Goal: Task Accomplishment & Management: Complete application form

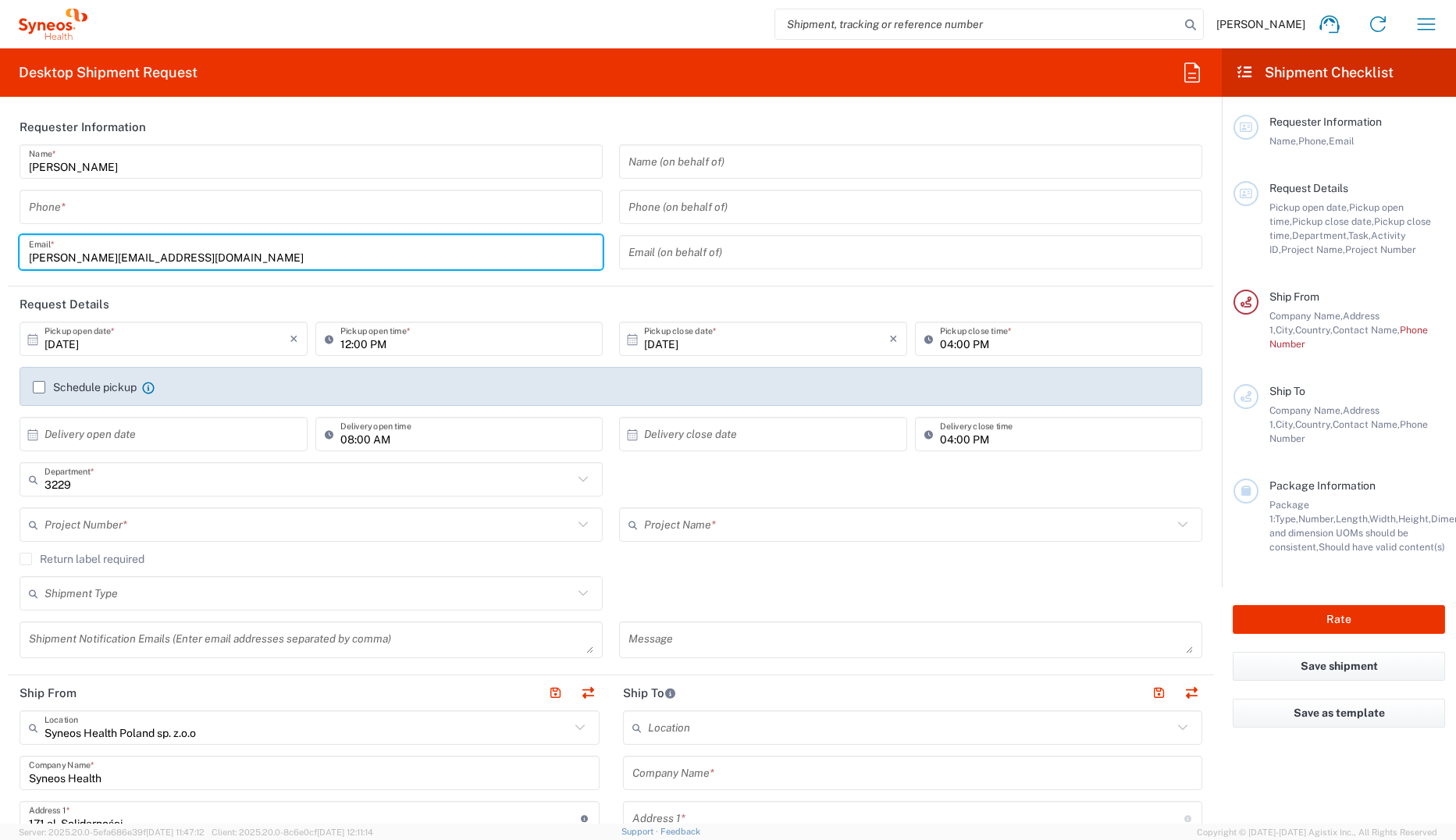
click at [265, 209] on input "tel" at bounding box center [311, 207] width 564 height 27
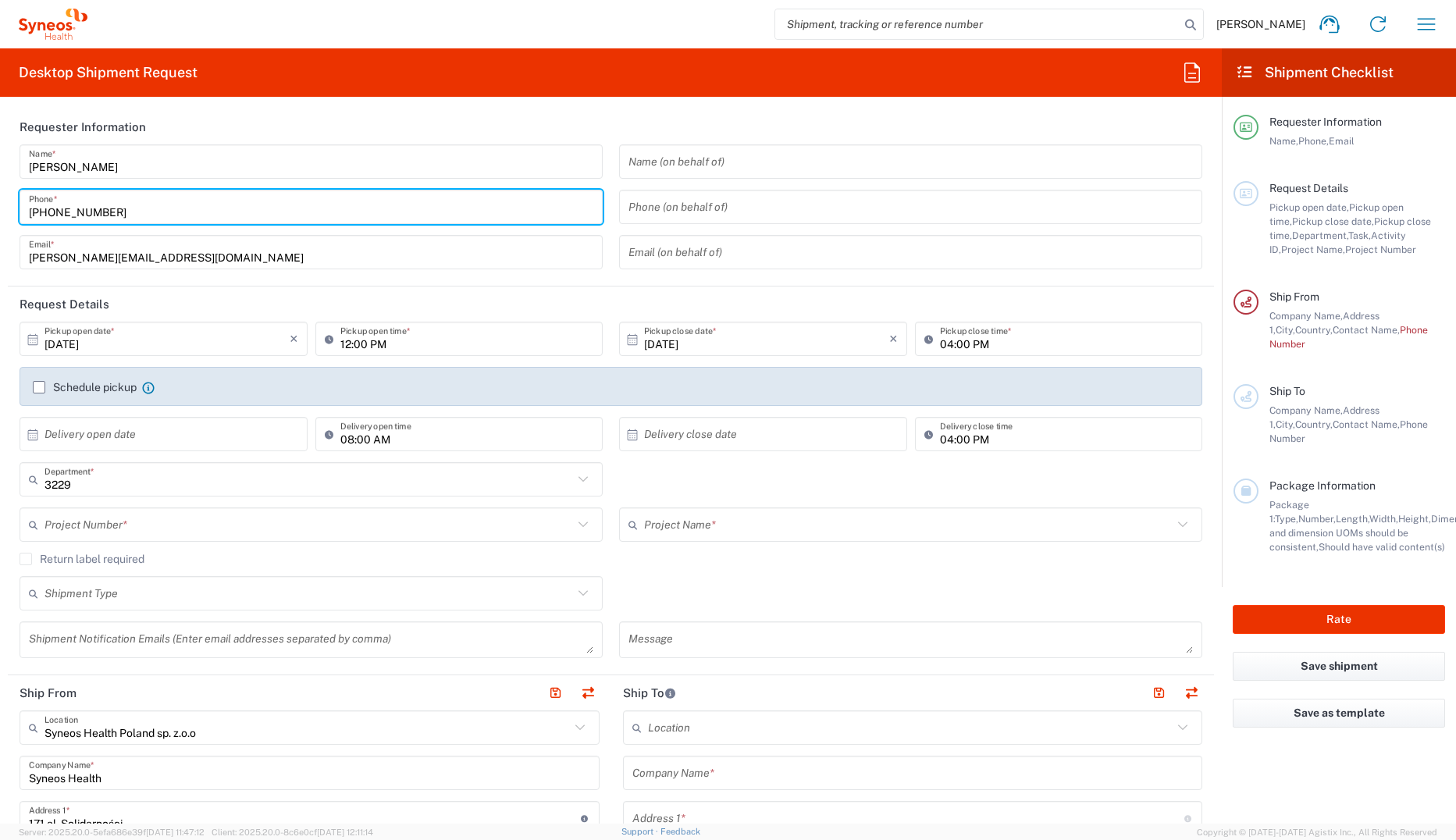
type input "[PHONE_NUMBER]"
click at [357, 289] on header "Request Details" at bounding box center [611, 304] width 1206 height 35
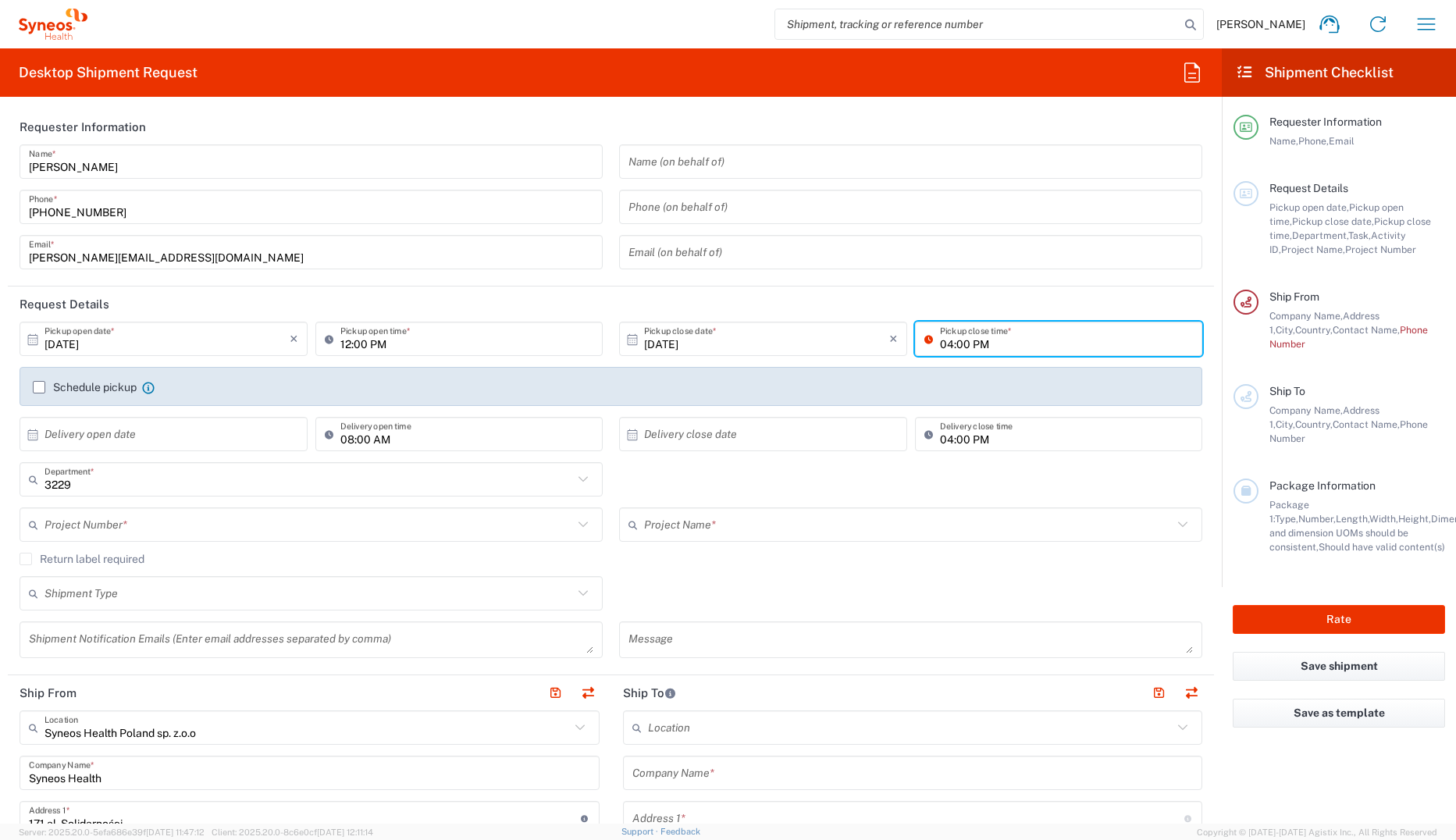
click at [940, 348] on input "04:00 PM" at bounding box center [1067, 339] width 254 height 27
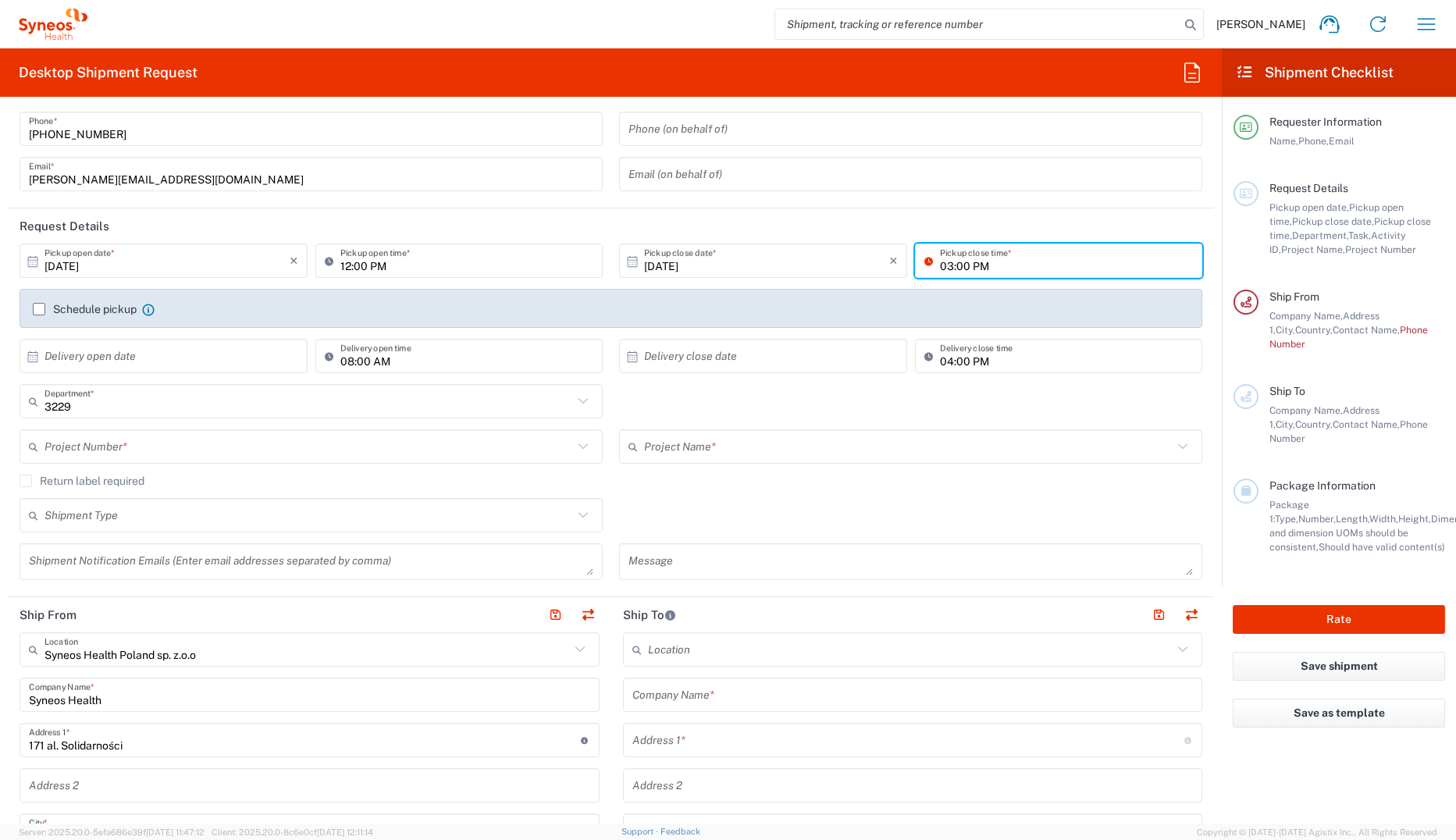
type input "03:00 PM"
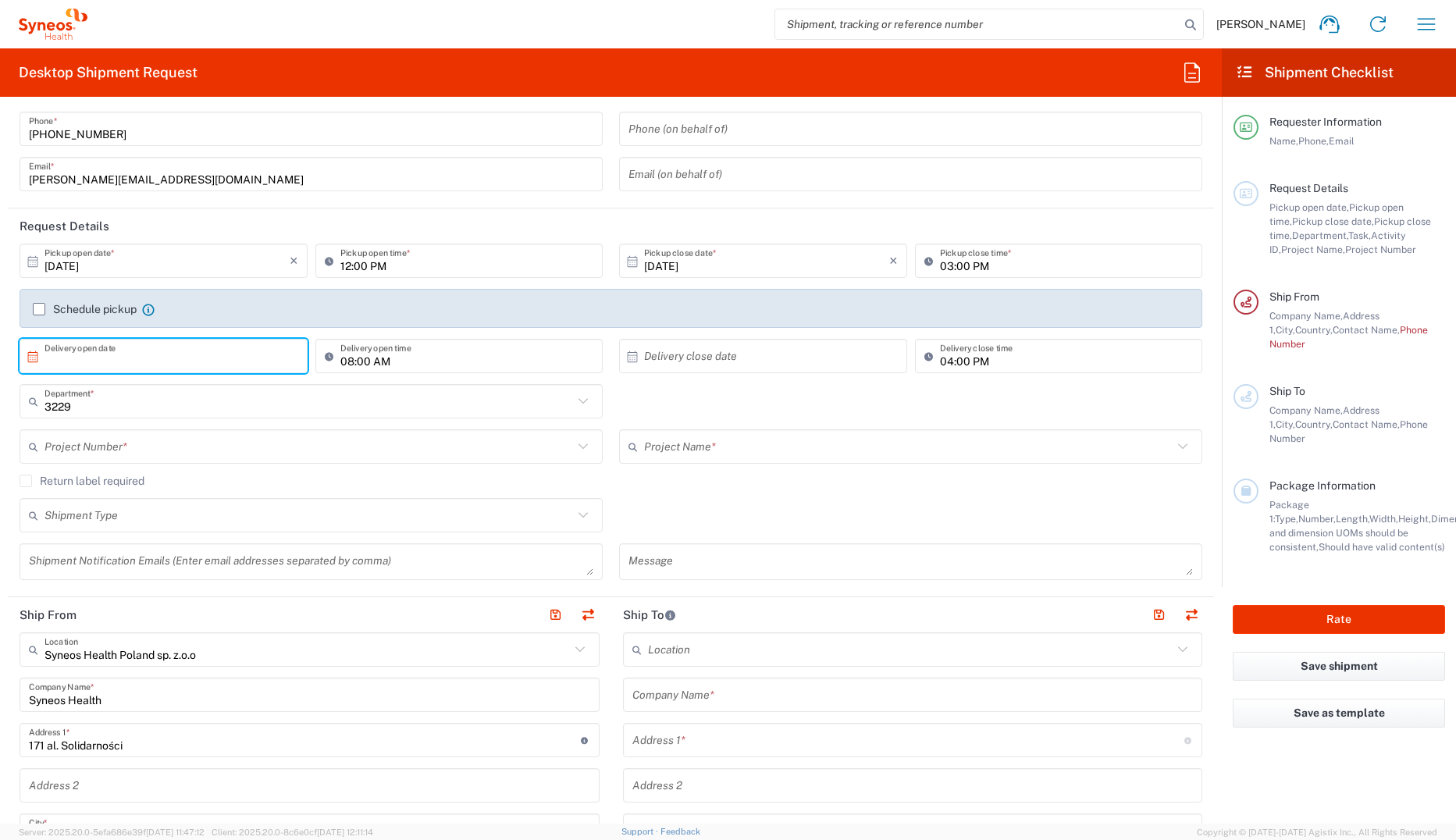
click at [185, 354] on input "text" at bounding box center [167, 356] width 245 height 27
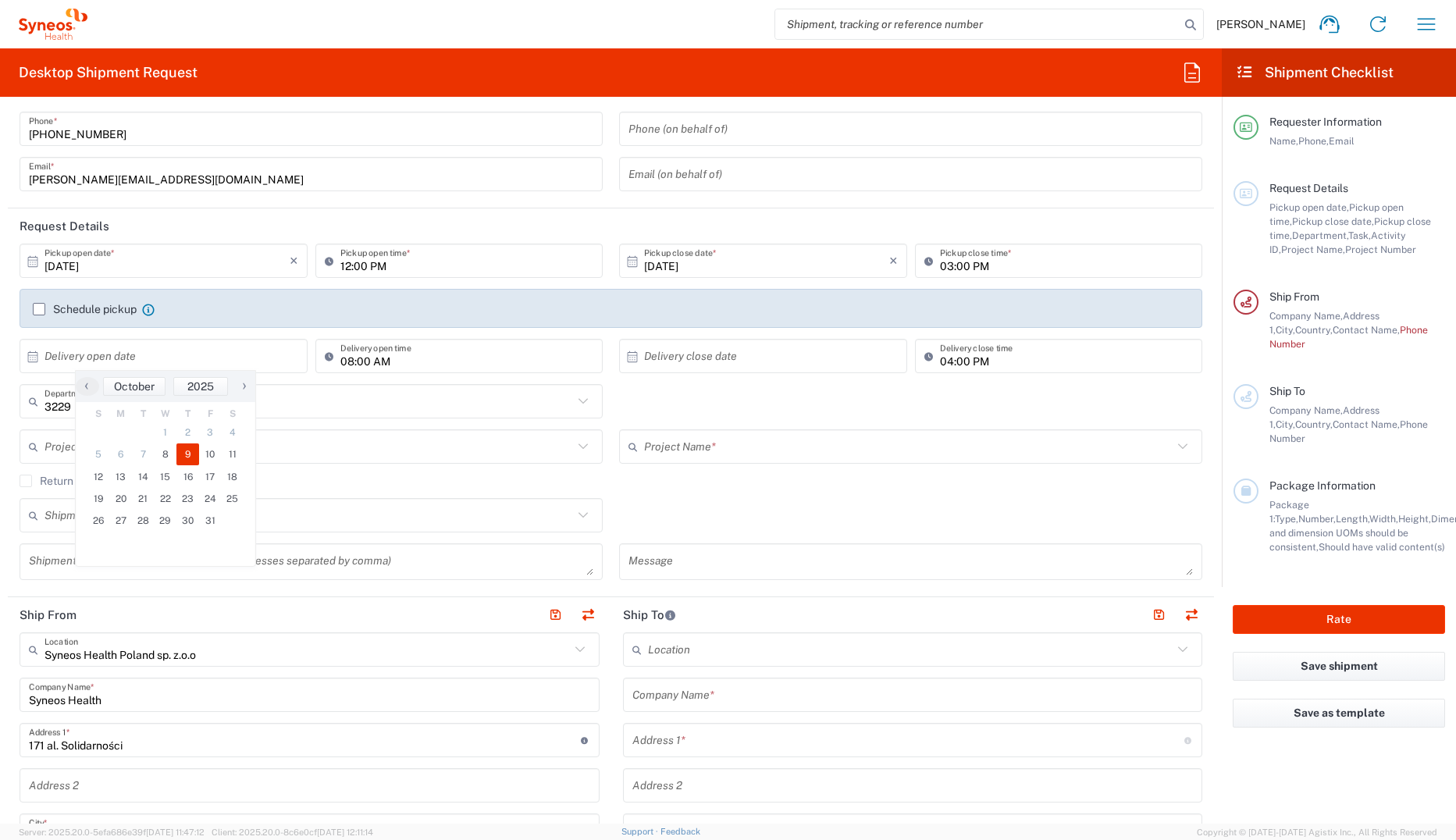
click at [184, 453] on span "9" at bounding box center [188, 455] width 23 height 22
type input "[DATE]"
click at [628, 358] on icon at bounding box center [632, 357] width 14 height 14
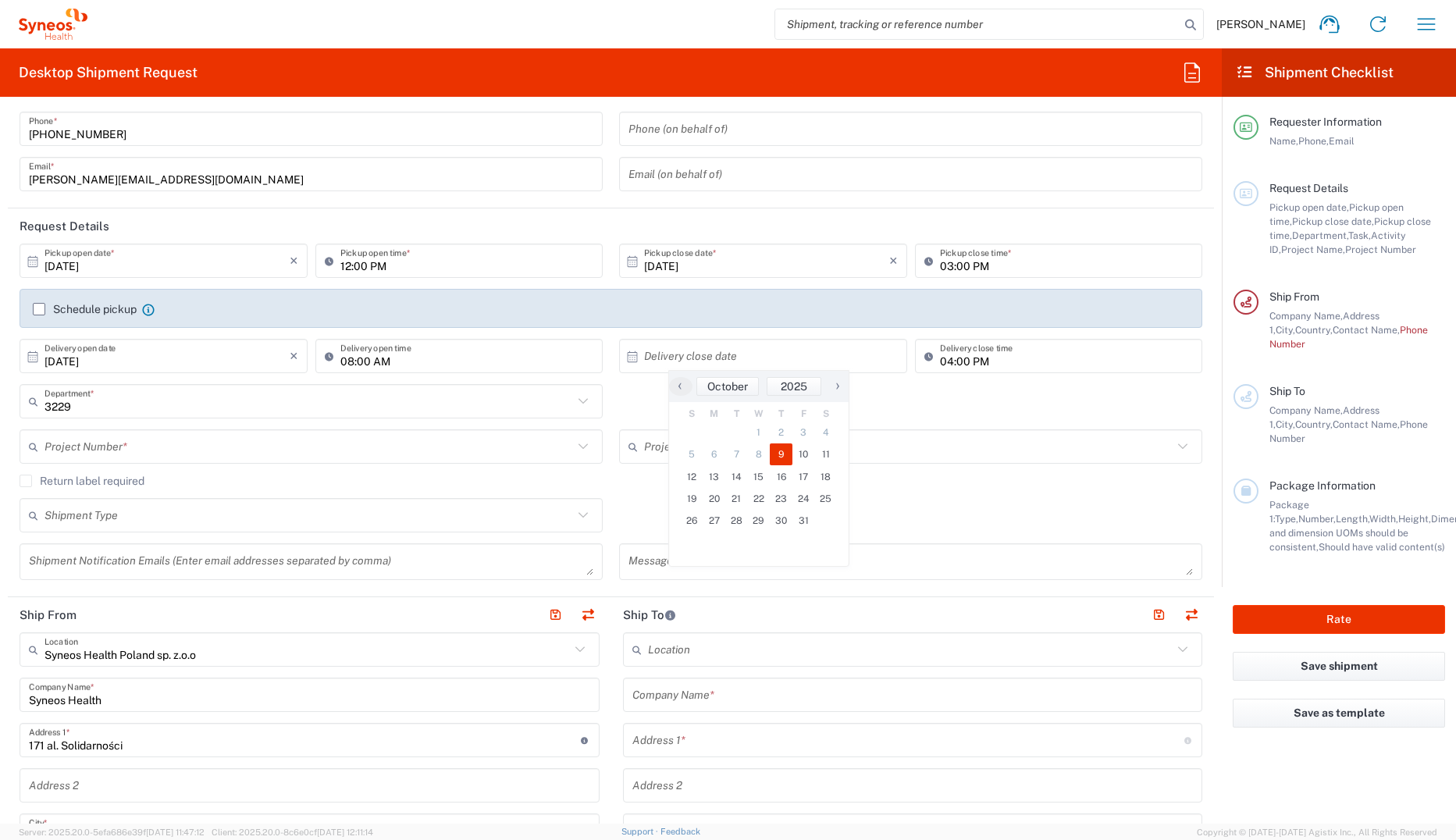
click at [780, 454] on span "9" at bounding box center [781, 455] width 23 height 22
type input "[DATE]"
click at [941, 362] on input "04:00 PM" at bounding box center [1067, 356] width 254 height 27
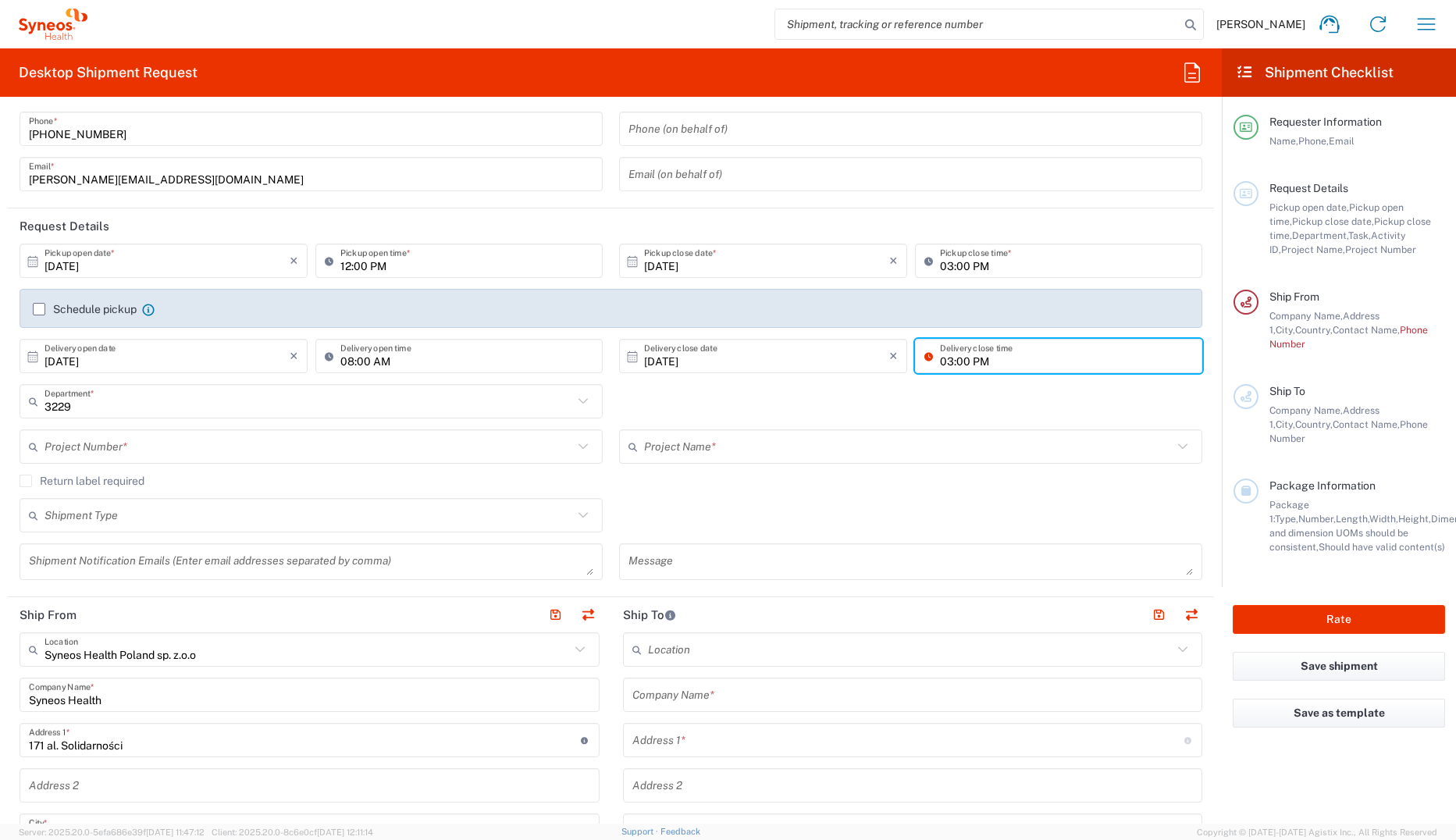
type input "03:00 PM"
click at [118, 445] on input "text" at bounding box center [308, 446] width 528 height 27
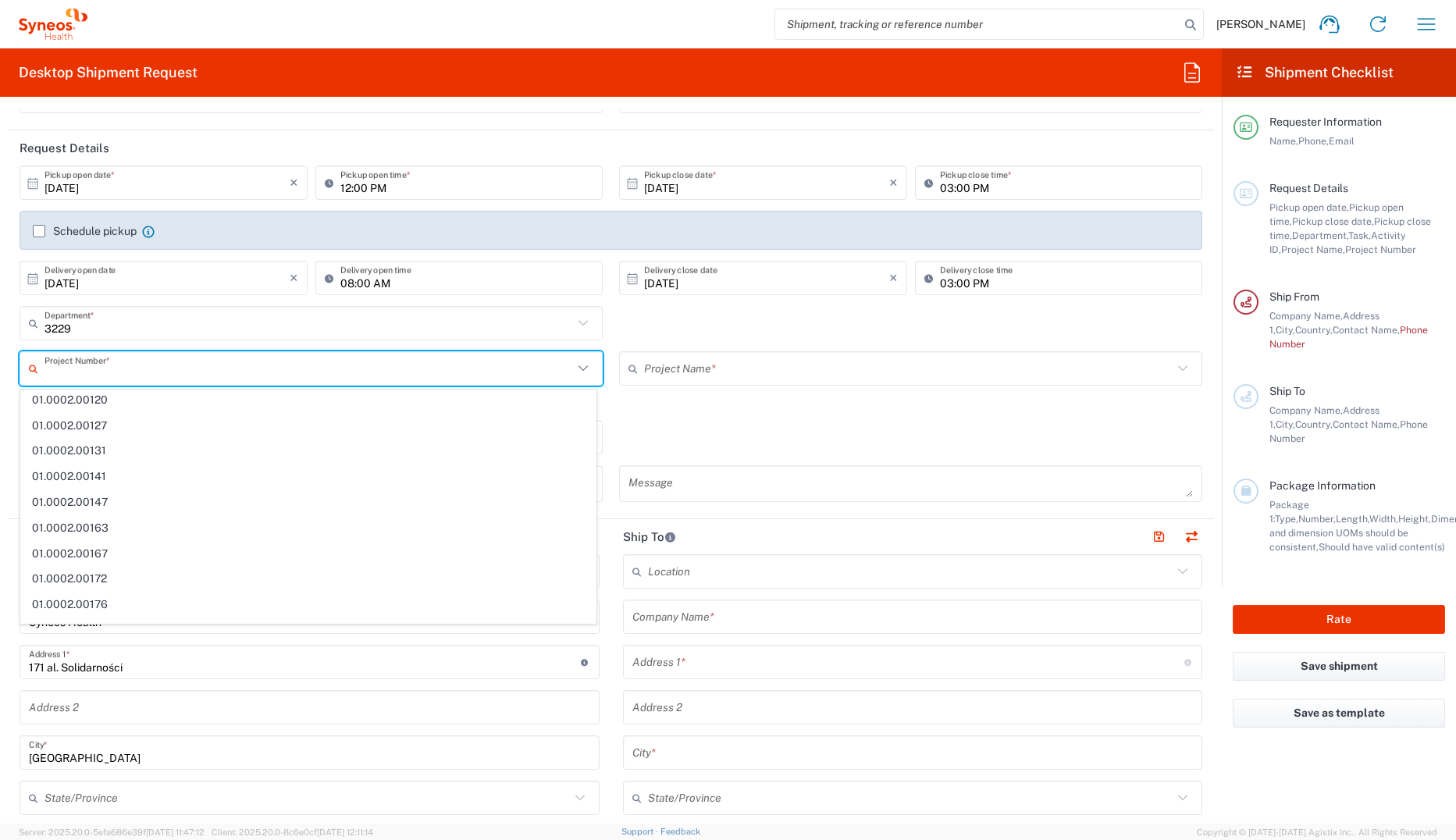
scroll to position [0, 0]
type input "7"
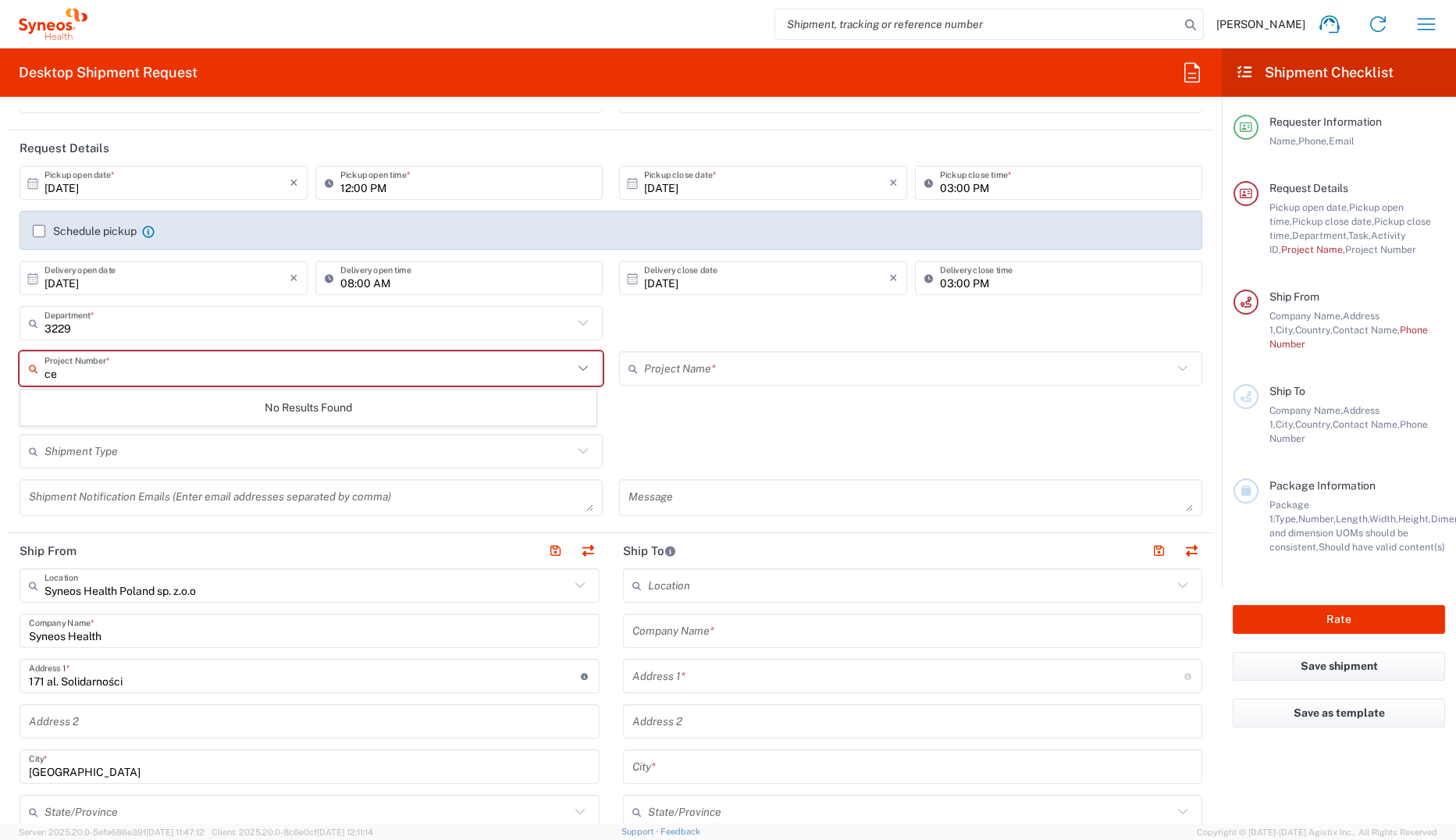
type input "c"
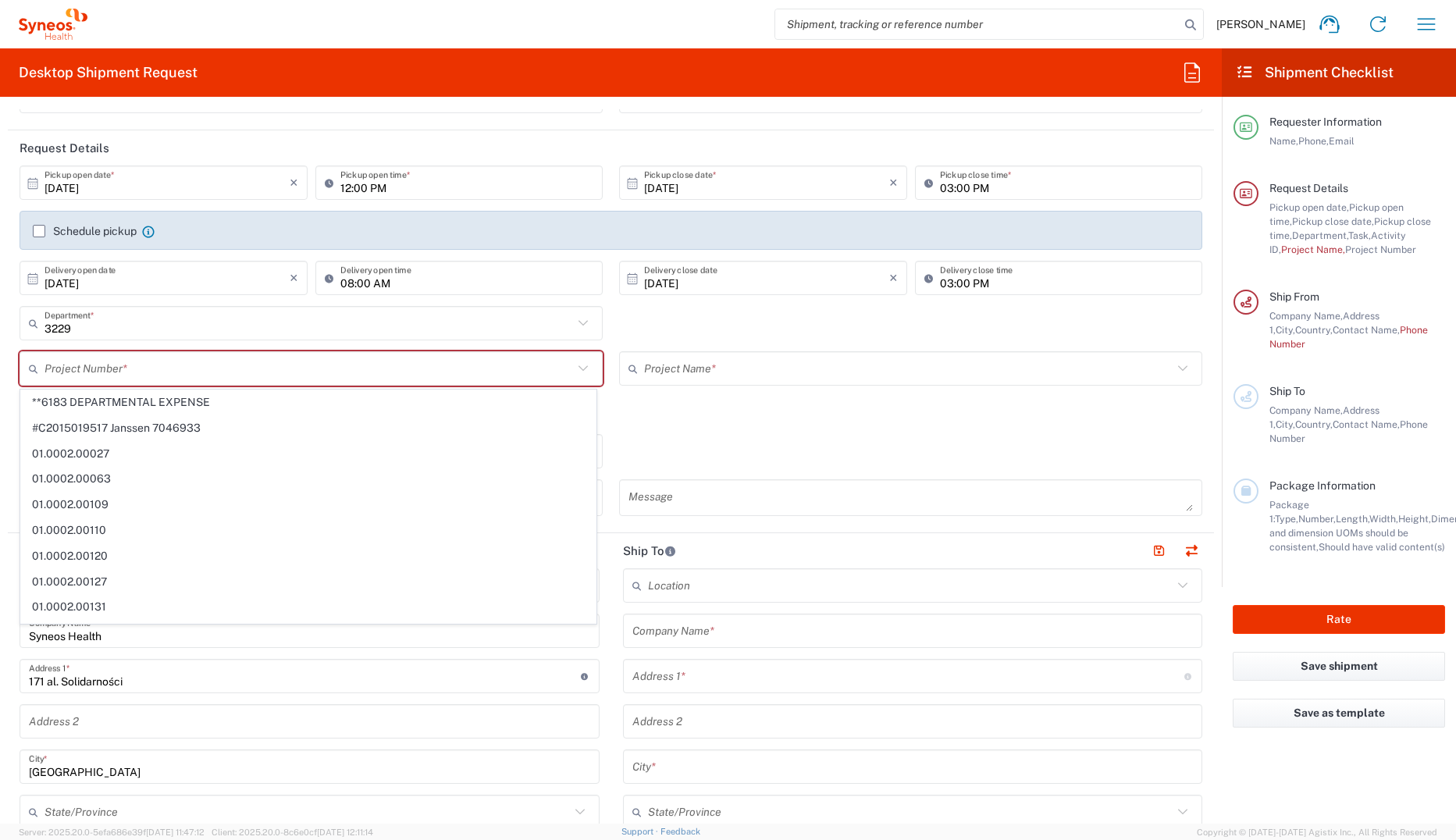
click at [293, 370] on input "text" at bounding box center [308, 368] width 528 height 27
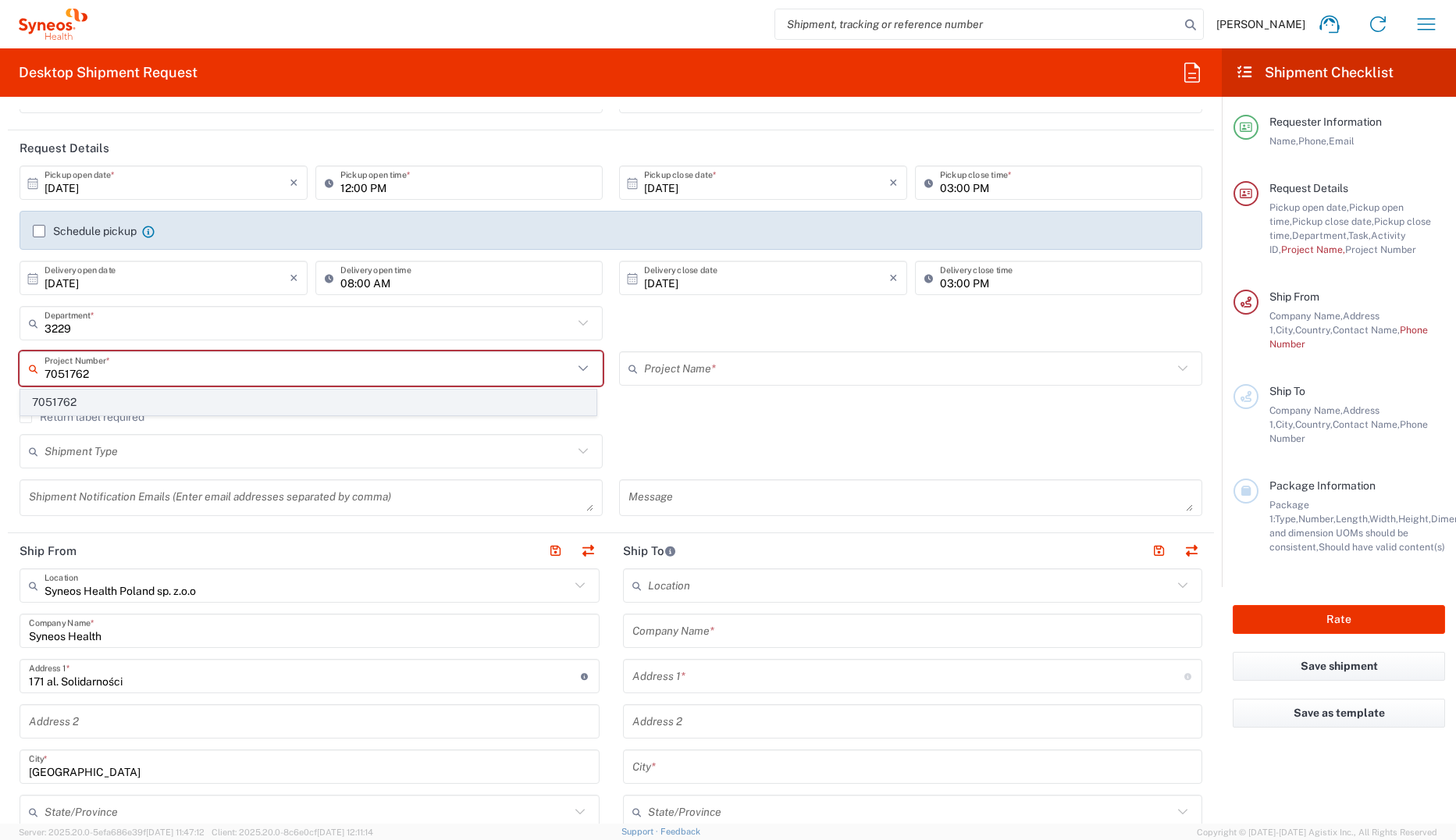
type input "7051762"
click at [50, 403] on span "7051762" at bounding box center [308, 402] width 574 height 24
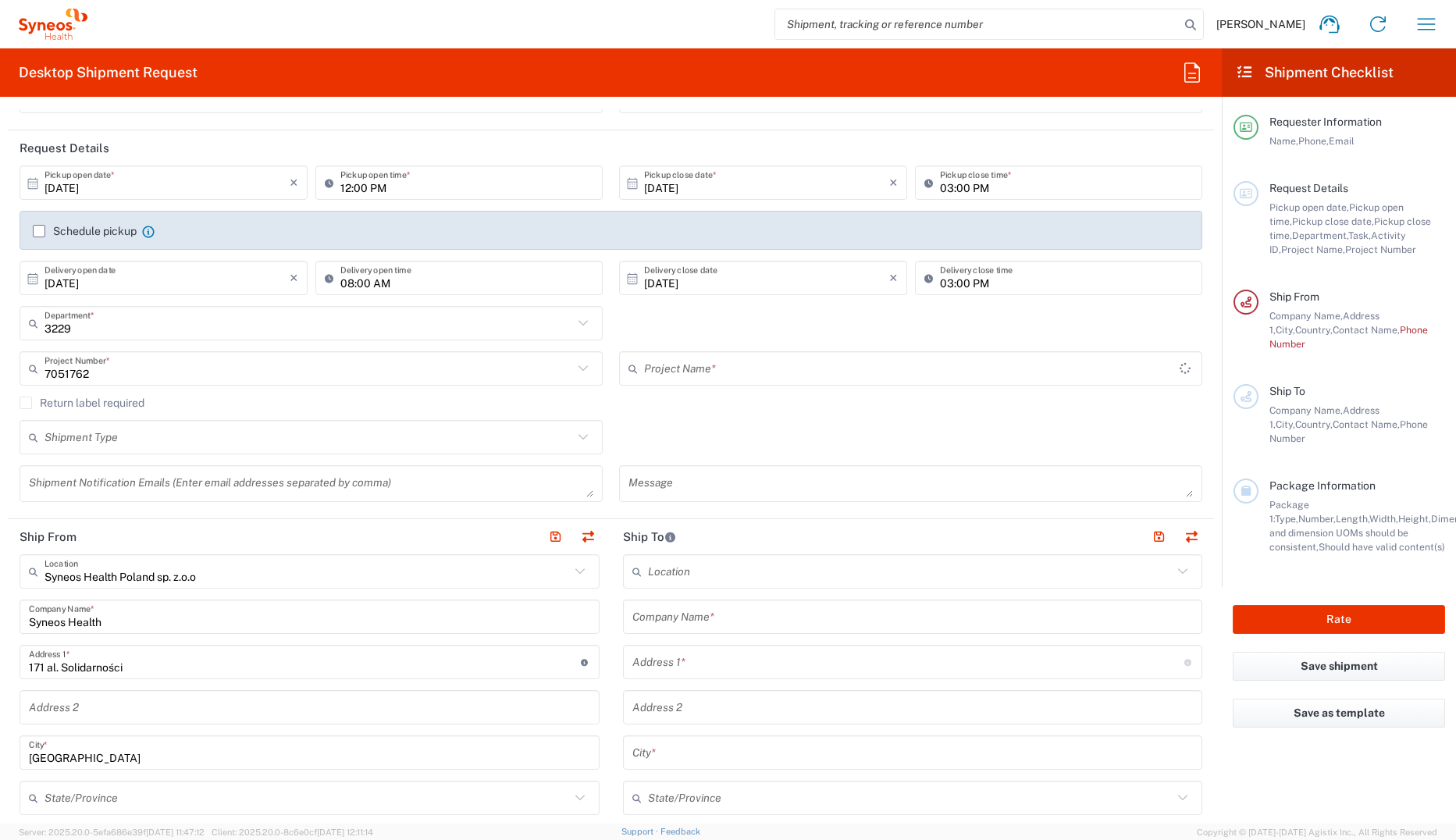
type input "Celltrion (7051762) CT-P51 1.1"
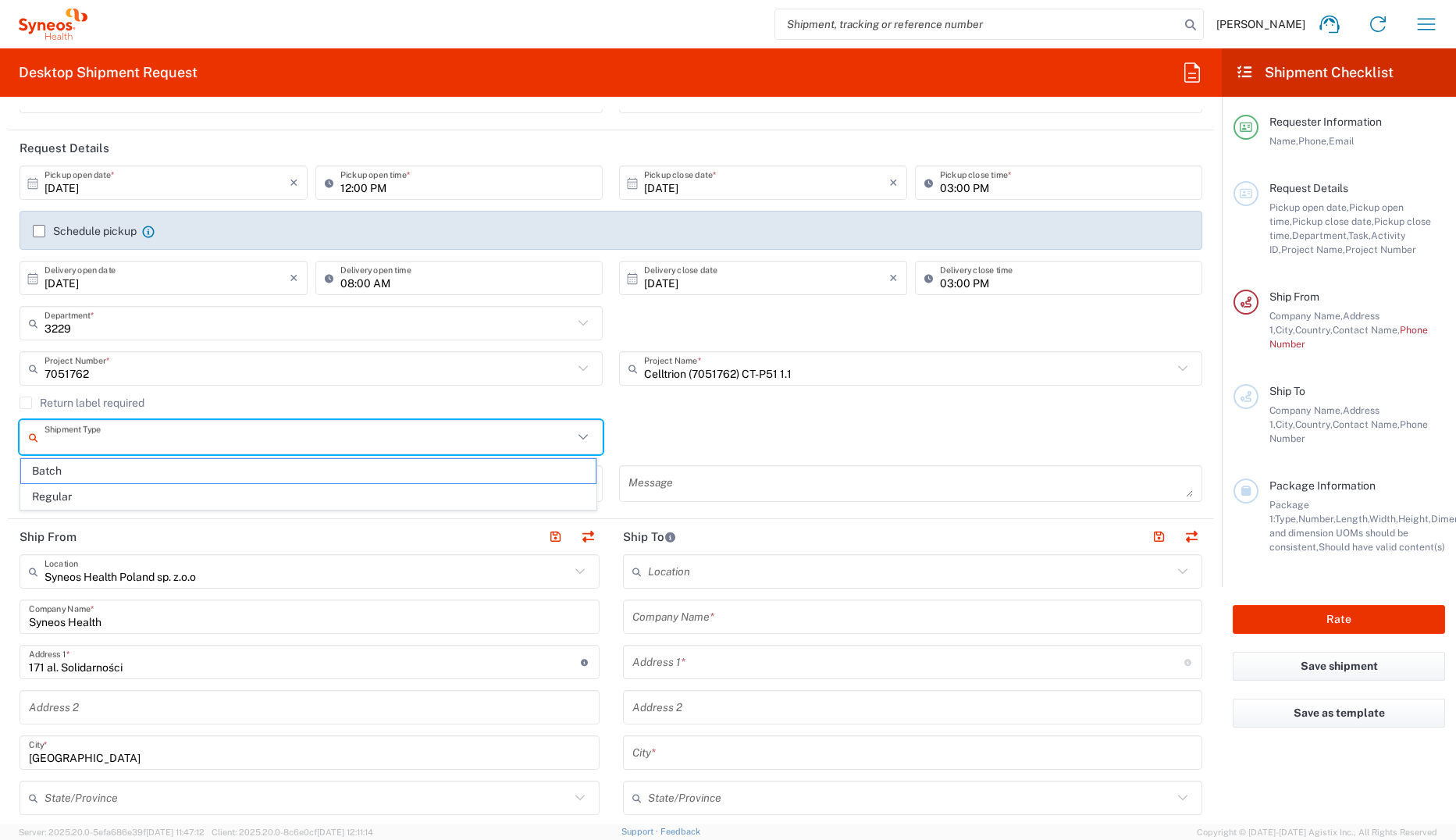
click at [134, 445] on input "text" at bounding box center [308, 437] width 528 height 27
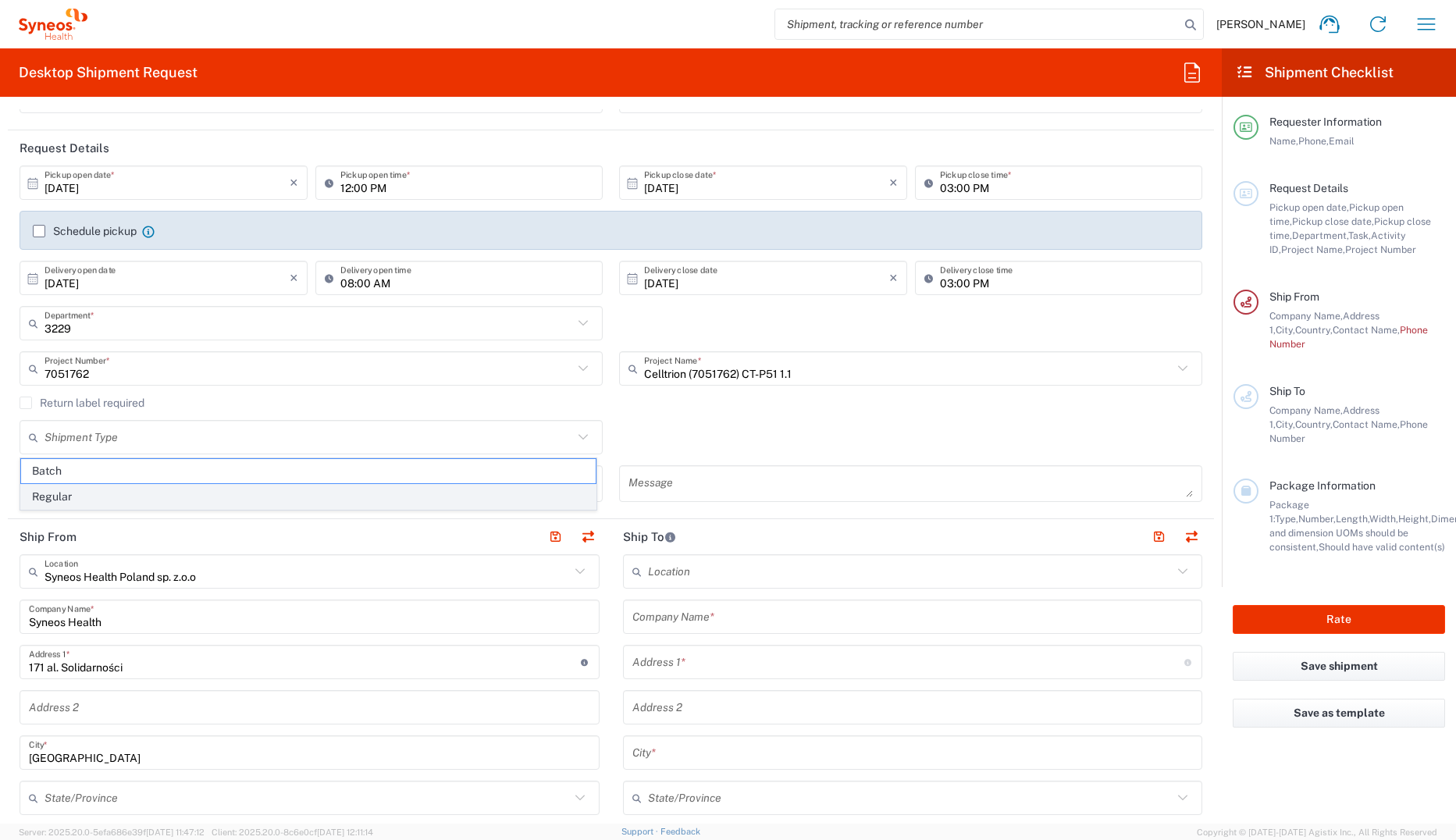
click at [117, 502] on span "Regular" at bounding box center [308, 496] width 574 height 24
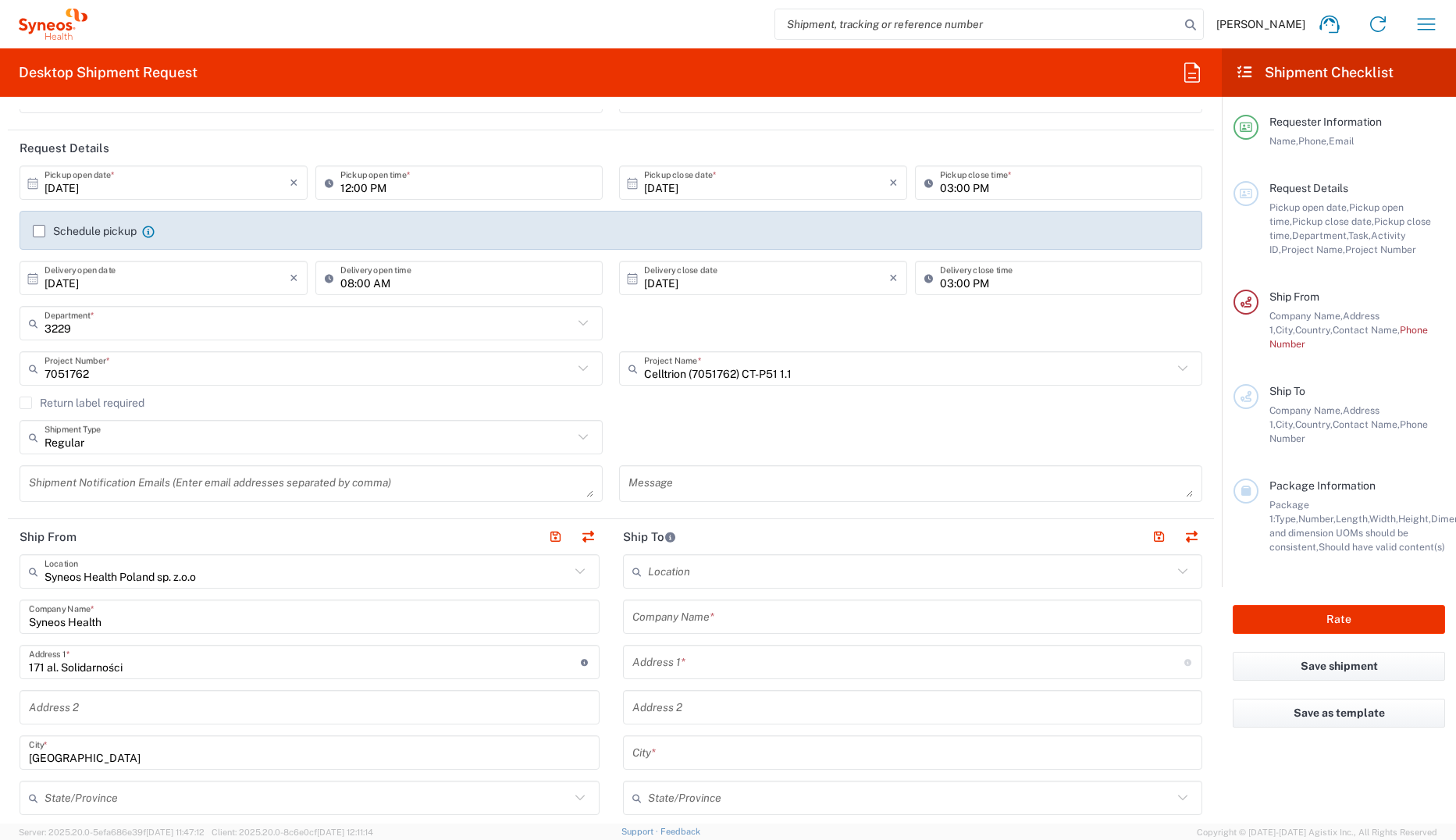
click at [142, 441] on input "Regular" at bounding box center [308, 437] width 528 height 27
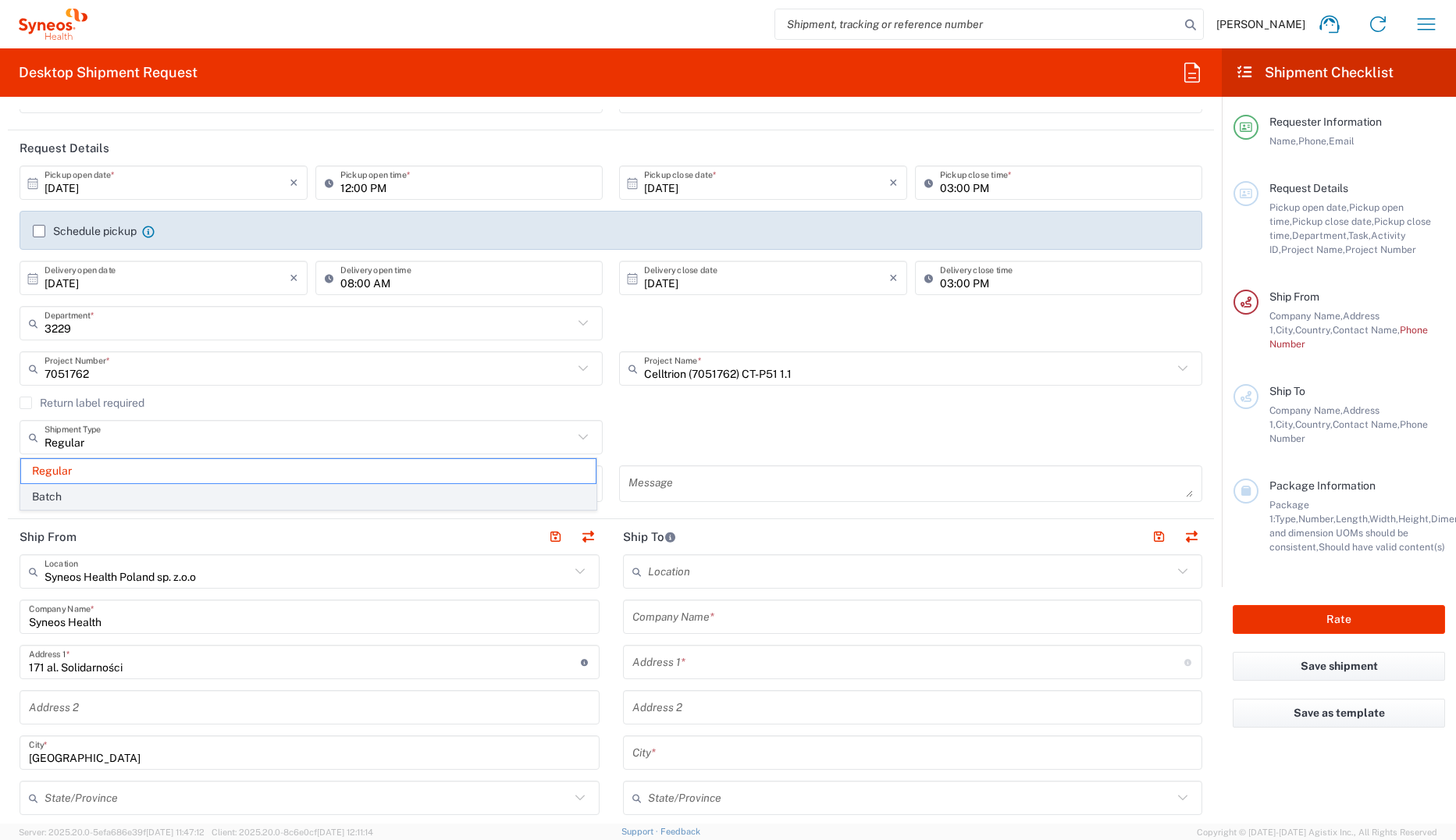
click at [144, 494] on span "Batch" at bounding box center [308, 496] width 574 height 24
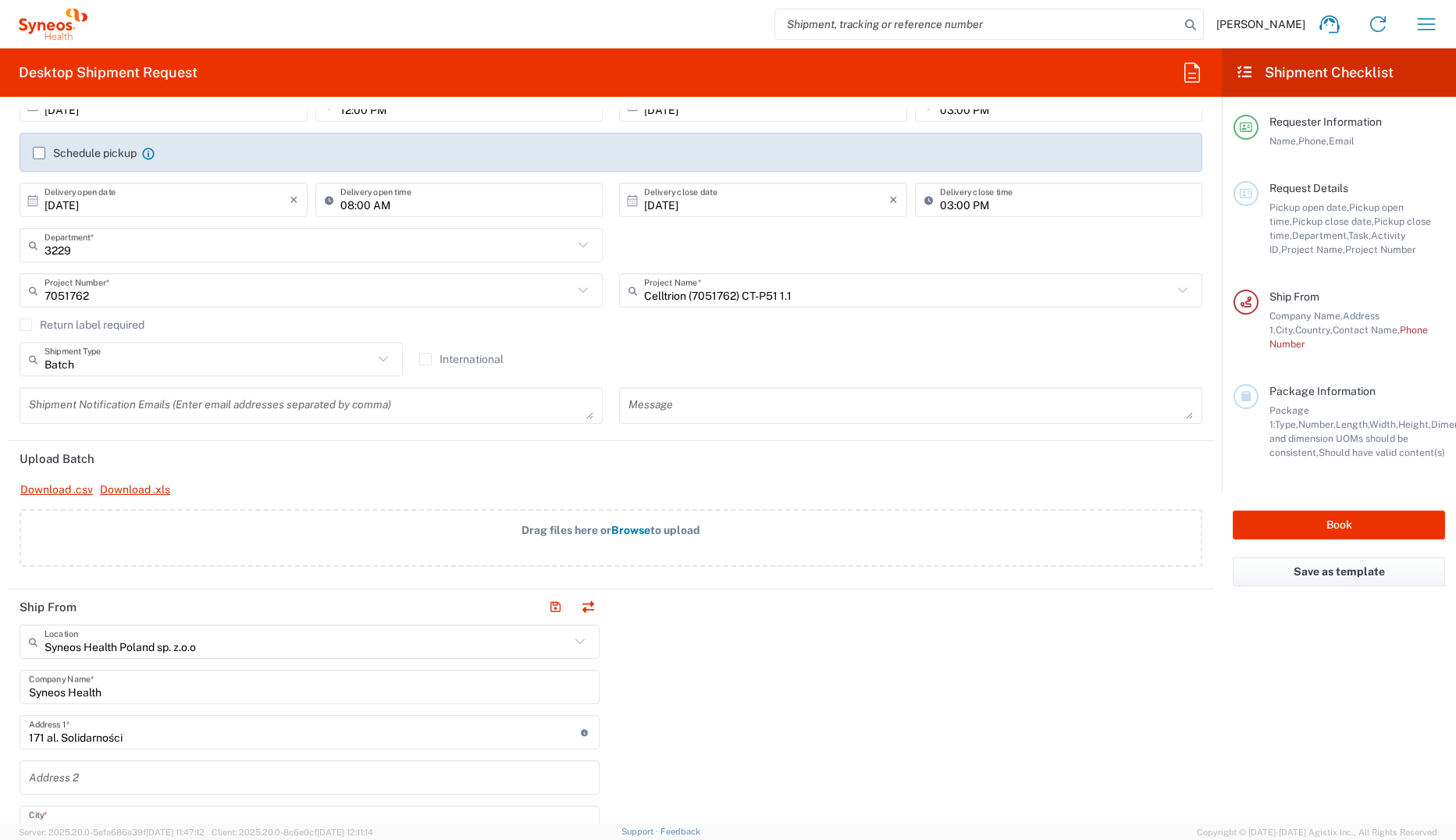
scroll to position [312, 0]
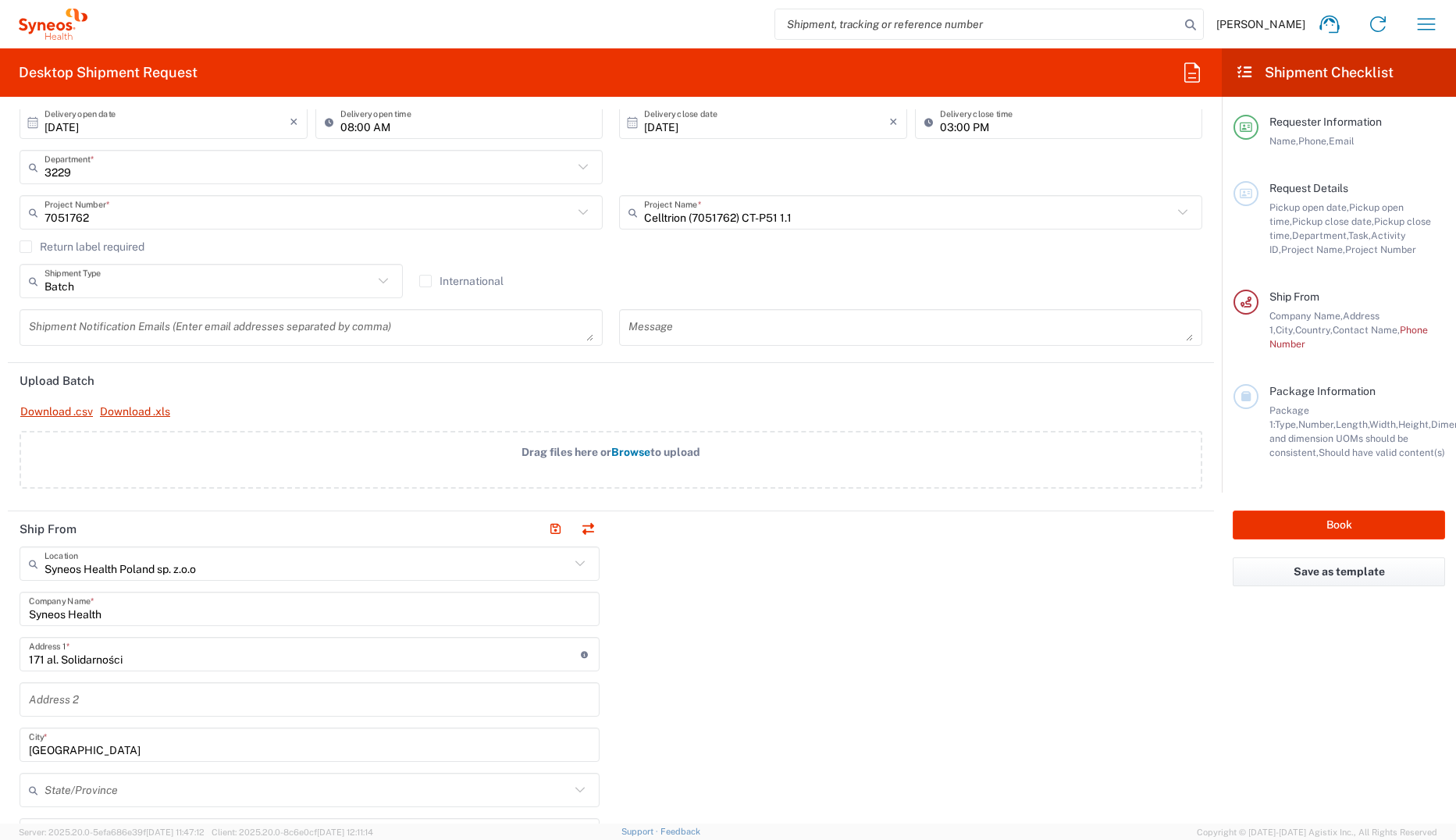
click at [171, 288] on input "Batch" at bounding box center [209, 281] width 329 height 27
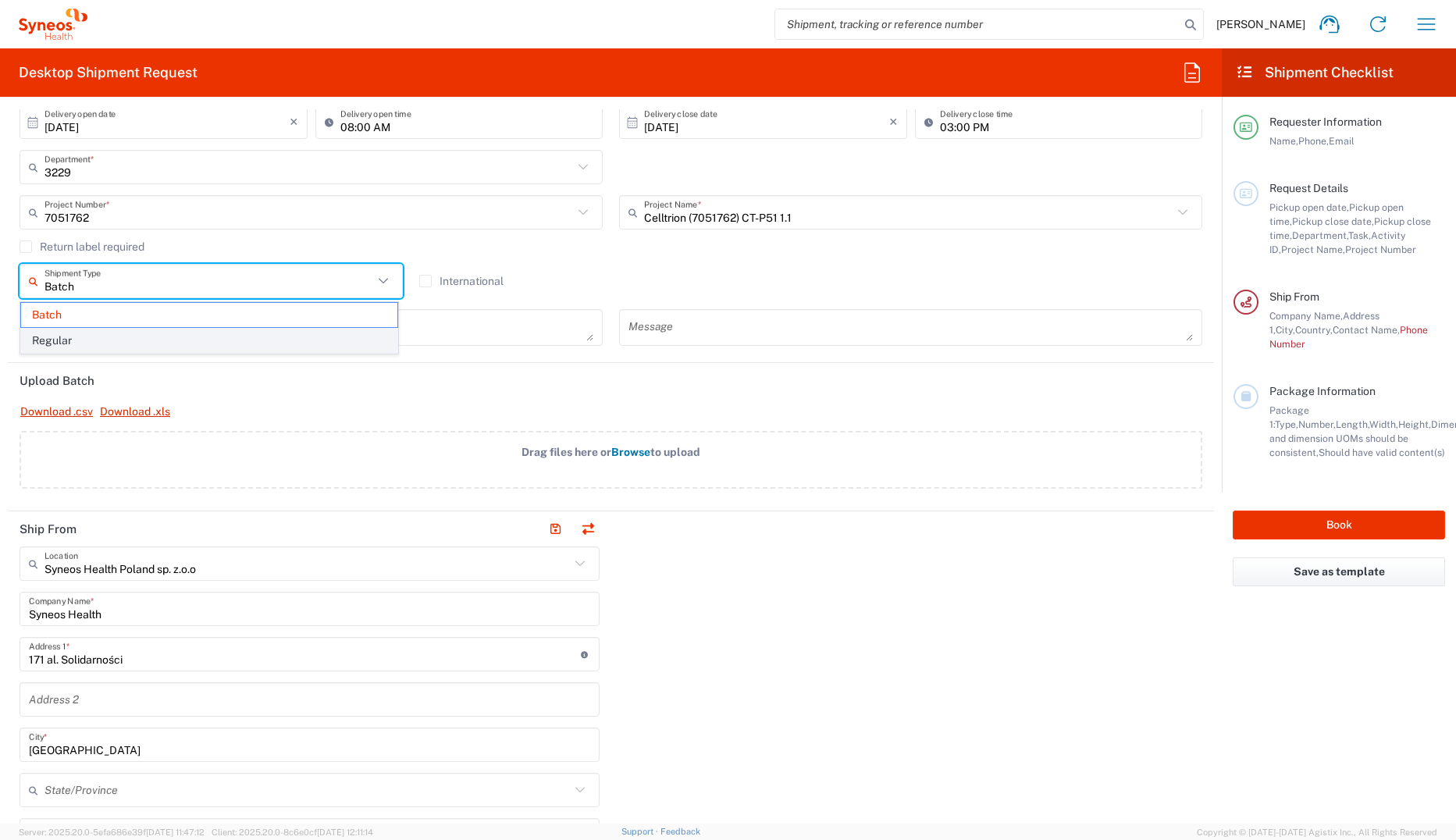
click at [155, 339] on span "Regular" at bounding box center [210, 340] width 376 height 24
type input "Regular"
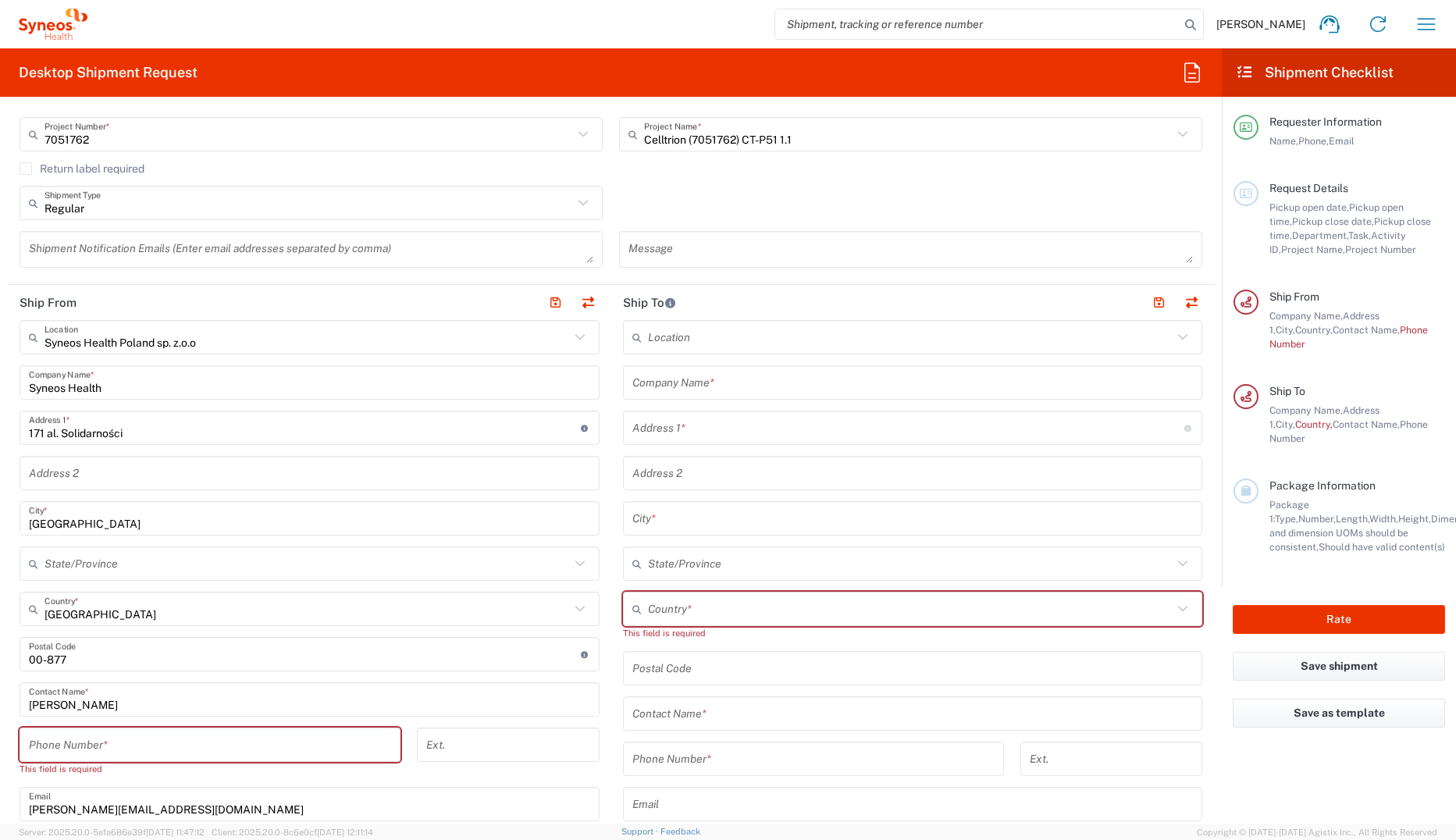
scroll to position [468, 0]
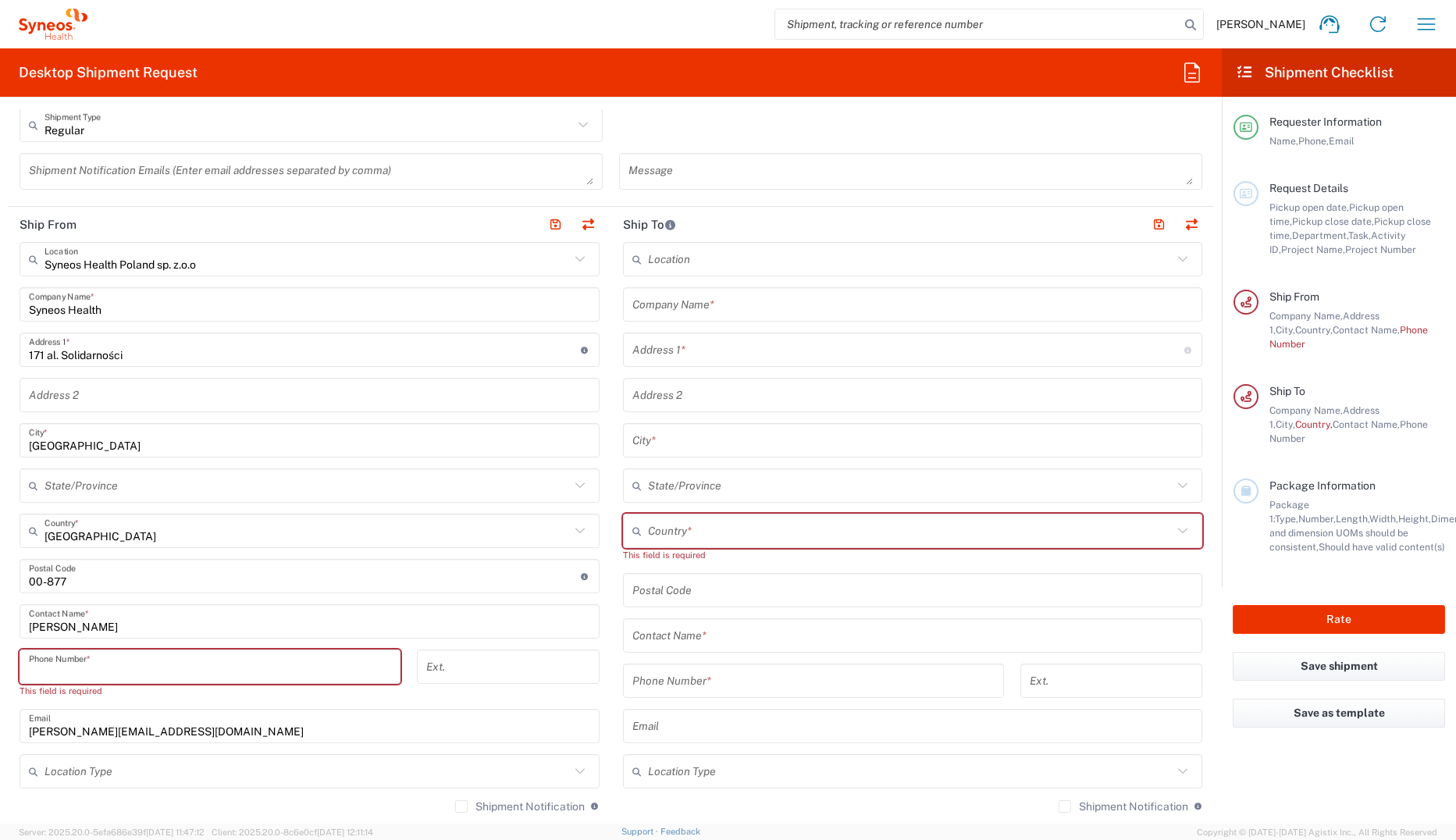
click at [175, 577] on input "tel" at bounding box center [210, 667] width 362 height 27
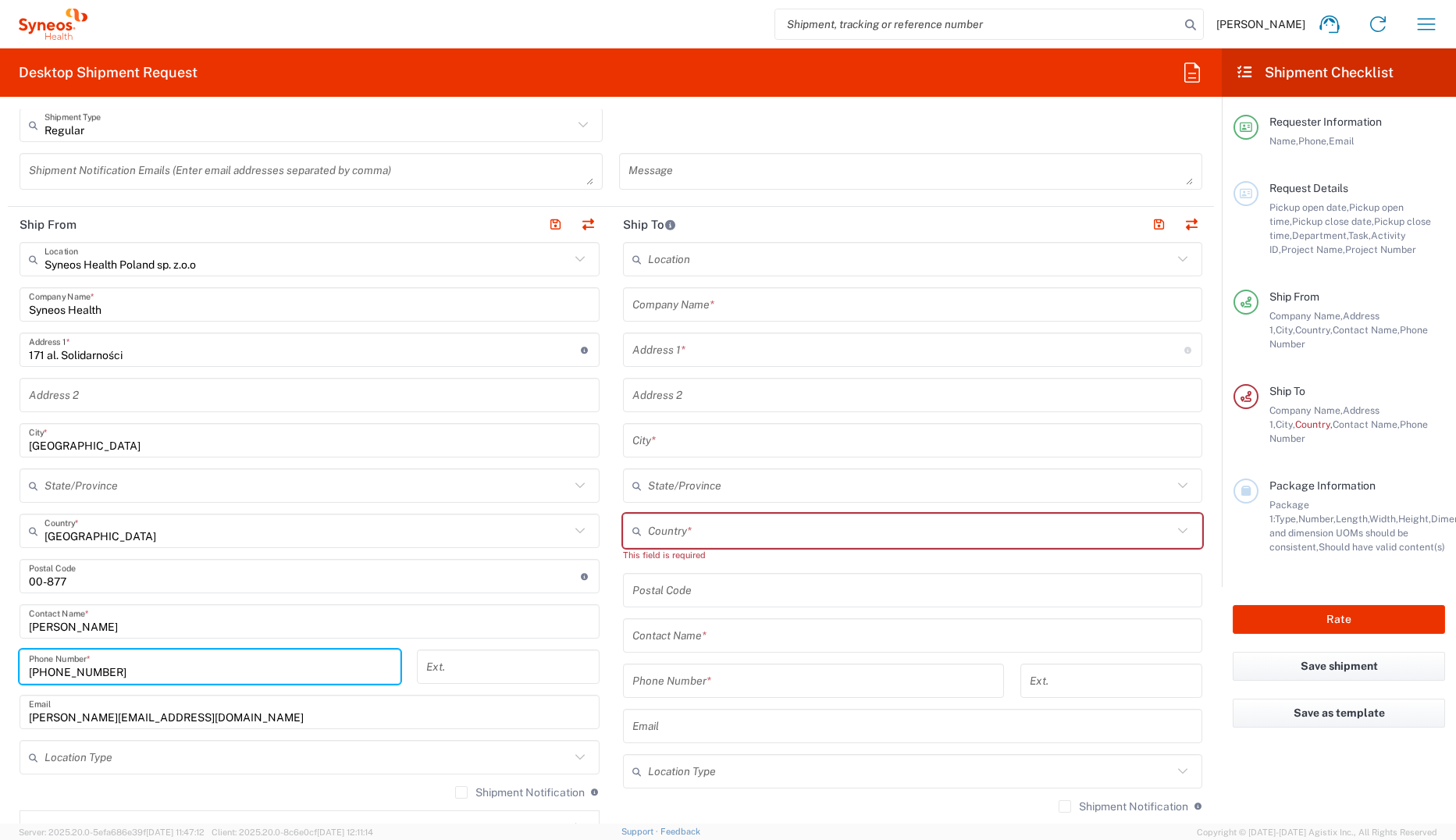
type input "[PHONE_NUMBER]"
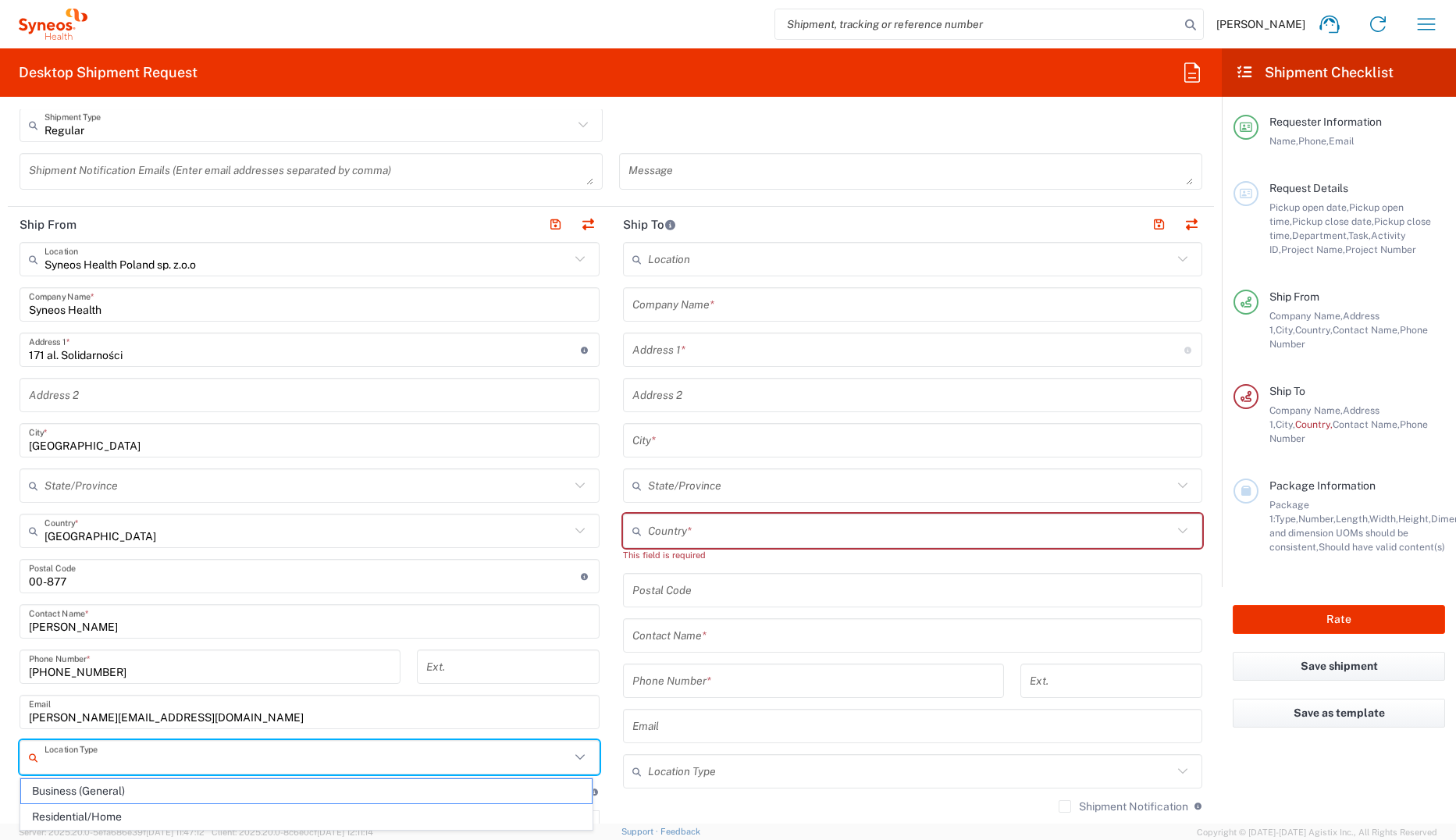
click at [222, 577] on input "text" at bounding box center [306, 757] width 525 height 27
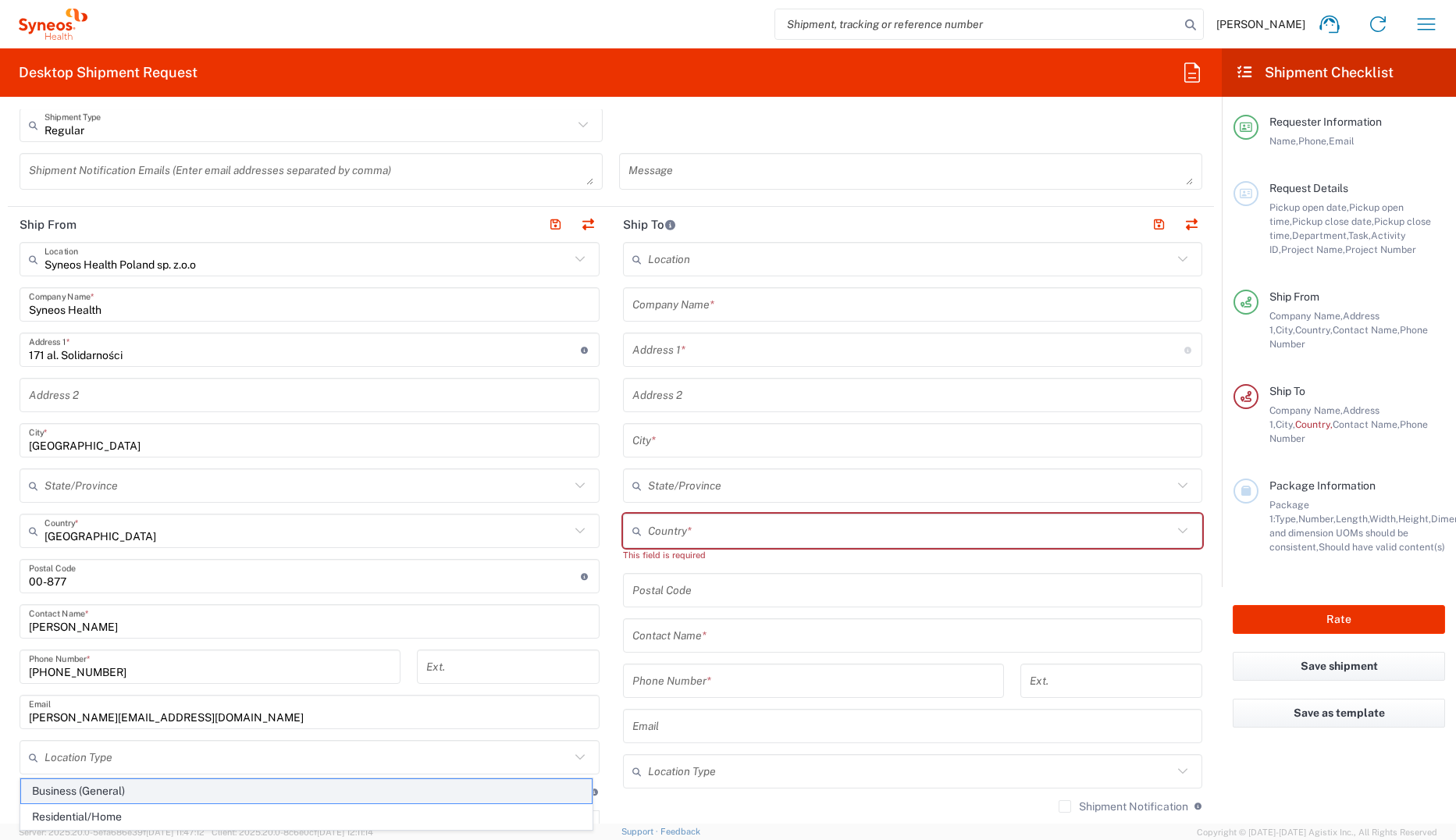
click at [160, 577] on span "Business (General)" at bounding box center [306, 791] width 570 height 24
type input "Business (General)"
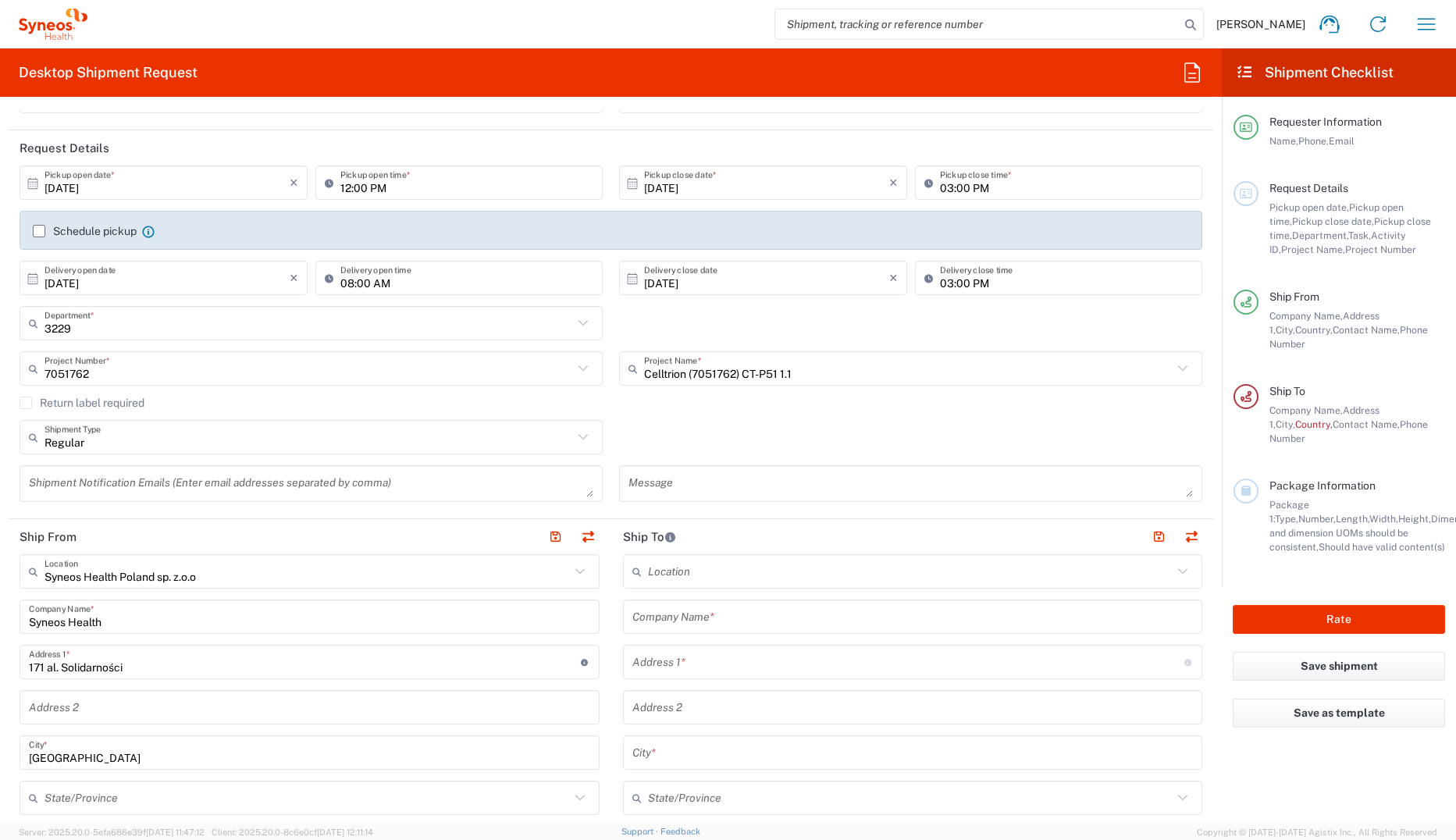
scroll to position [234, 0]
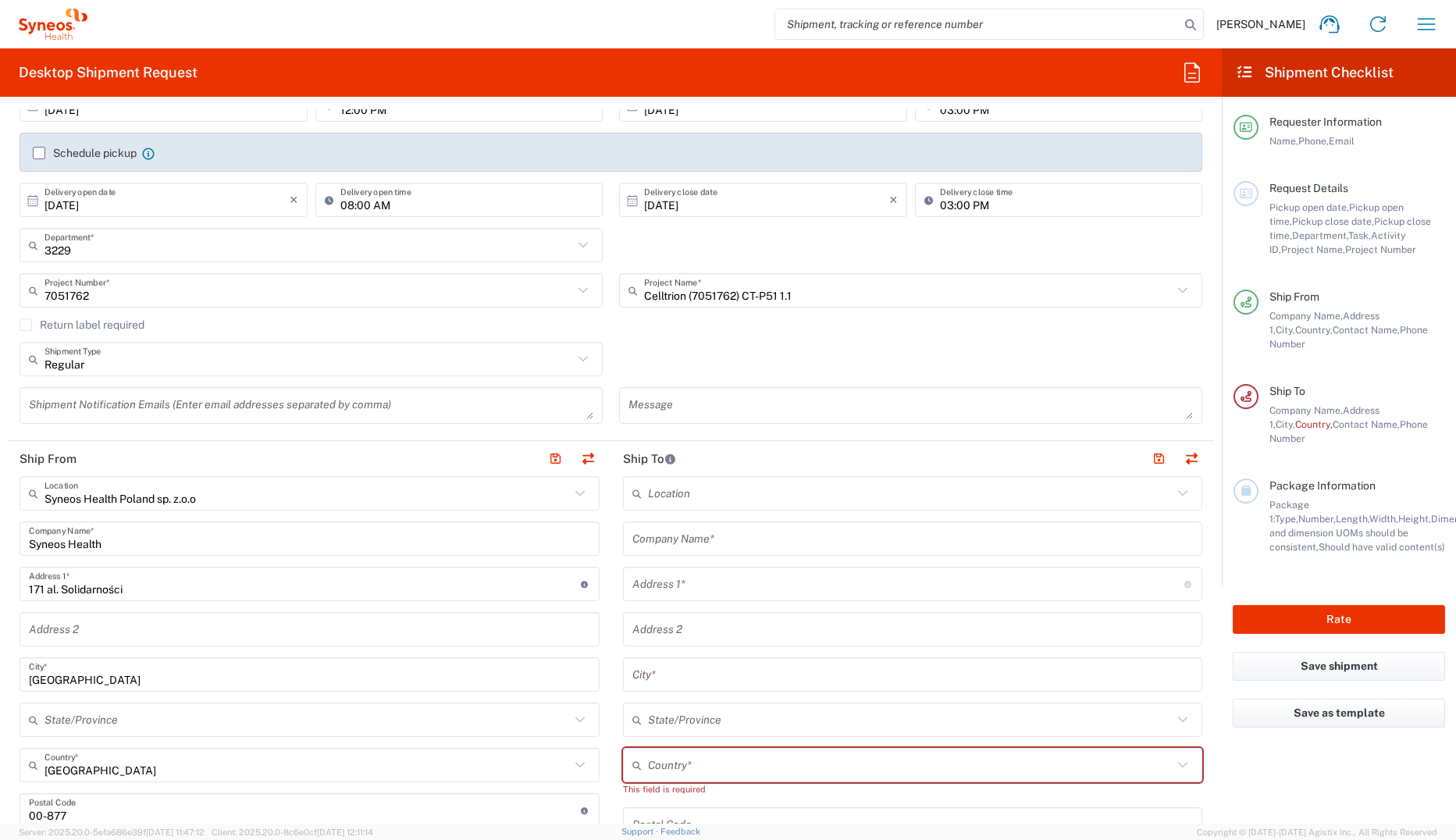
click at [675, 505] on input "text" at bounding box center [910, 493] width 525 height 27
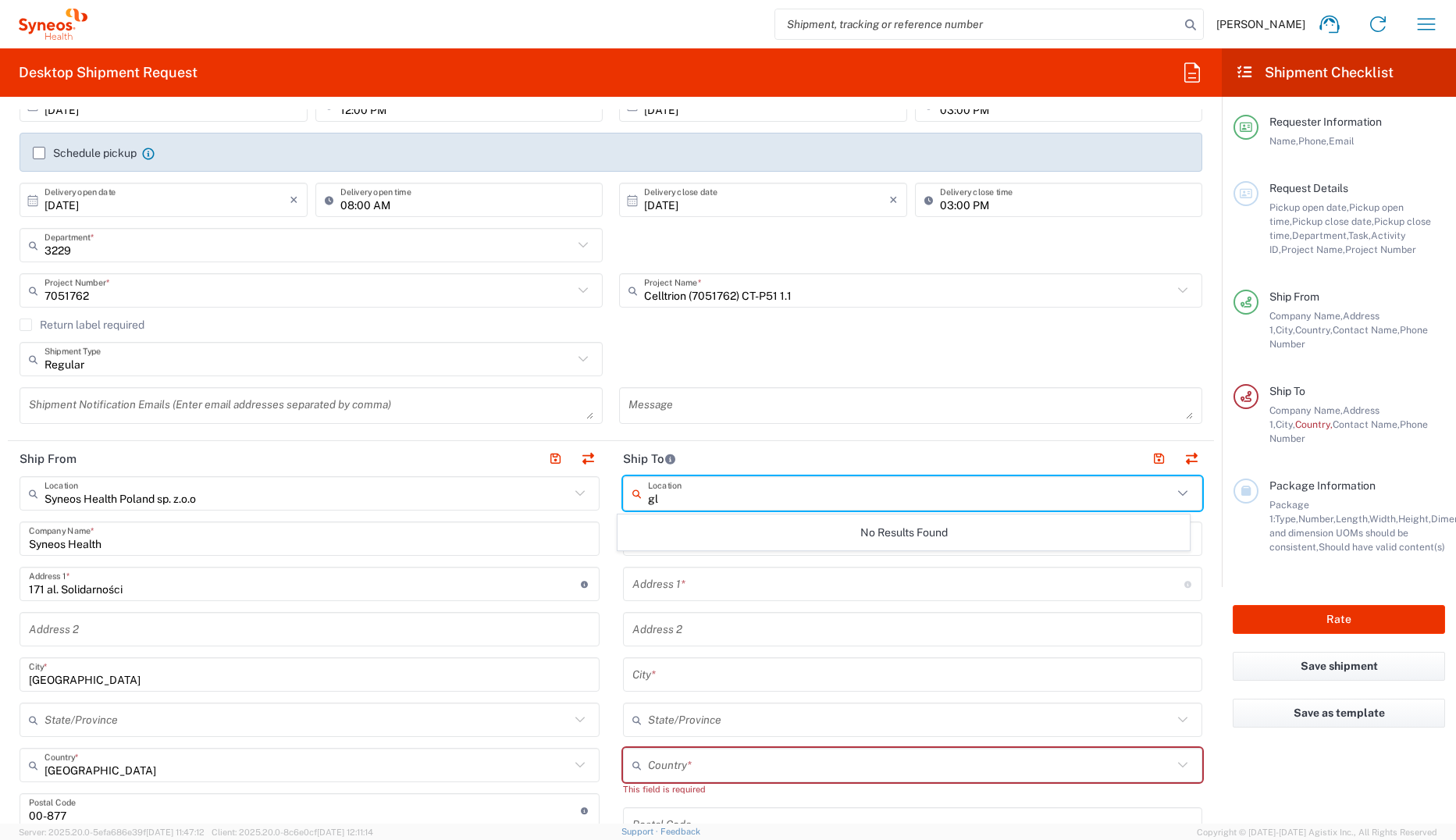
type input "g"
type input "P"
type input "n"
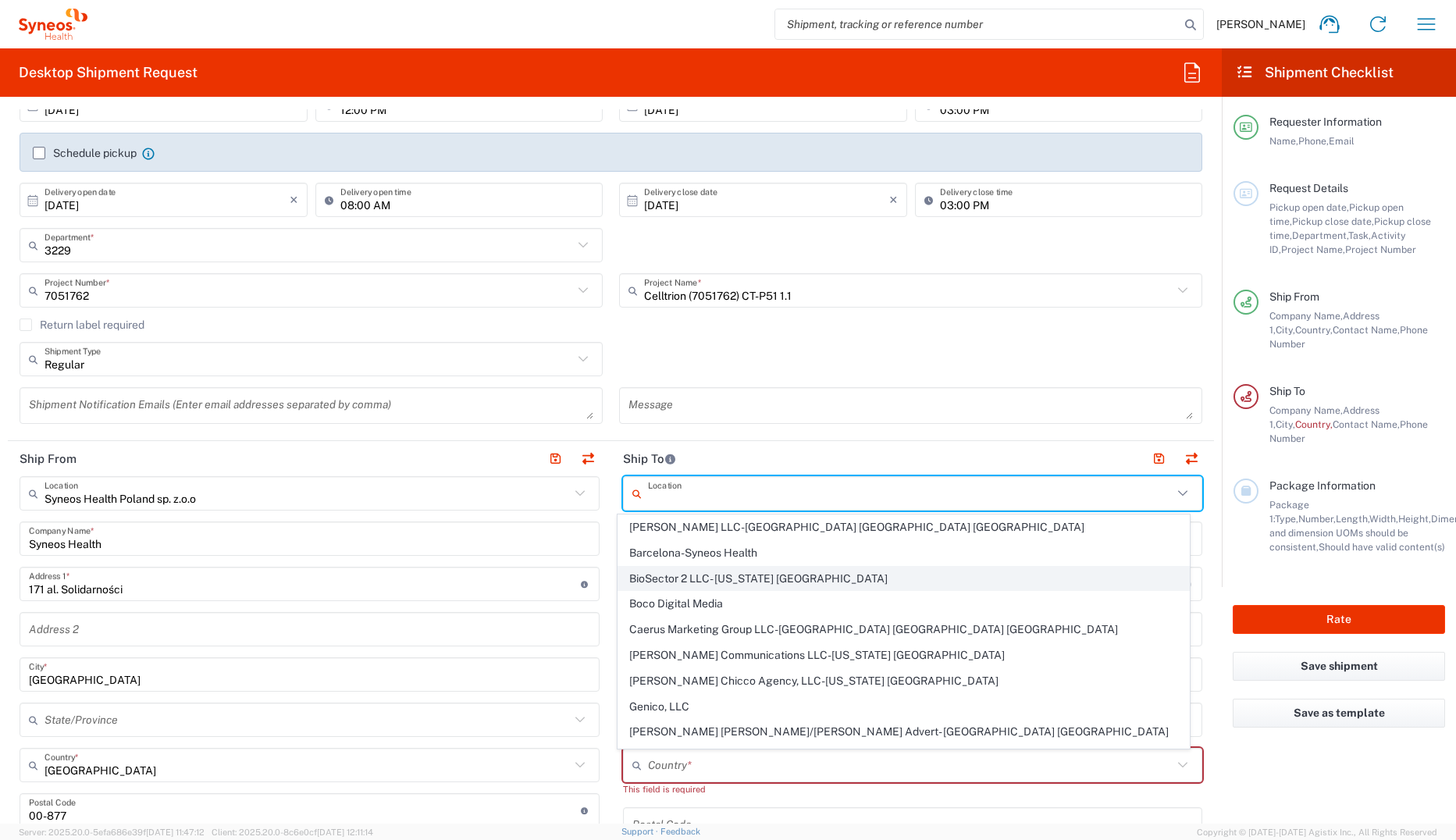
scroll to position [312, 0]
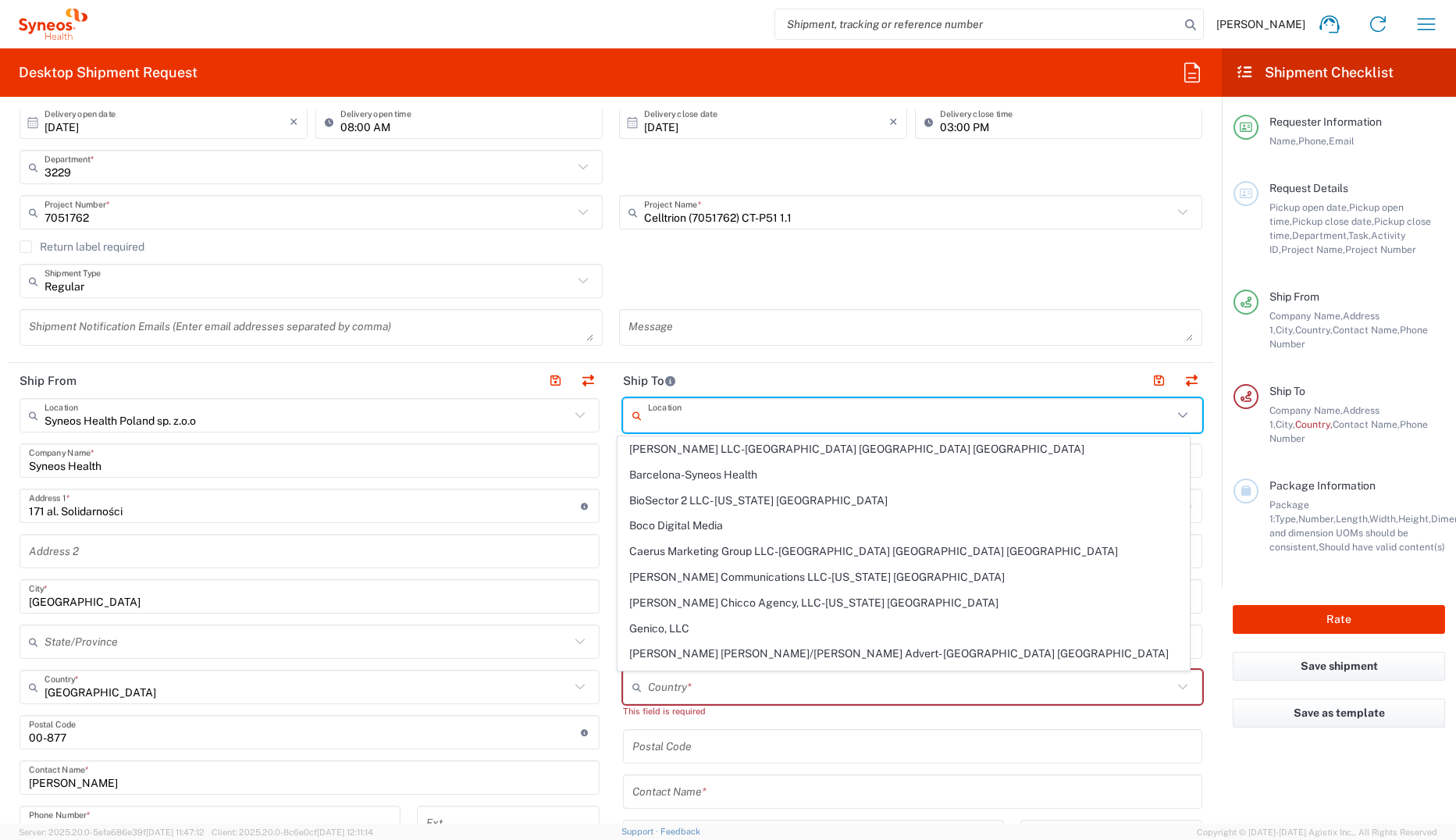
click at [741, 418] on input "text" at bounding box center [910, 415] width 525 height 27
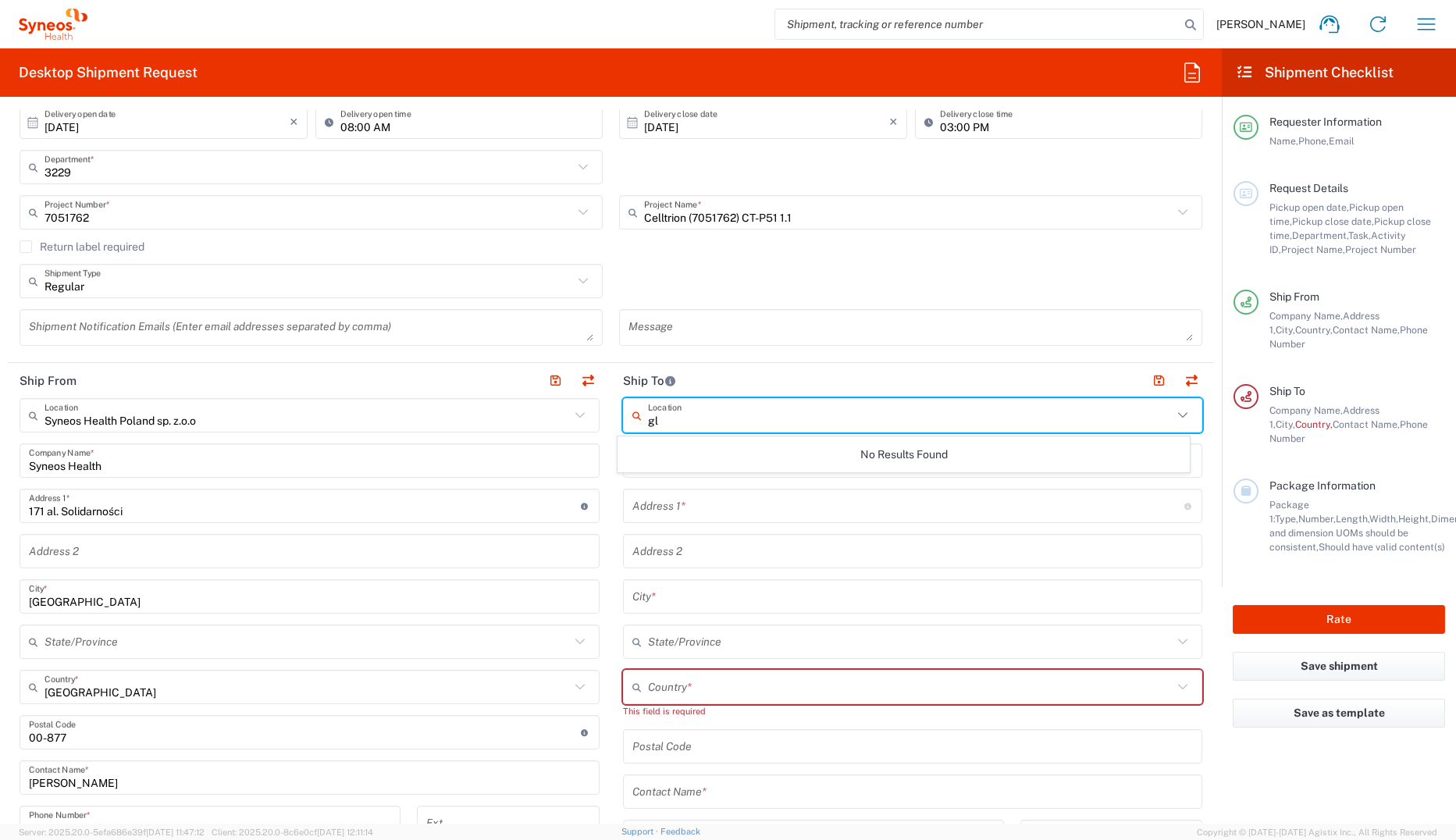
type input "g"
type input "p"
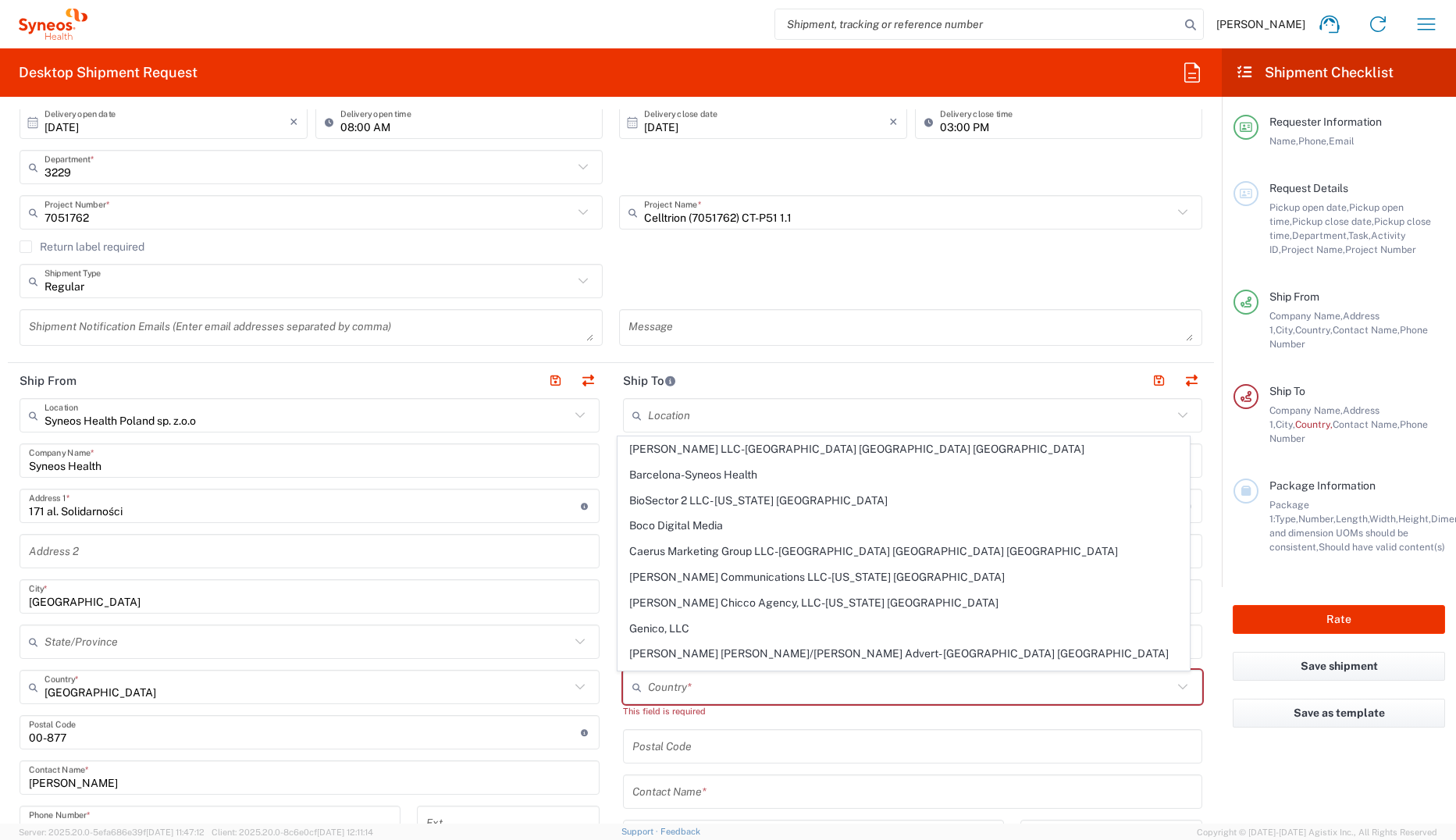
click at [771, 257] on div "Return label required" at bounding box center [611, 252] width 1182 height 23
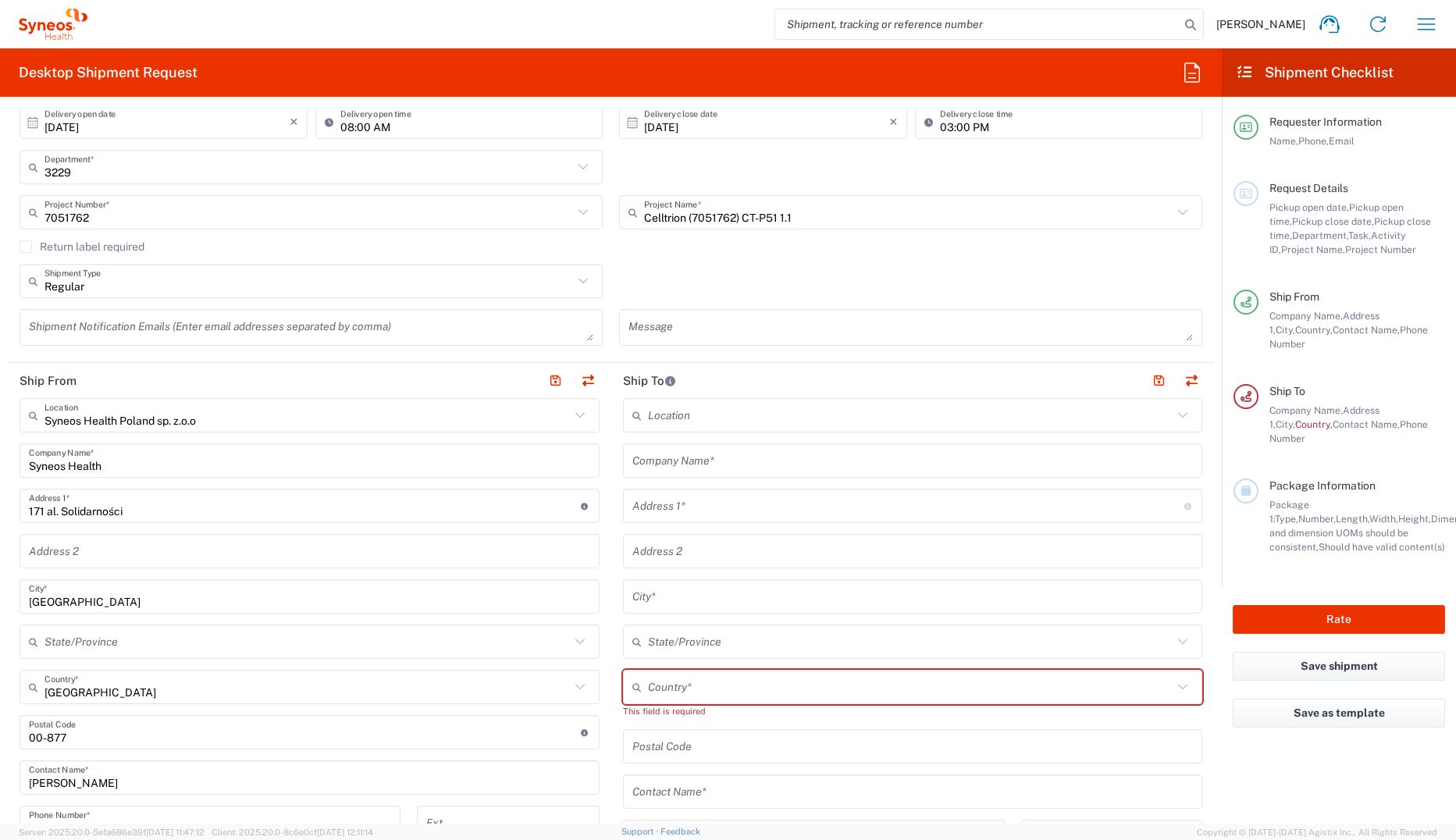
click at [720, 461] on input "text" at bounding box center [912, 460] width 561 height 27
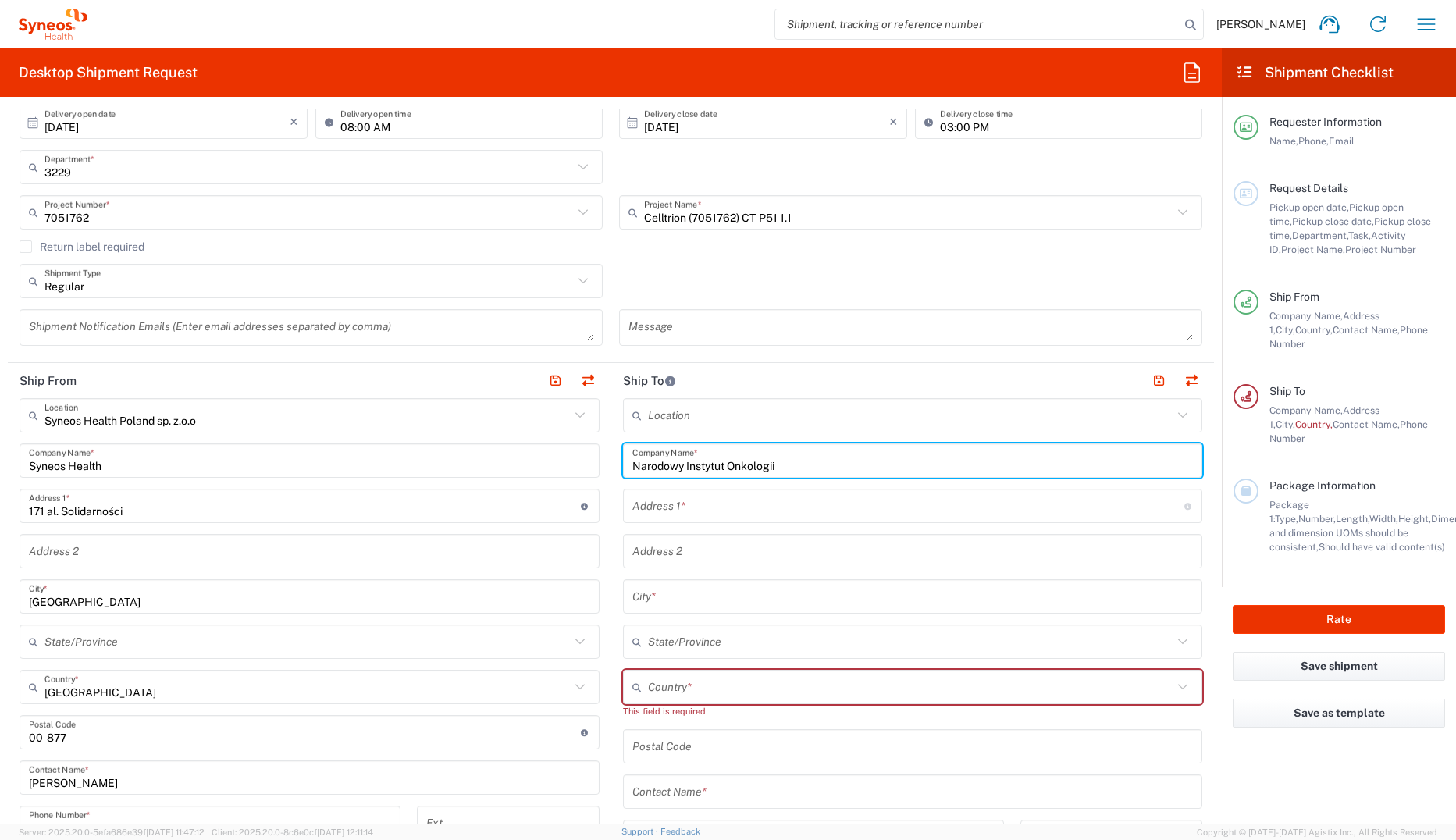
type input "Narodowy Instytut Onkologii"
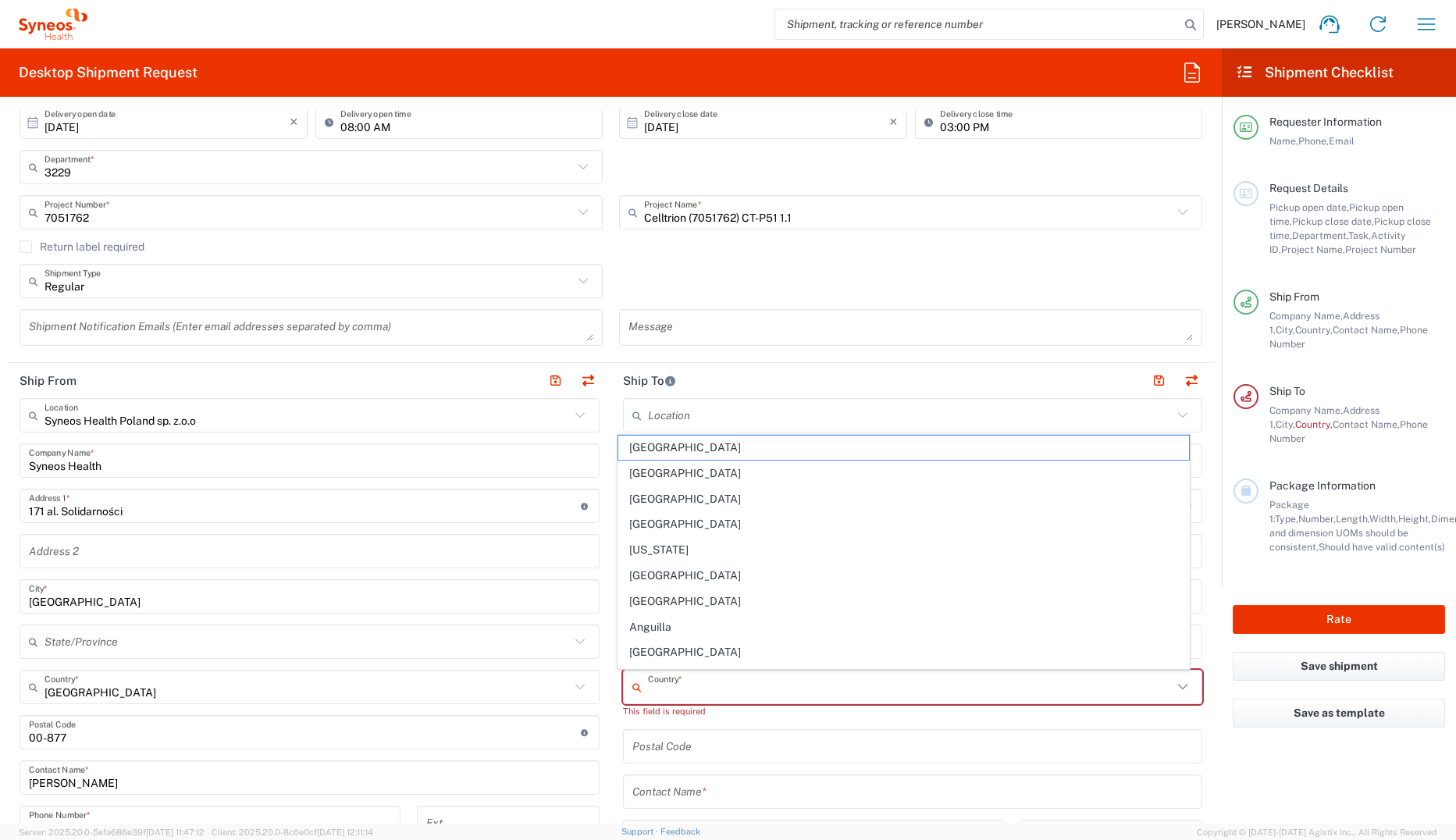
click at [721, 577] on input "text" at bounding box center [910, 687] width 525 height 27
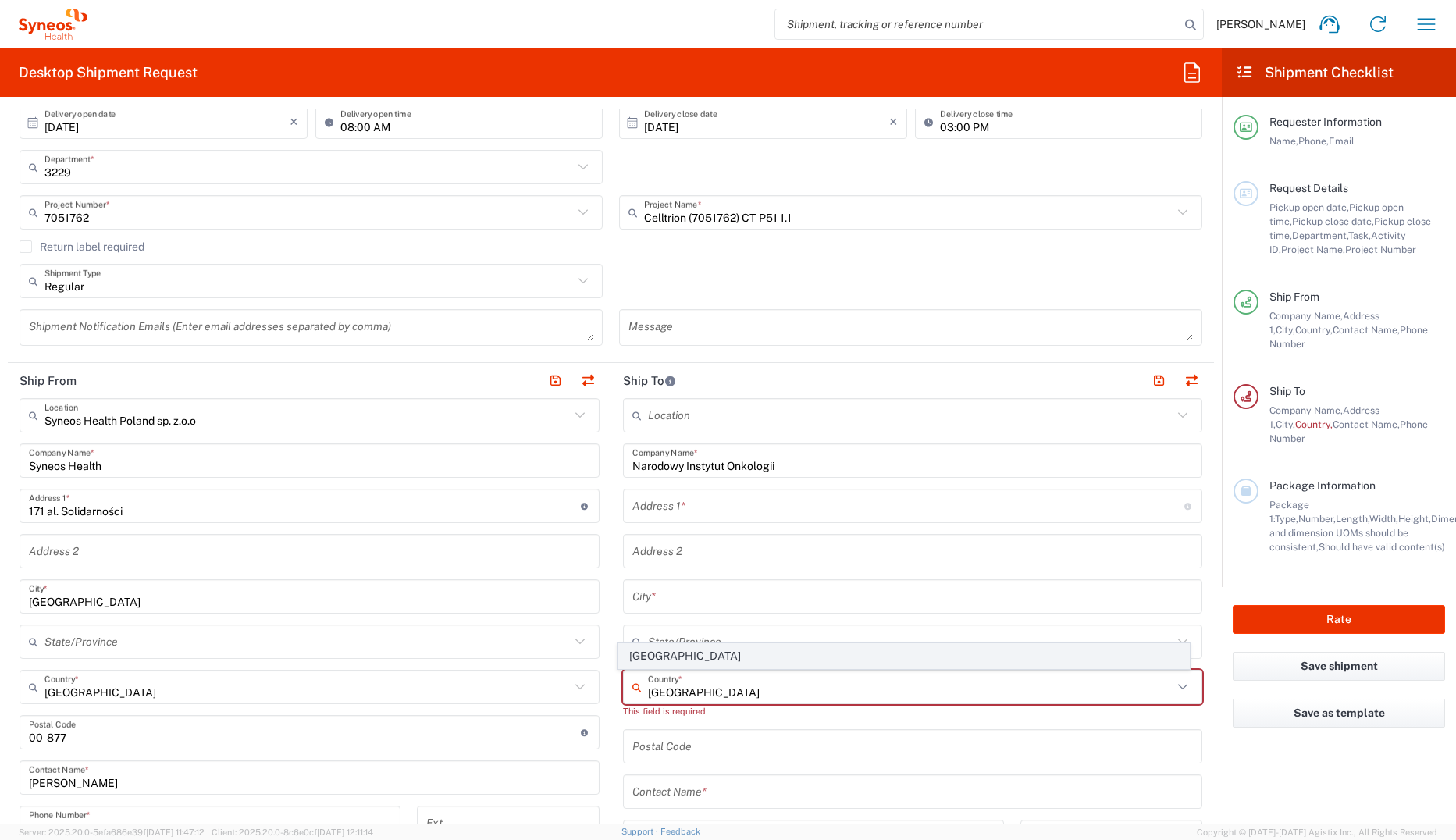
type input "[GEOGRAPHIC_DATA]"
click at [665, 577] on span "[GEOGRAPHIC_DATA]" at bounding box center [903, 656] width 570 height 24
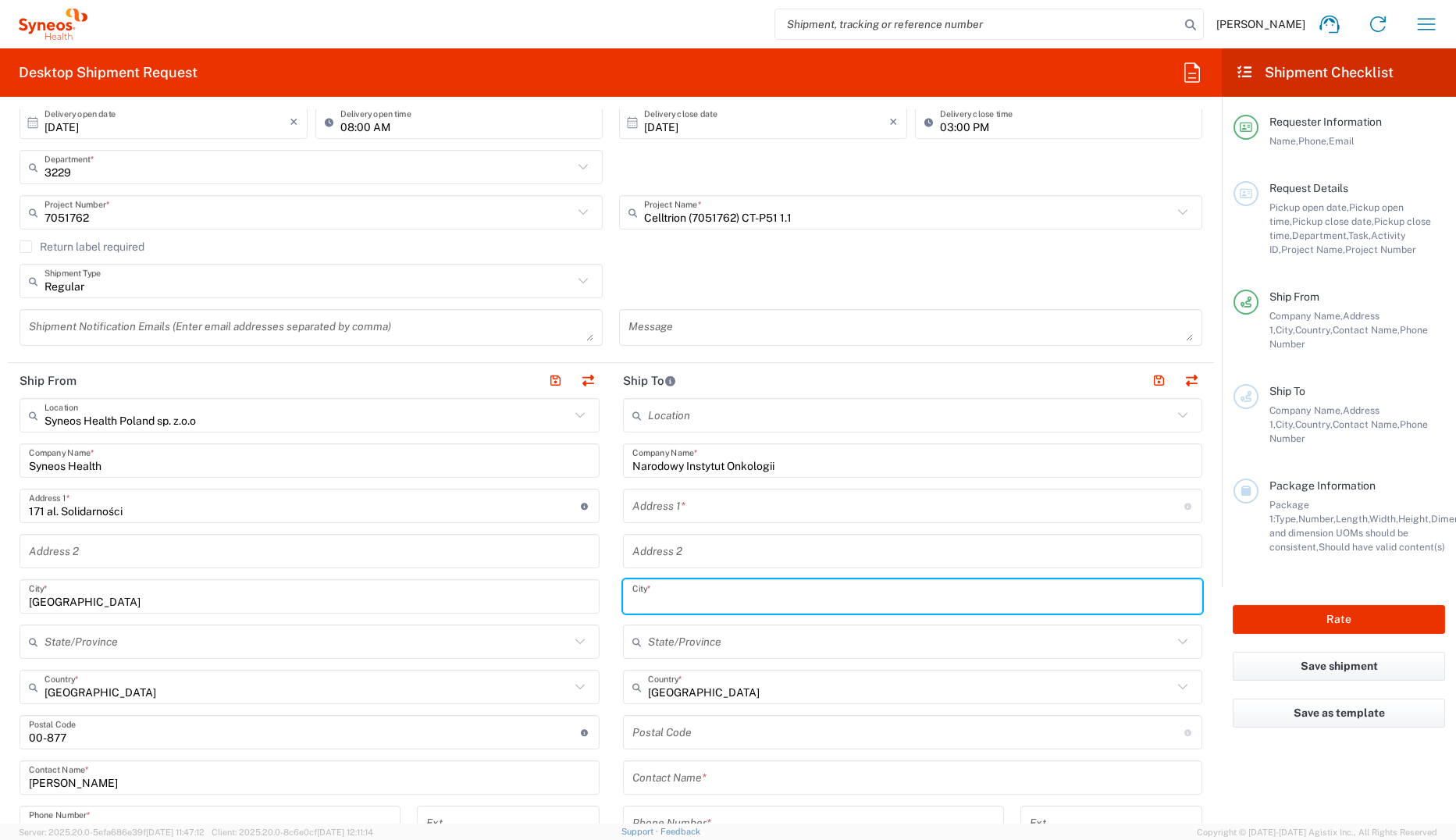
click at [638, 577] on input "text" at bounding box center [912, 597] width 561 height 27
type input "Gliwice"
click at [689, 511] on input "text" at bounding box center [908, 505] width 552 height 27
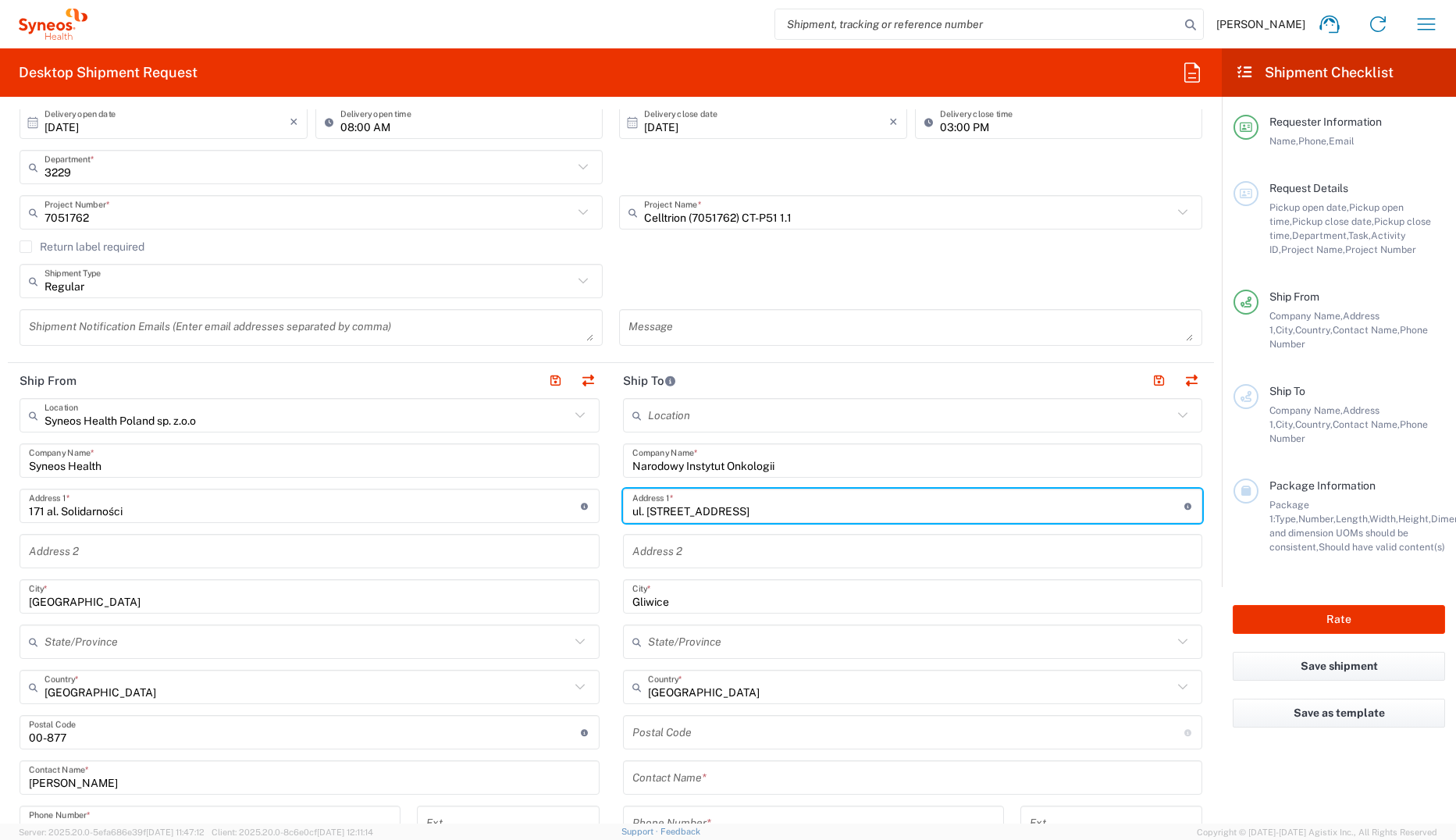
type input "ul. [STREET_ADDRESS]"
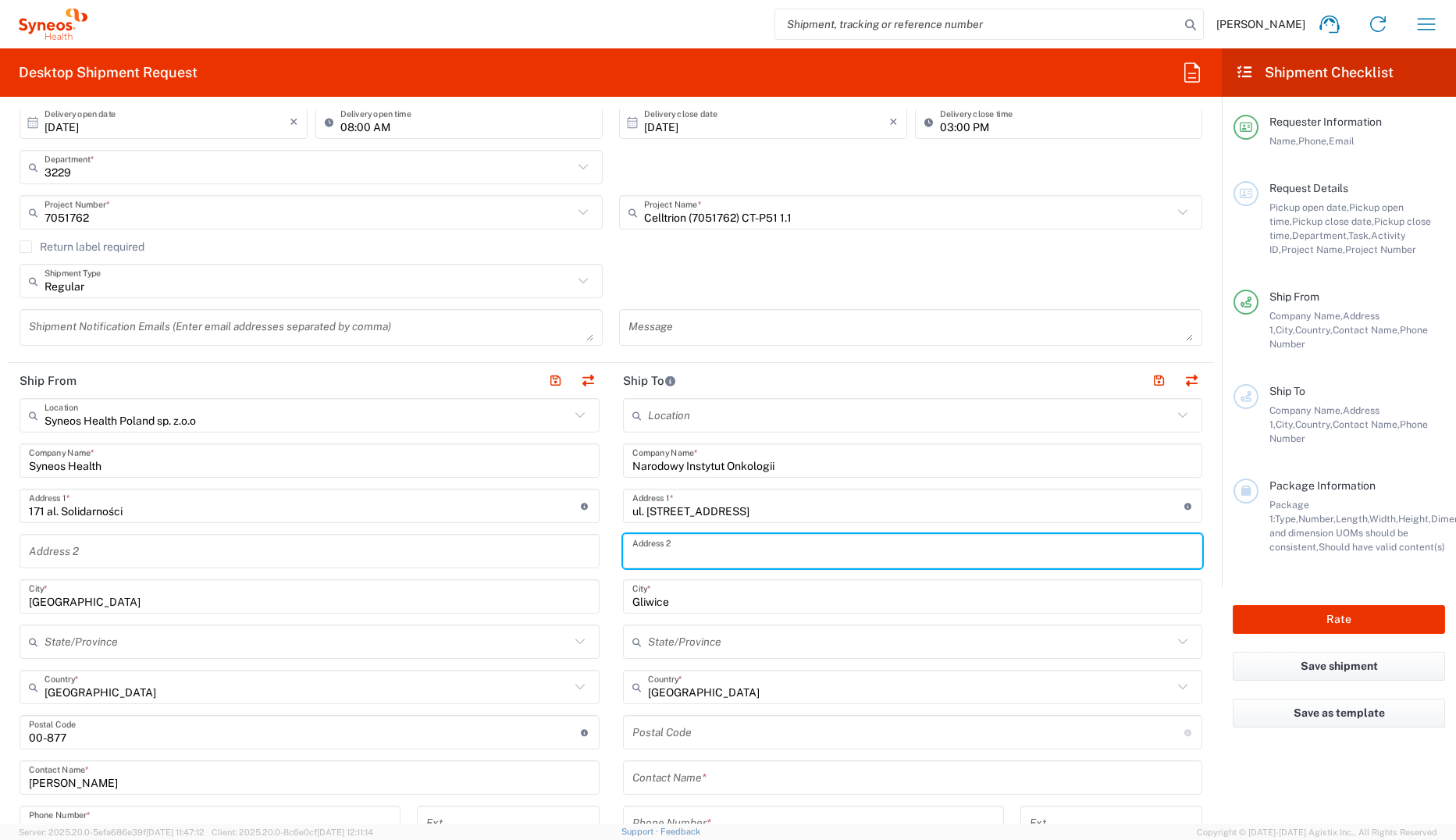
click at [682, 551] on input "text" at bounding box center [912, 551] width 561 height 27
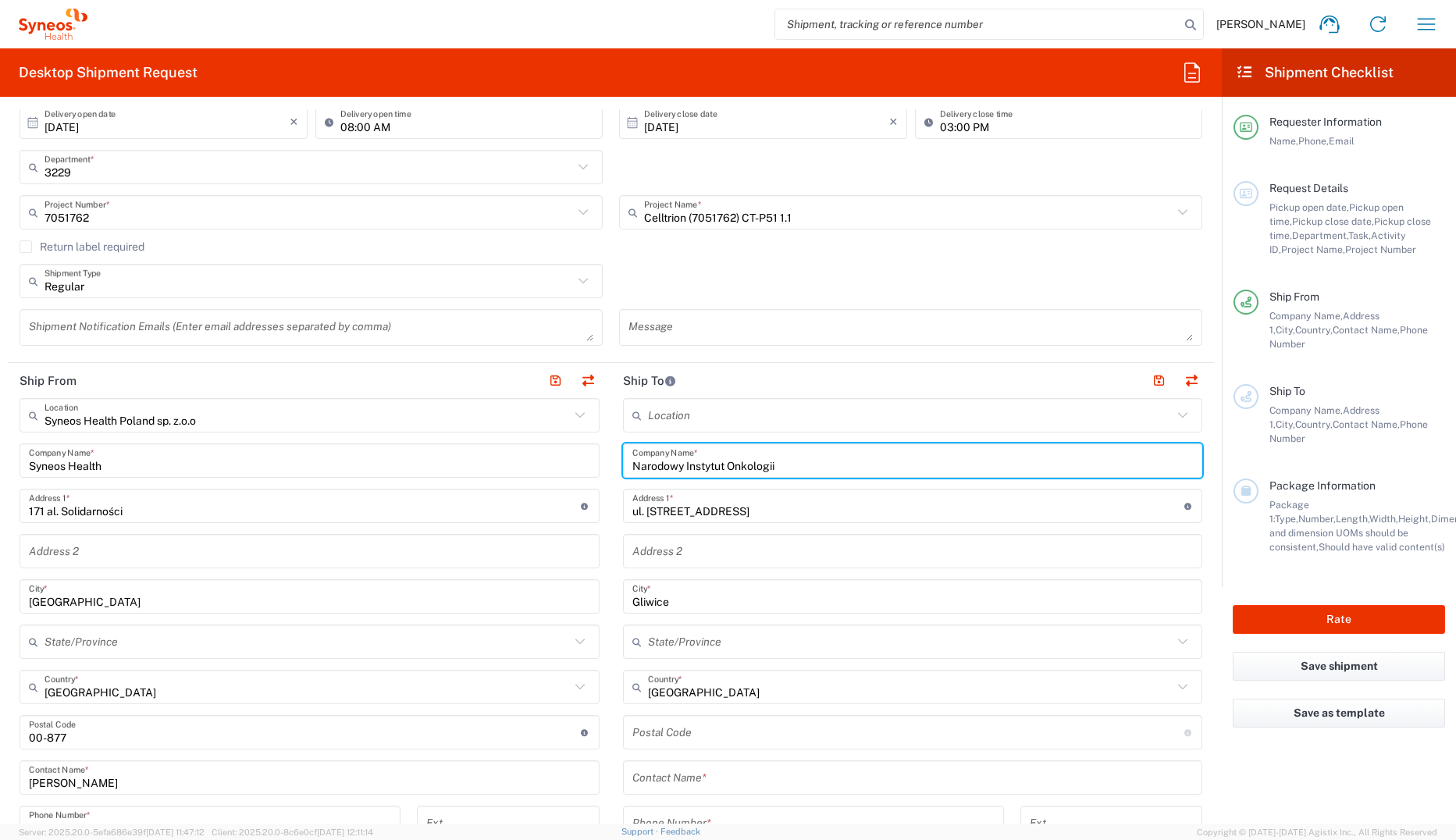
click at [847, 464] on input "Narodowy Instytut Onkologii" at bounding box center [912, 460] width 561 height 27
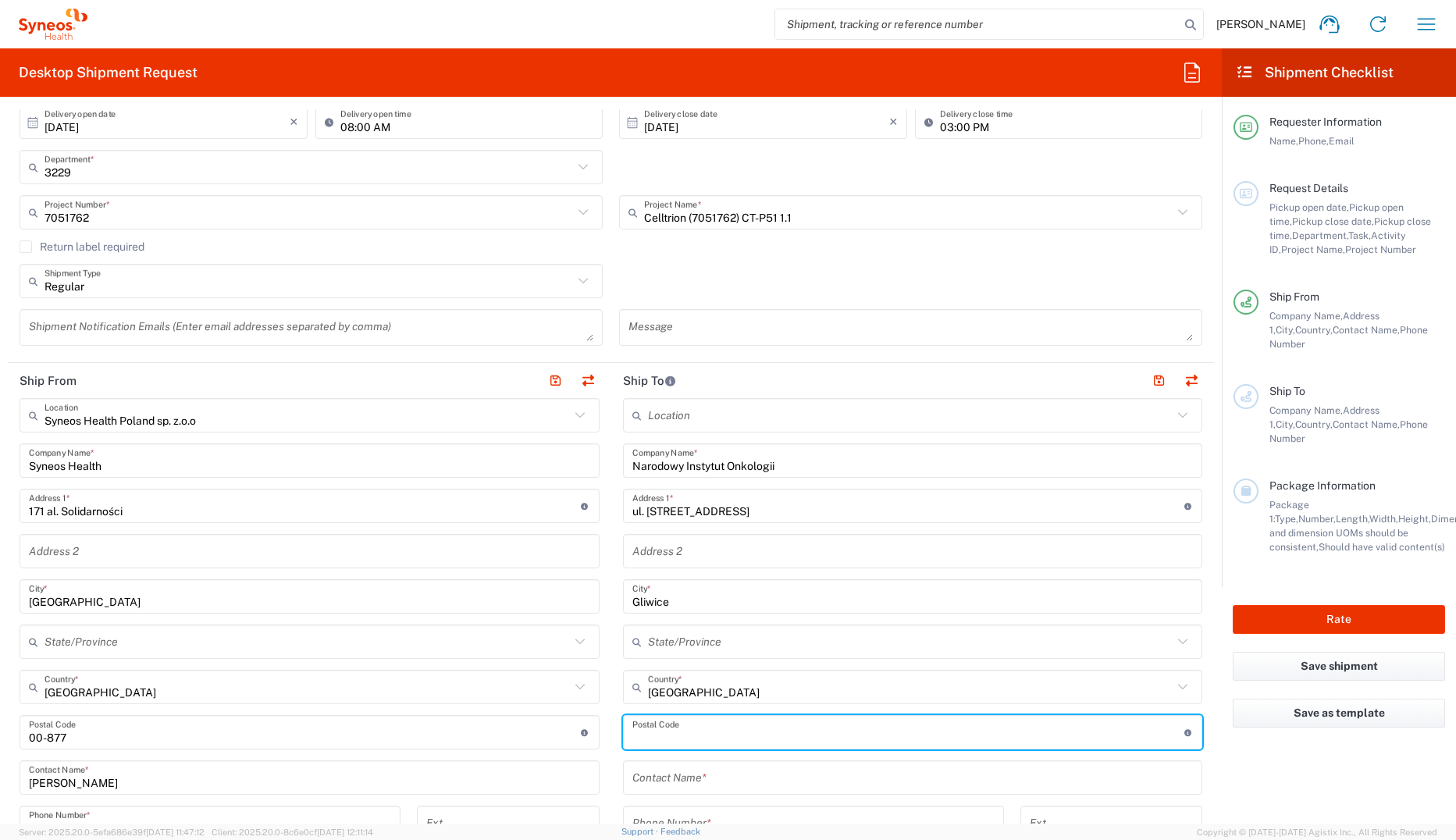
click at [684, 577] on input "undefined" at bounding box center [908, 732] width 552 height 27
type input "44-102"
click at [803, 577] on div "Location [PERSON_NAME] LLC-[GEOGRAPHIC_DATA] [GEOGRAPHIC_DATA] [GEOGRAPHIC_DATA…" at bounding box center [913, 726] width 580 height 656
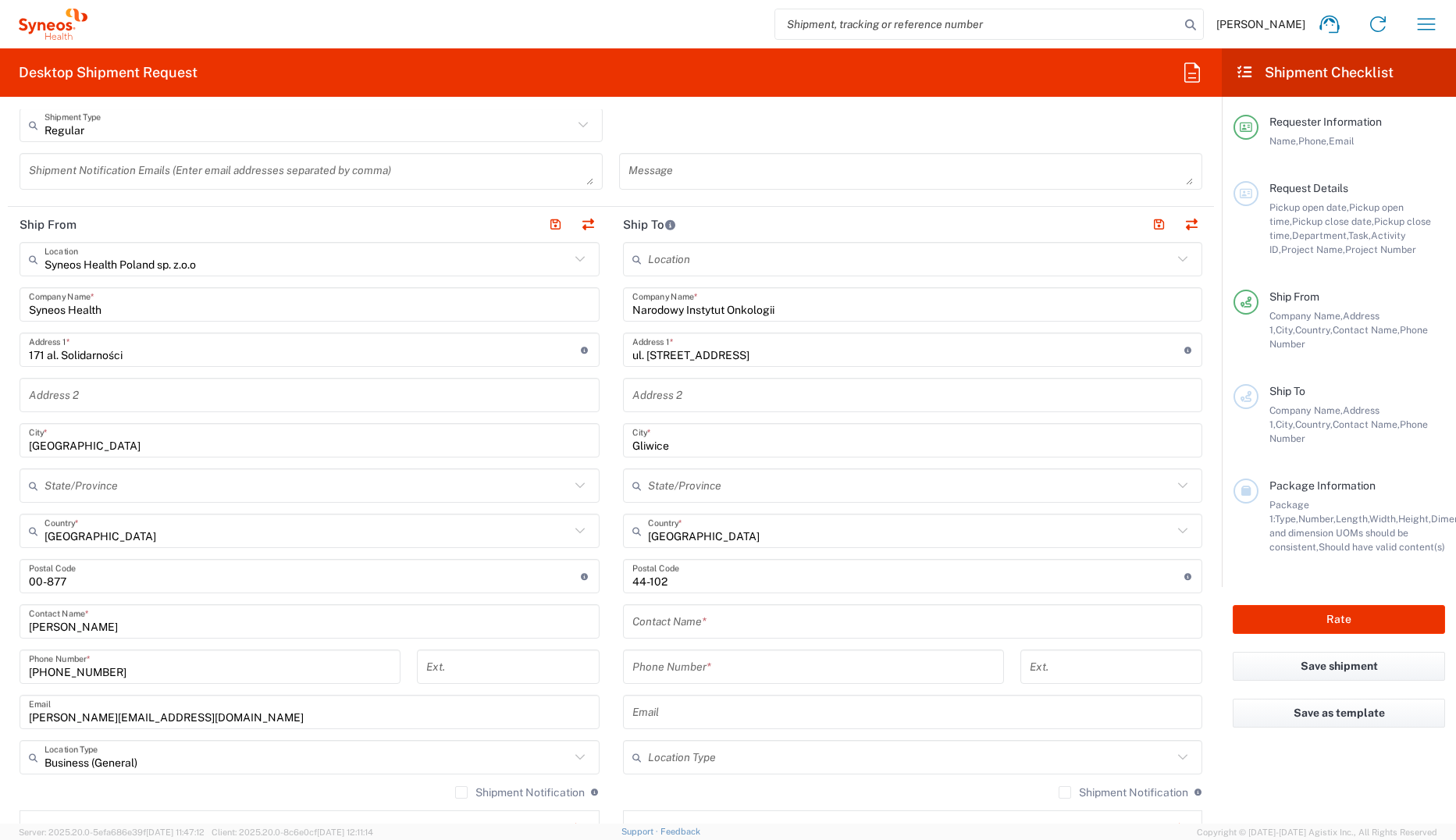
scroll to position [547, 0]
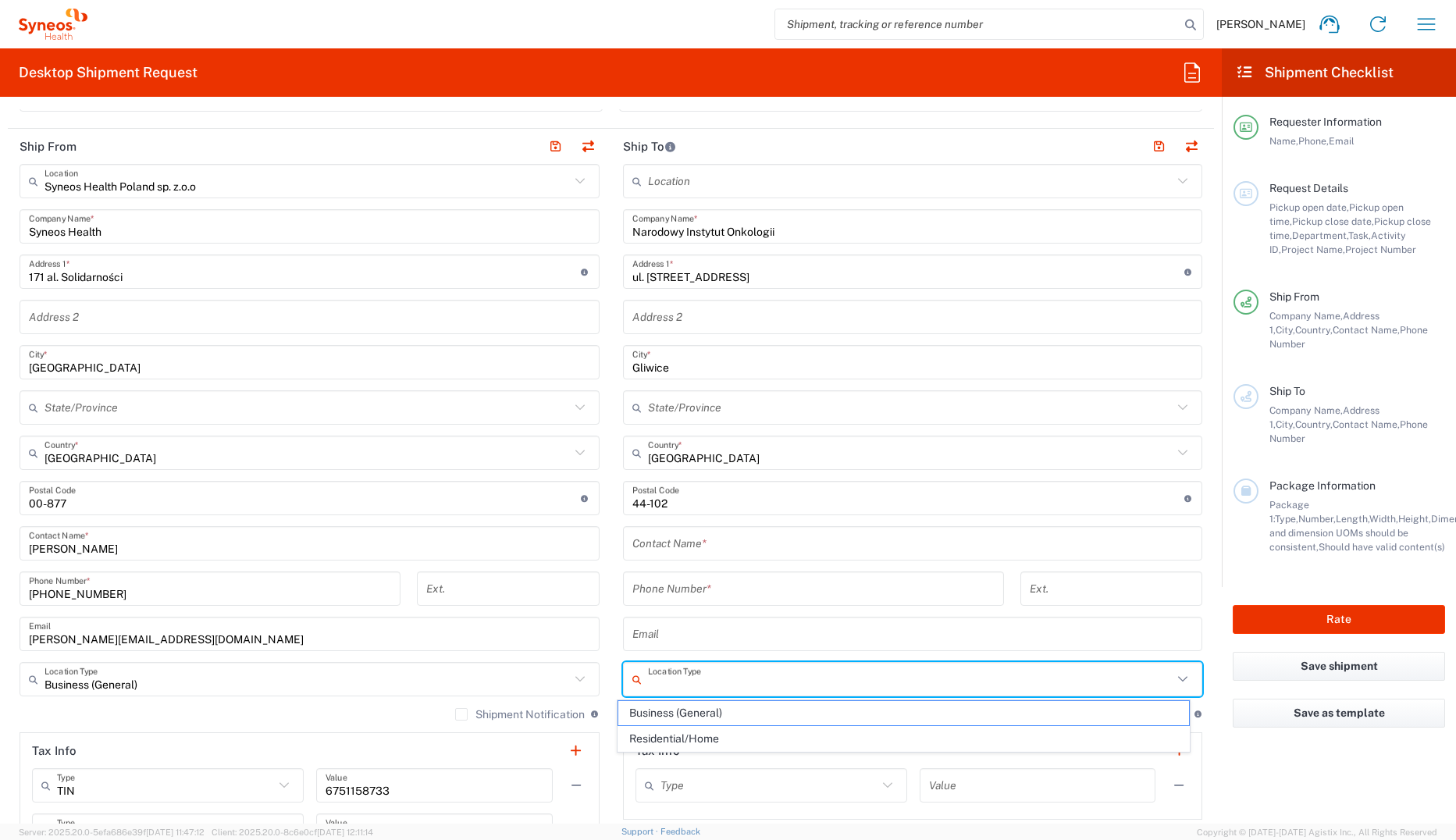
drag, startPoint x: 737, startPoint y: 667, endPoint x: 736, endPoint y: 688, distance: 21.0
click at [737, 577] on input "text" at bounding box center [910, 679] width 525 height 27
click at [727, 577] on span "Business (General)" at bounding box center [903, 713] width 570 height 24
type input "Business (General)"
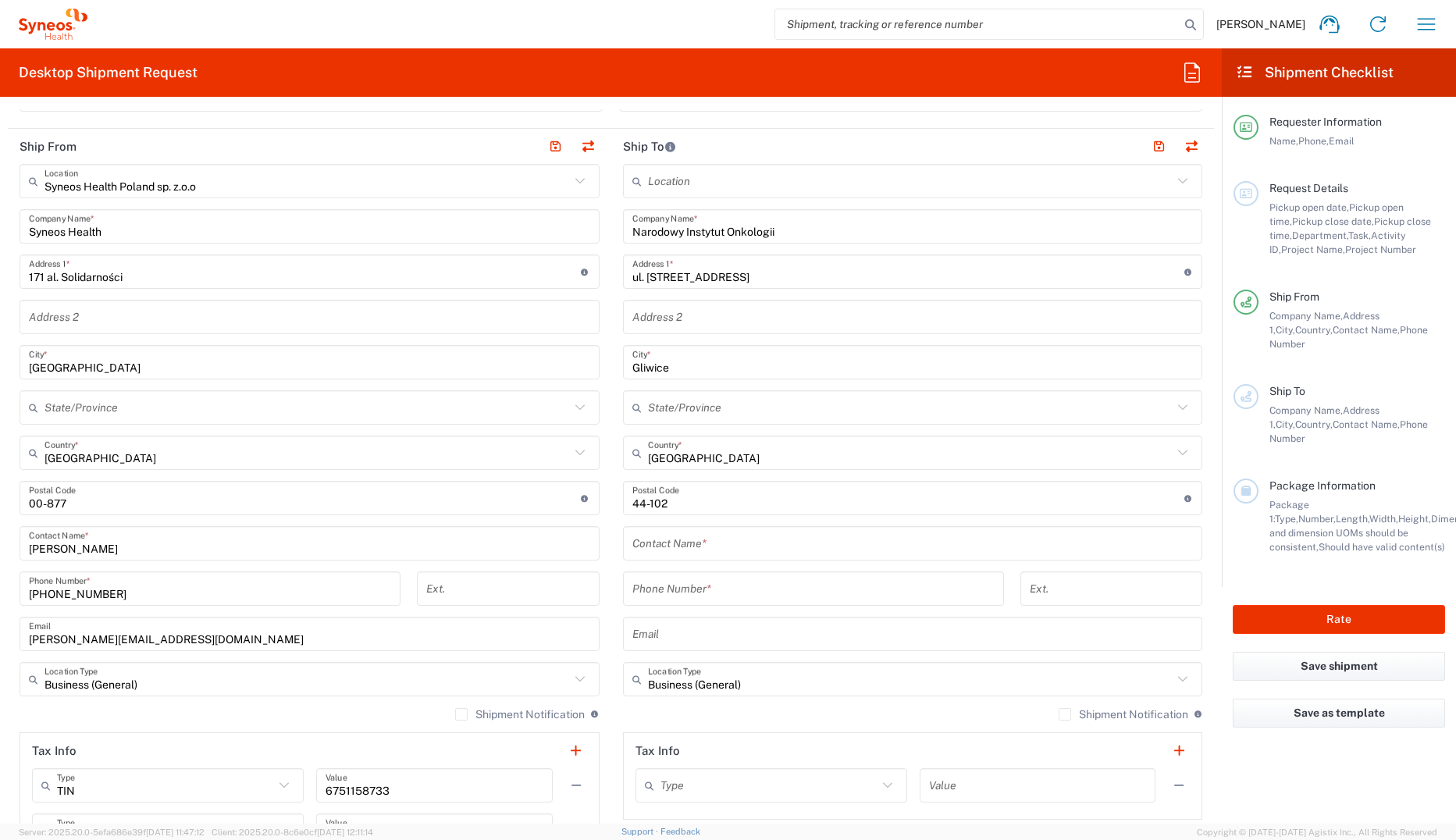
scroll to position [312, 0]
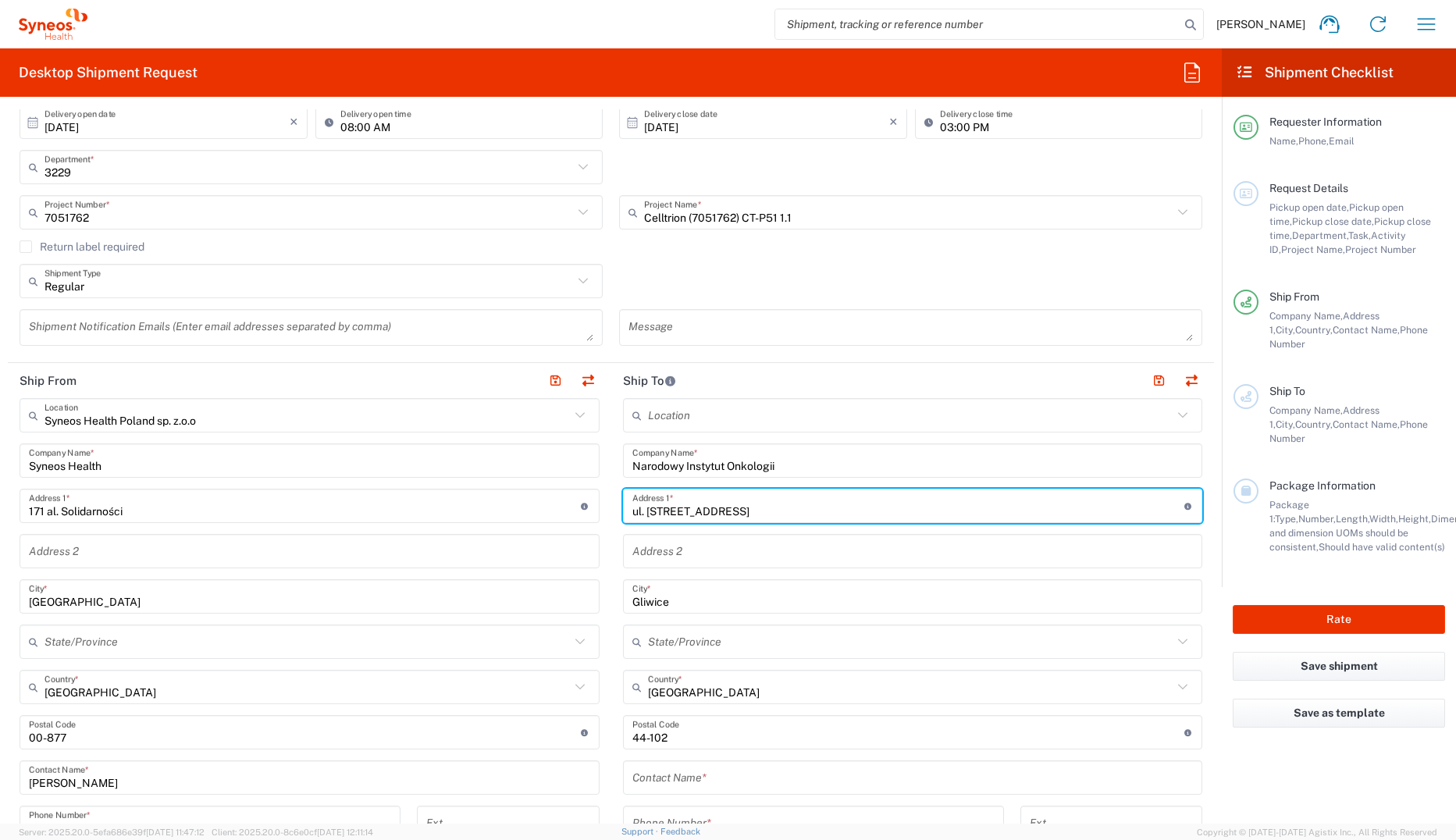
drag, startPoint x: 626, startPoint y: 511, endPoint x: 798, endPoint y: 506, distance: 172.1
click at [798, 506] on input "ul. [STREET_ADDRESS]" at bounding box center [908, 505] width 552 height 27
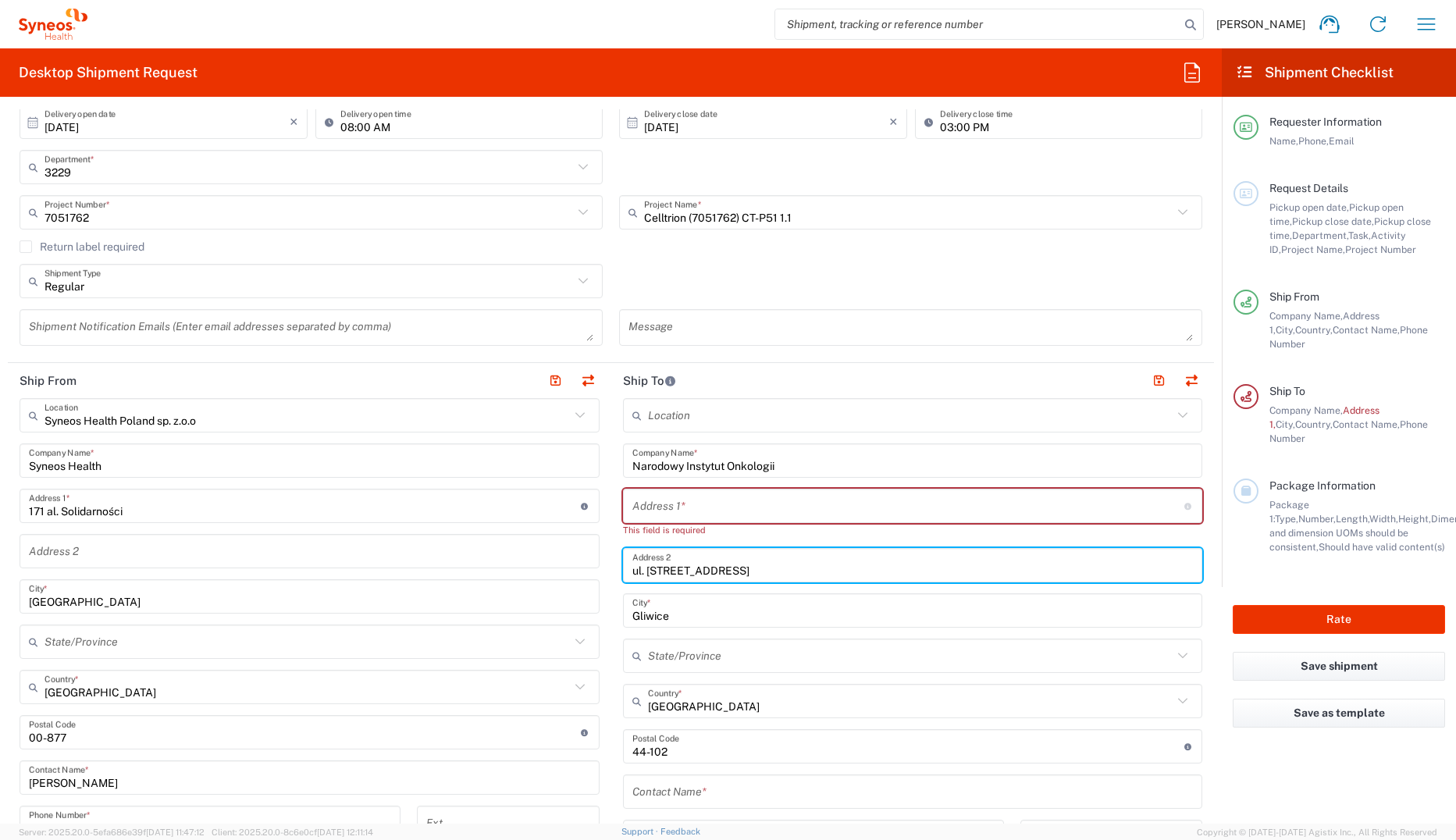
type input "ul. [STREET_ADDRESS]"
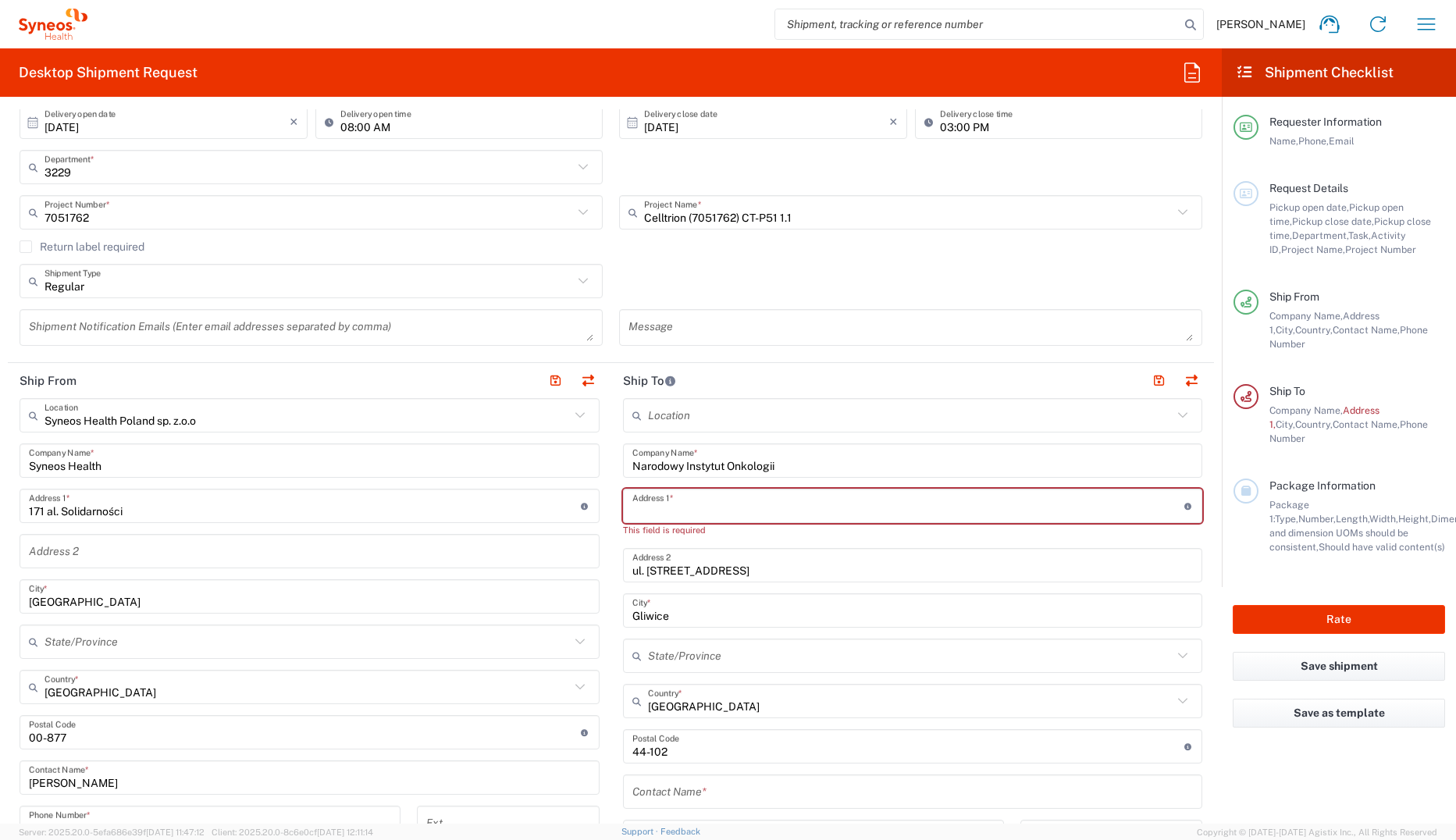
click at [644, 507] on input "text" at bounding box center [908, 505] width 552 height 27
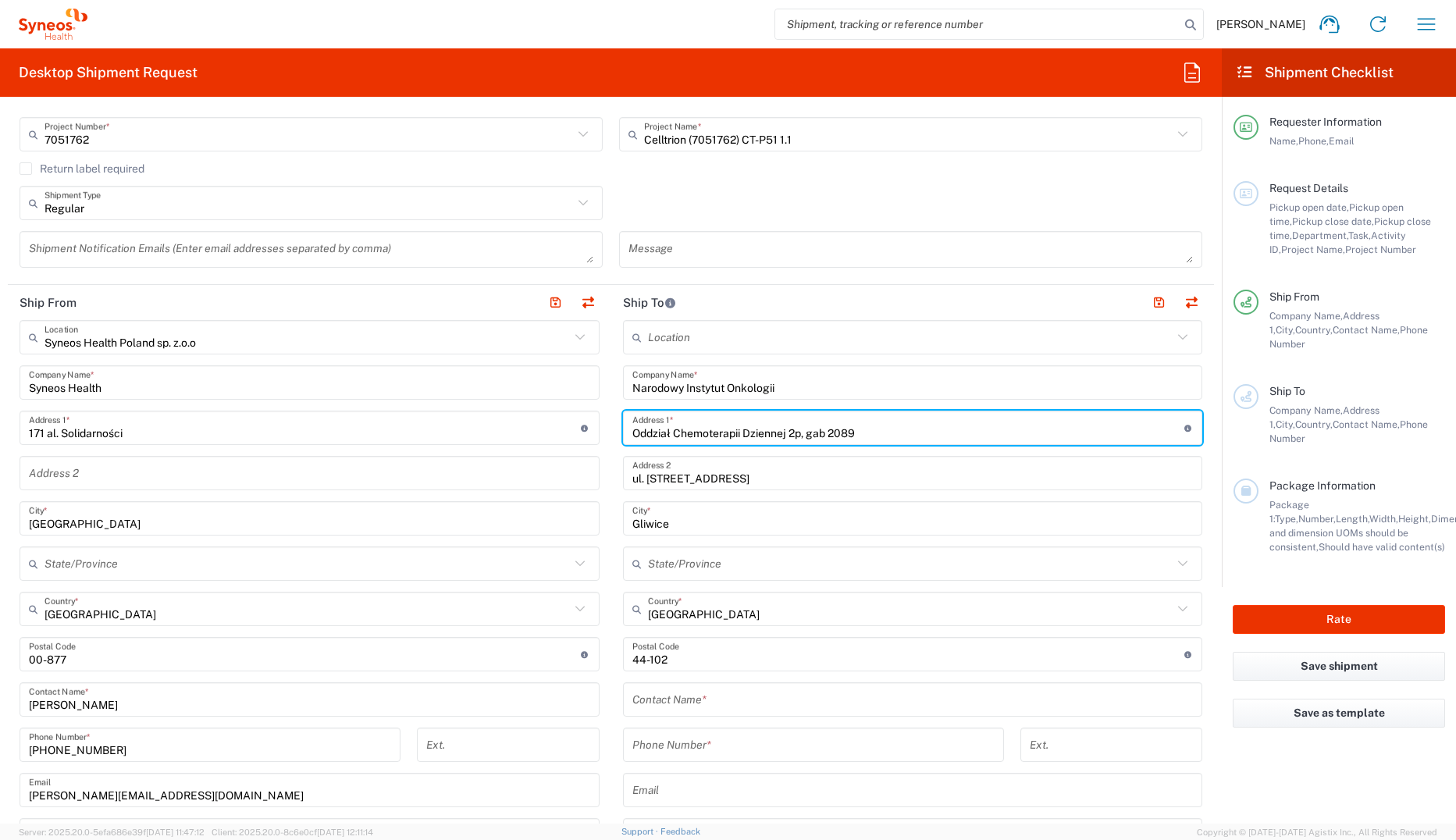
scroll to position [468, 0]
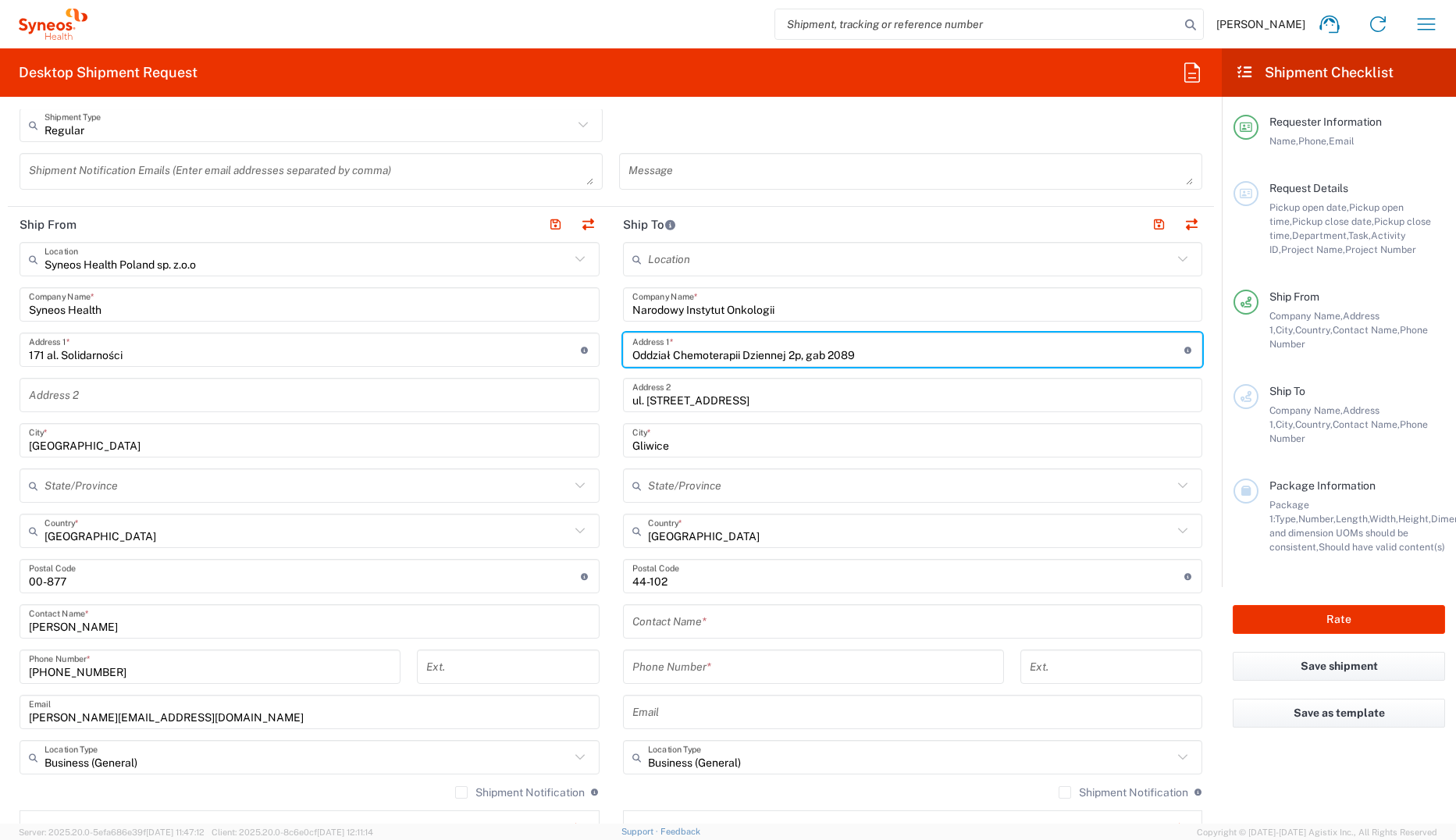
type input "Oddział Chemoterapii Dziennej 2p, gab 2089"
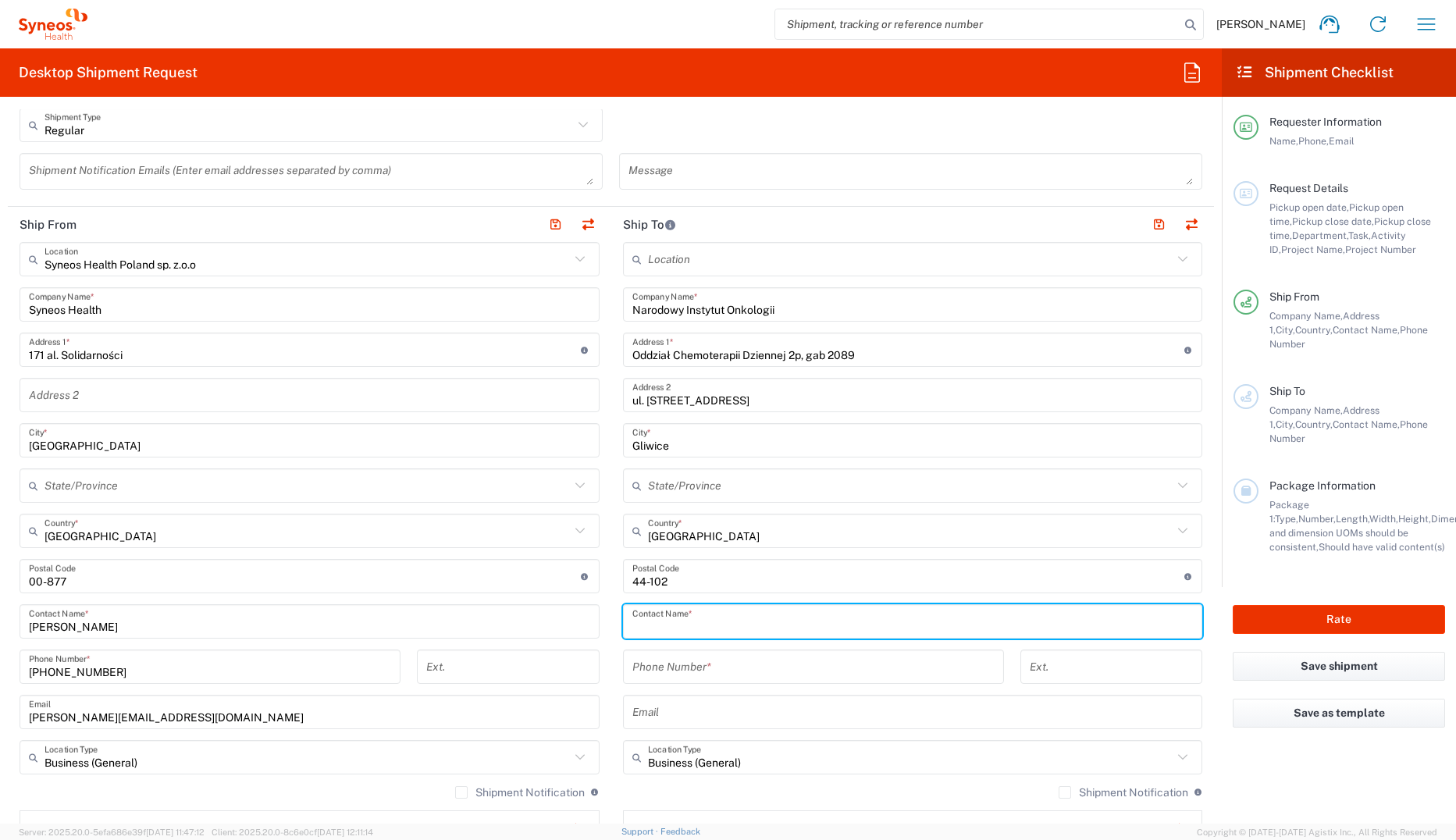
click at [731, 577] on input "text" at bounding box center [912, 621] width 561 height 27
type input "[PERSON_NAME]"
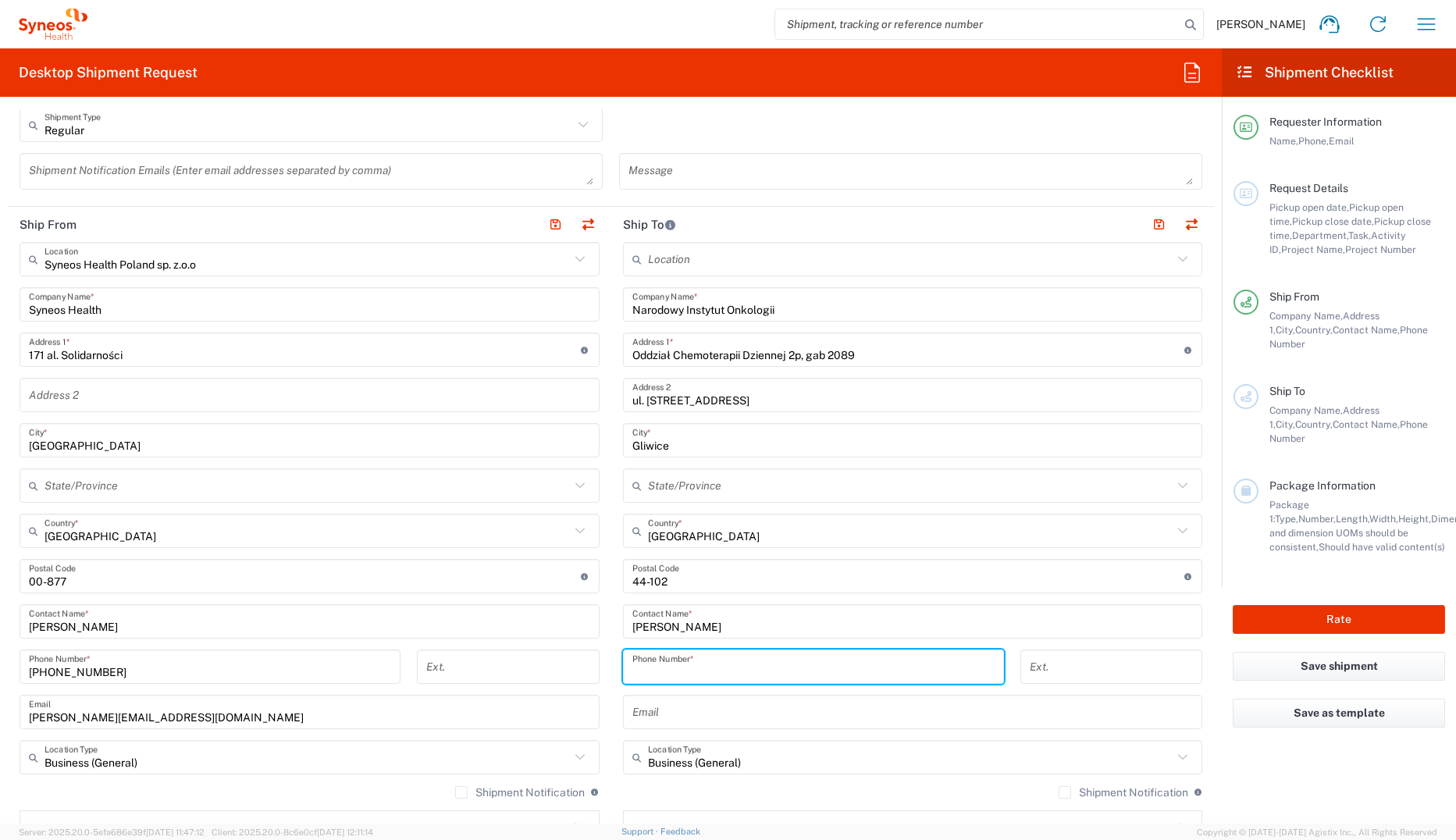
click at [735, 577] on input "tel" at bounding box center [813, 667] width 362 height 27
type input "[PHONE_NUMBER]"
click at [704, 577] on input "text" at bounding box center [912, 712] width 561 height 27
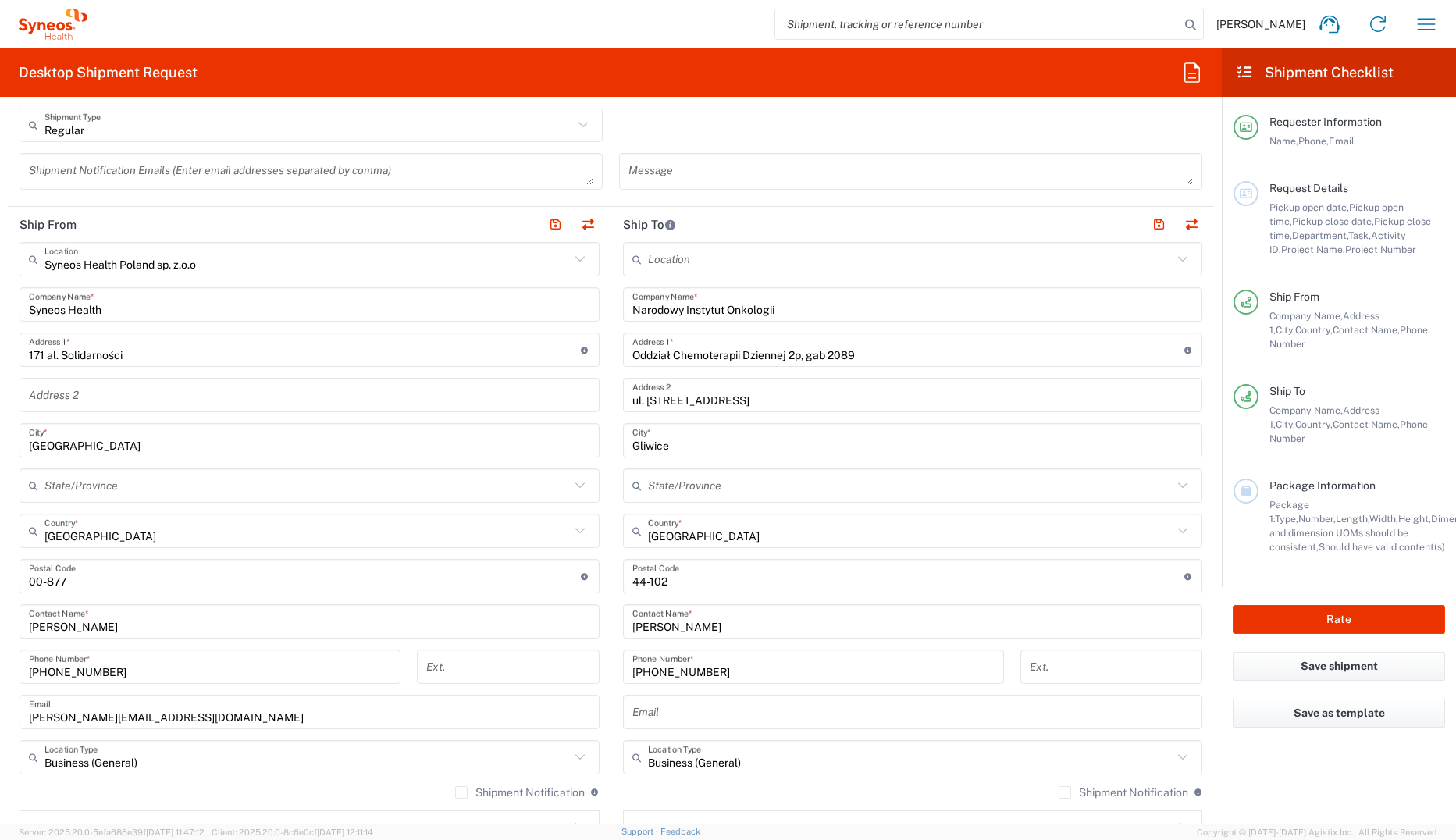
click at [638, 577] on input "text" at bounding box center [912, 712] width 561 height 27
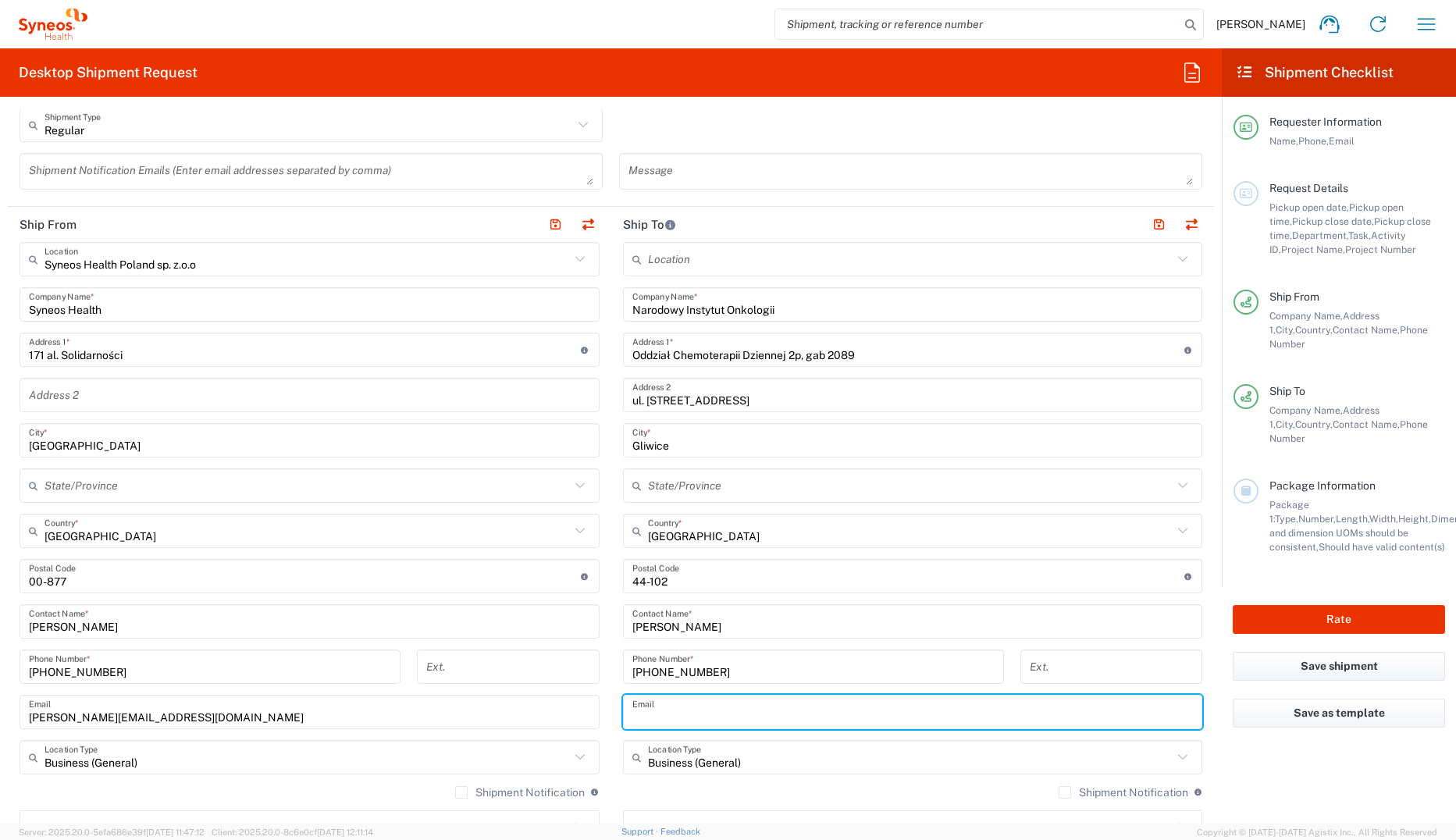
paste input "RE: Monitoring Knowledge Check ISF/TMF"
type input "RE: Monitoring Knowledge Check ISF/TMF"
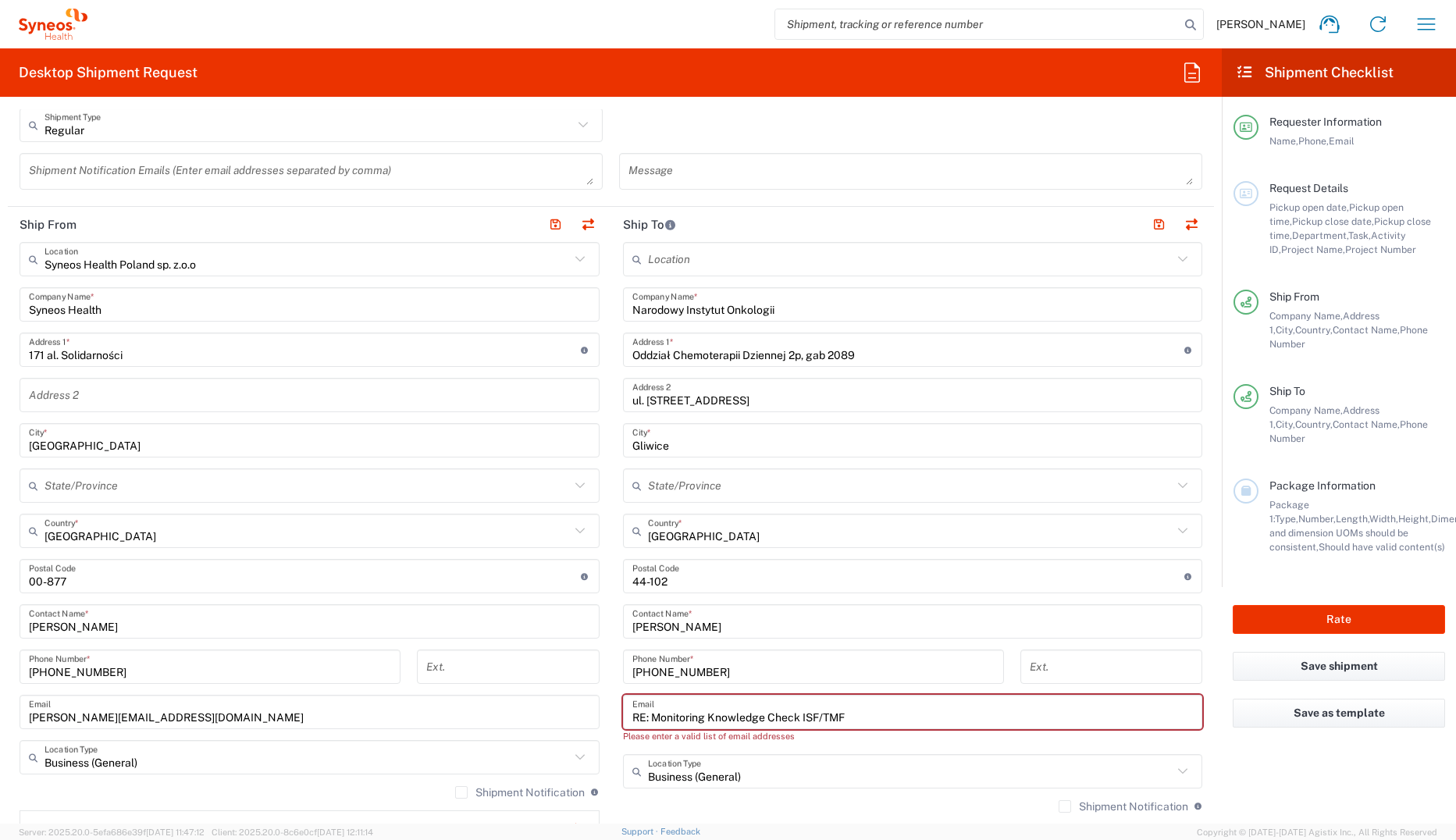
drag, startPoint x: 890, startPoint y: 708, endPoint x: 616, endPoint y: 742, distance: 276.1
click at [623, 577] on agx-input-control "RE: Monitoring Knowledge Check ISF/TMF Email Please enter a valid list of email…" at bounding box center [913, 718] width 580 height 48
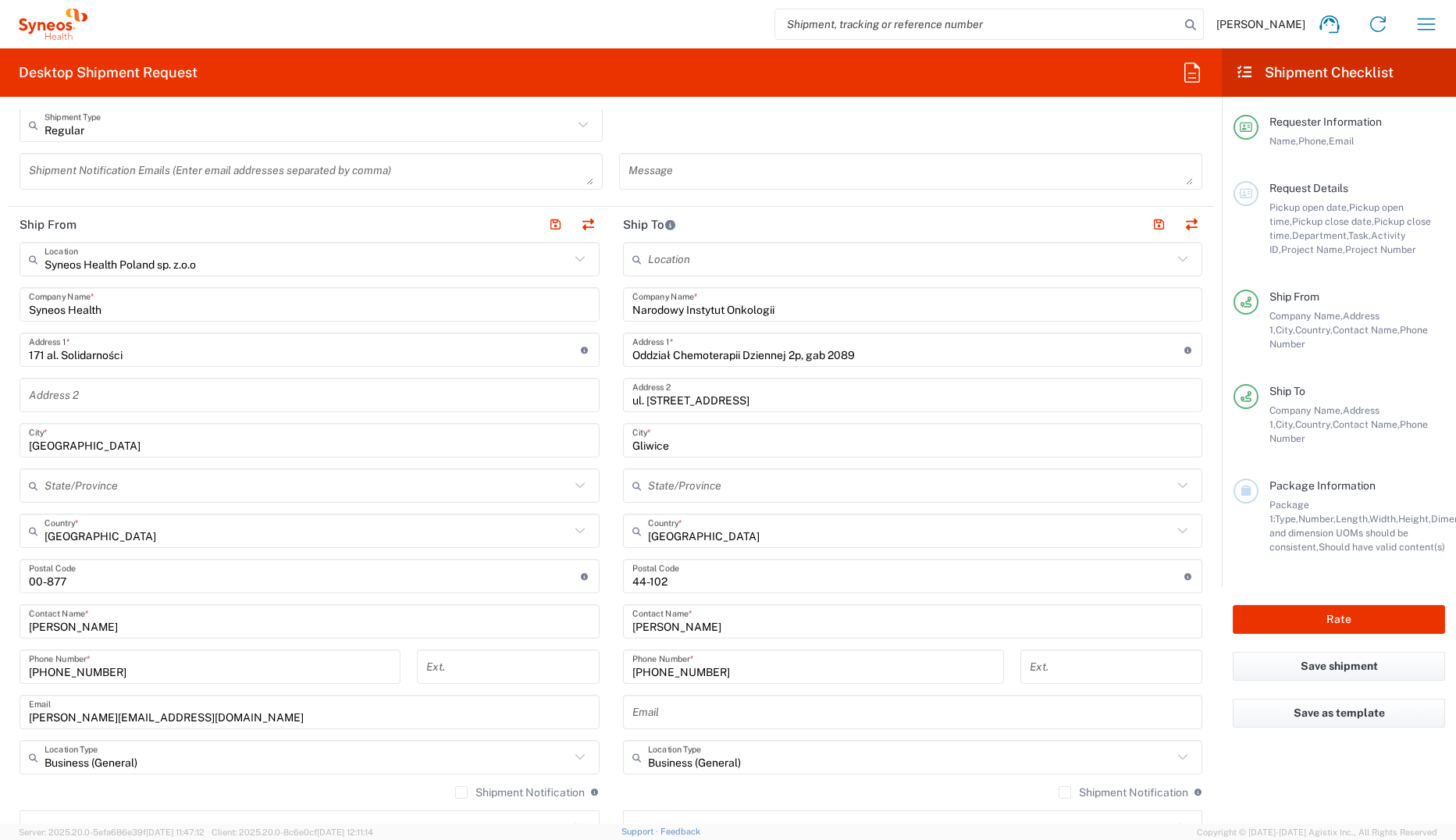
click at [714, 577] on input "text" at bounding box center [912, 712] width 561 height 27
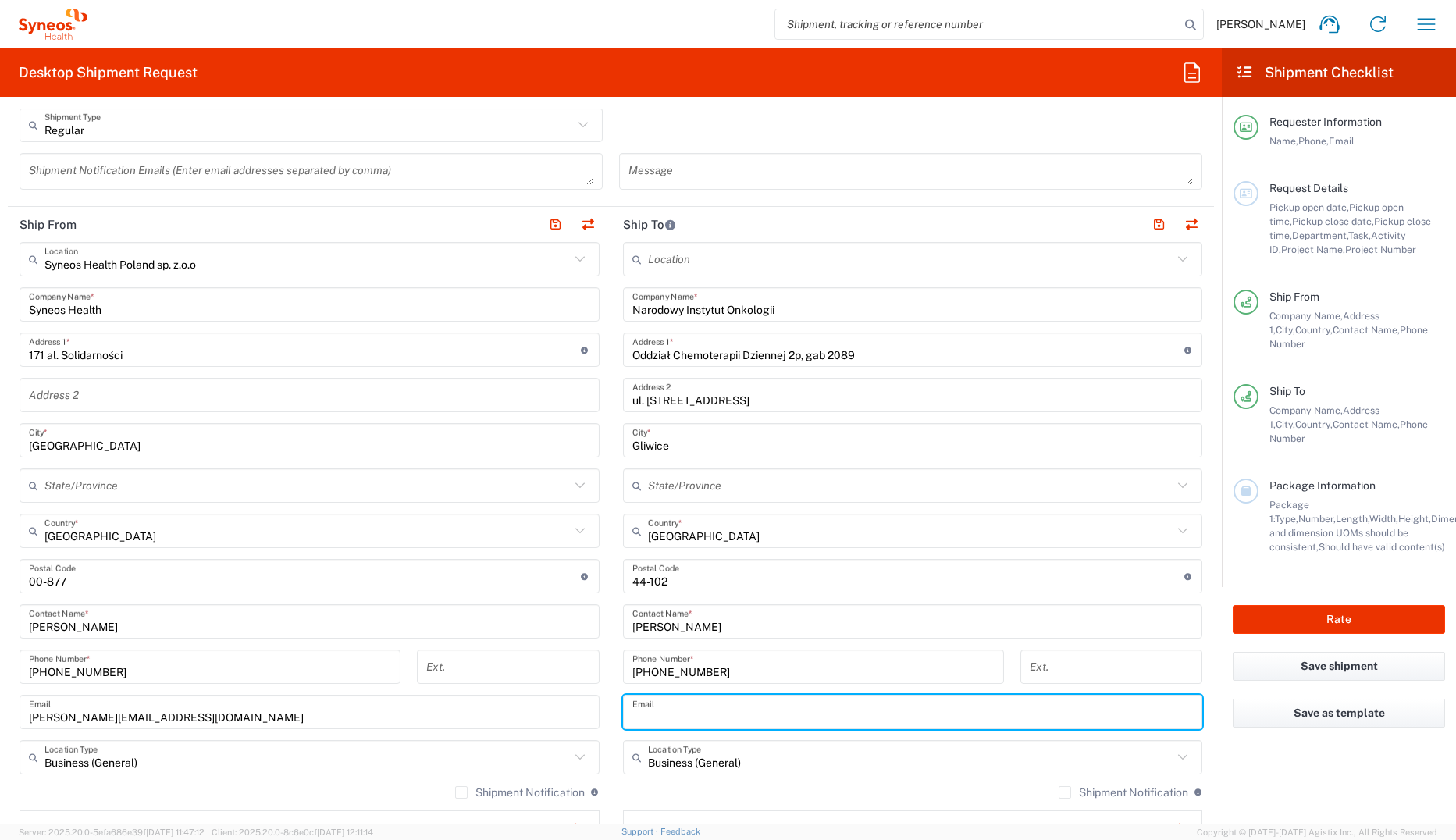
paste input "[PERSON_NAME][EMAIL_ADDRESS][PERSON_NAME][DOMAIN_NAME]"
type input "[PERSON_NAME][EMAIL_ADDRESS][PERSON_NAME][DOMAIN_NAME]"
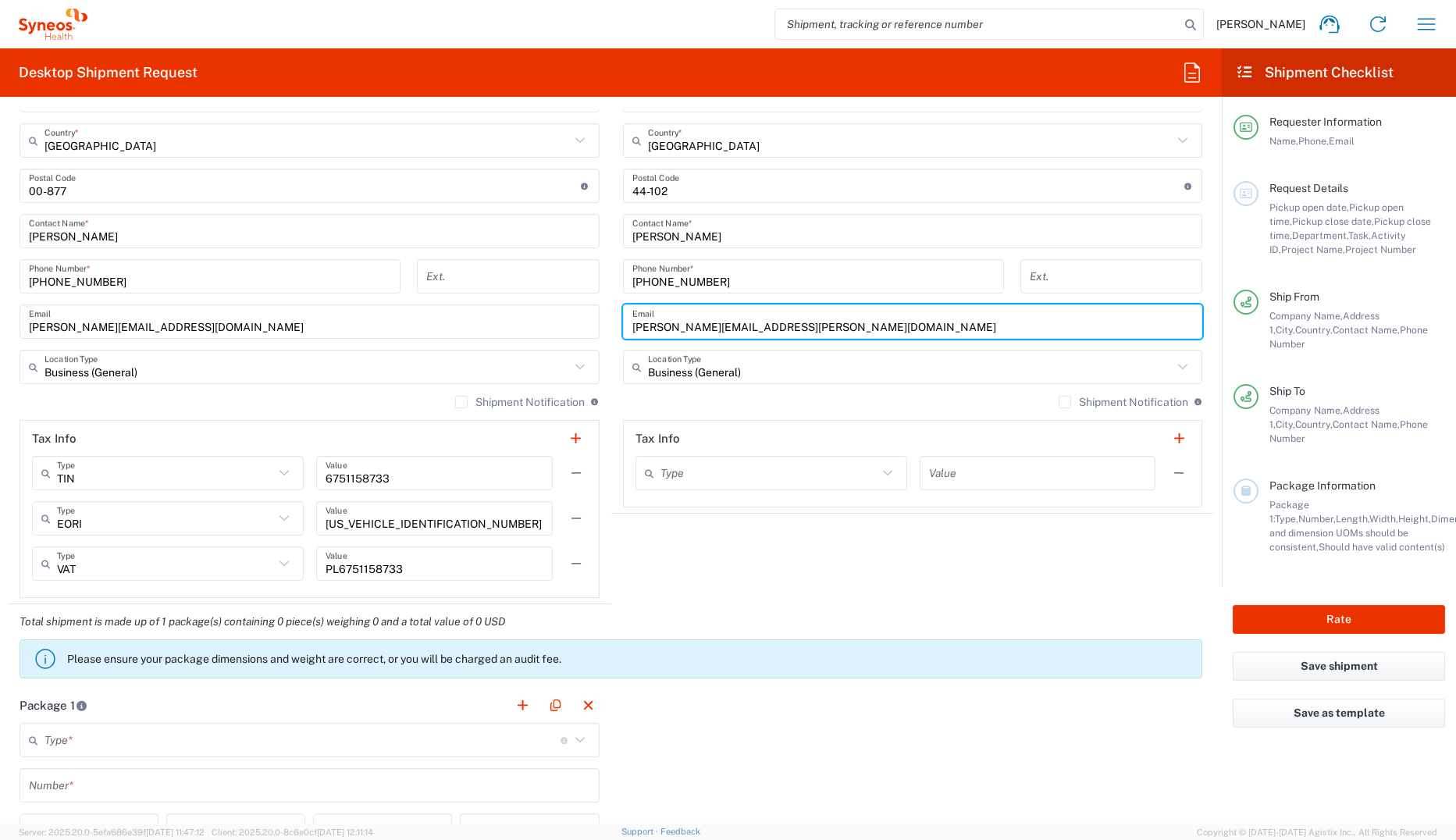
scroll to position [937, 0]
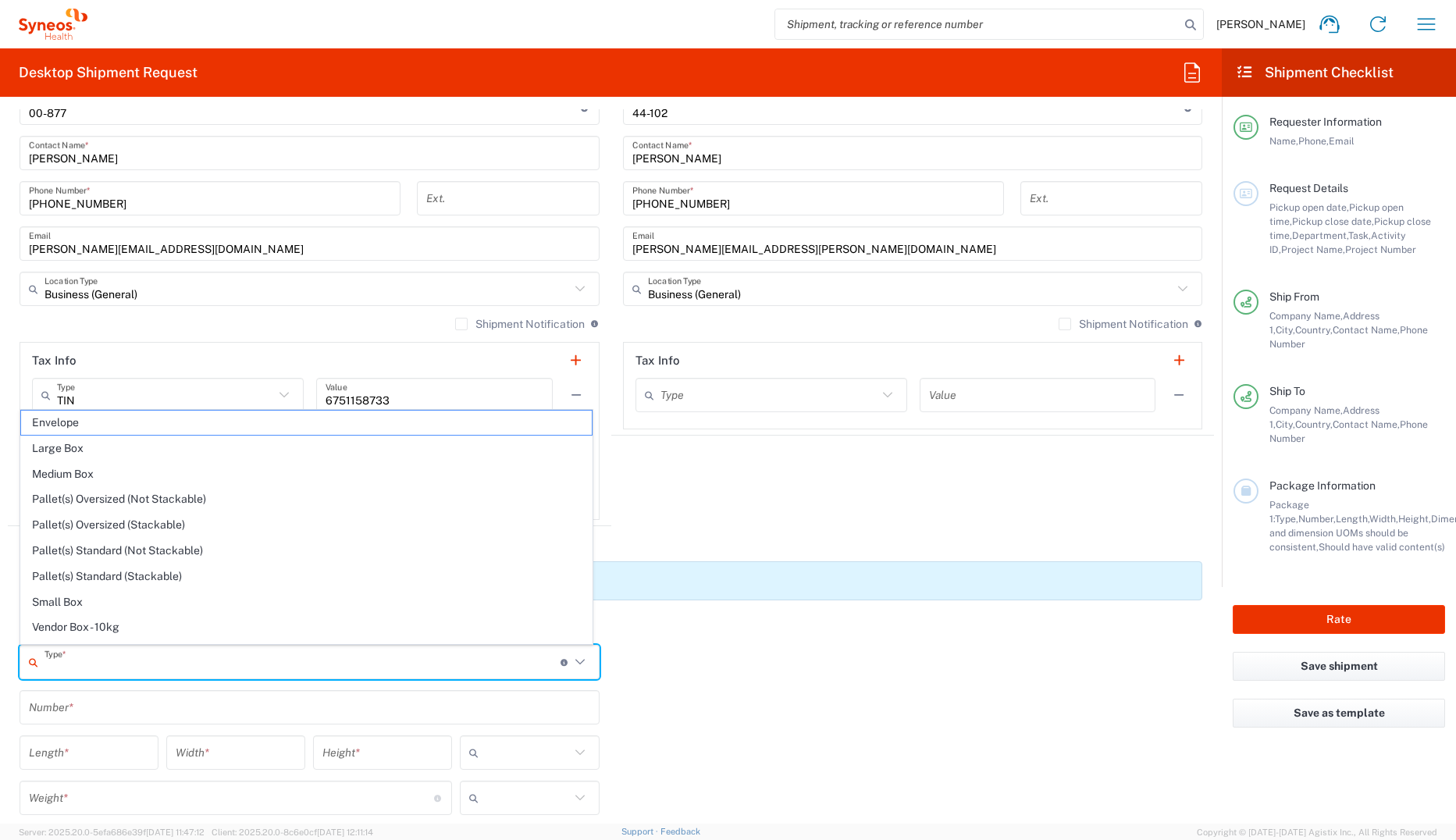
click at [382, 577] on input "text" at bounding box center [302, 662] width 516 height 27
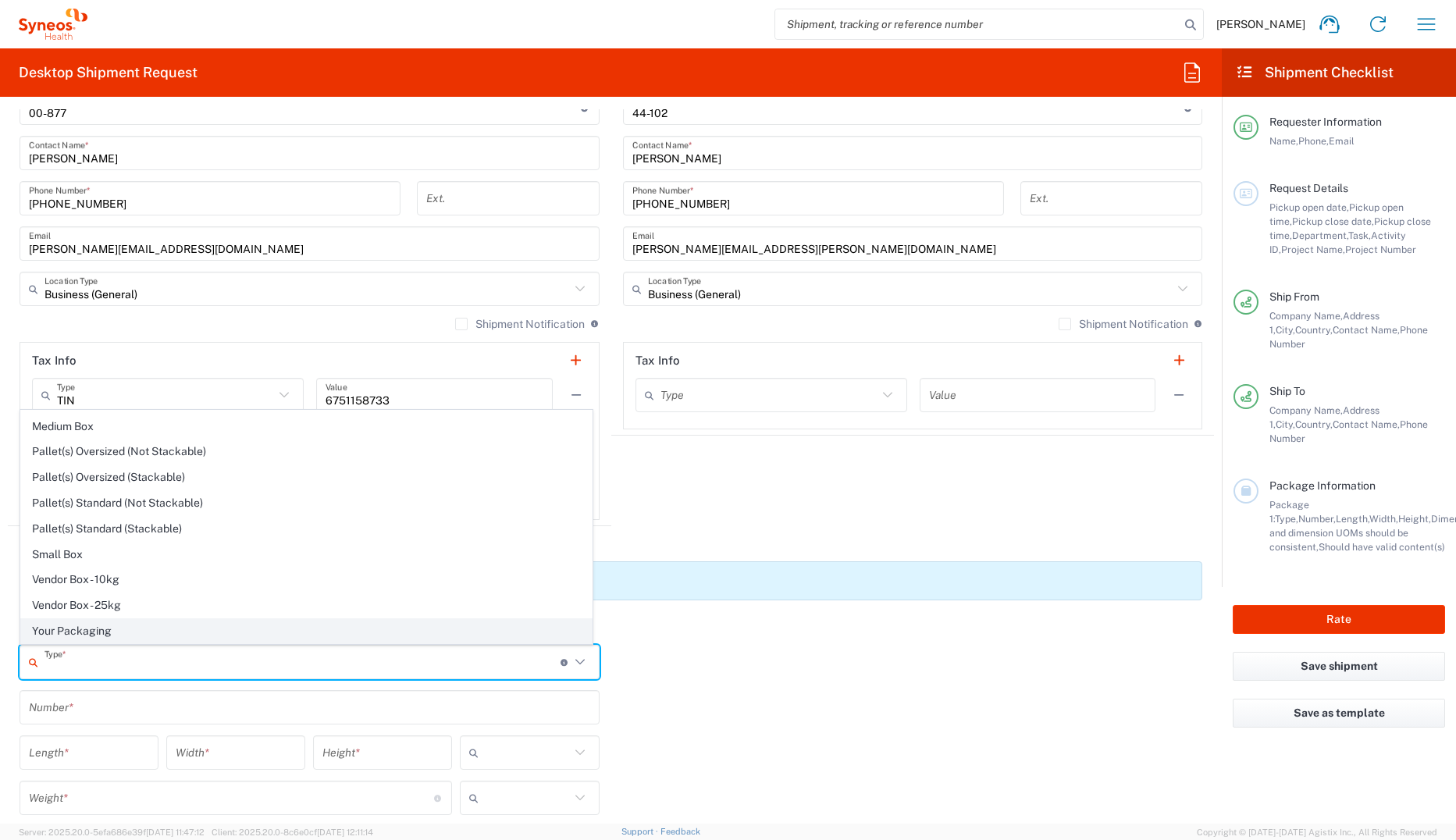
scroll to position [0, 0]
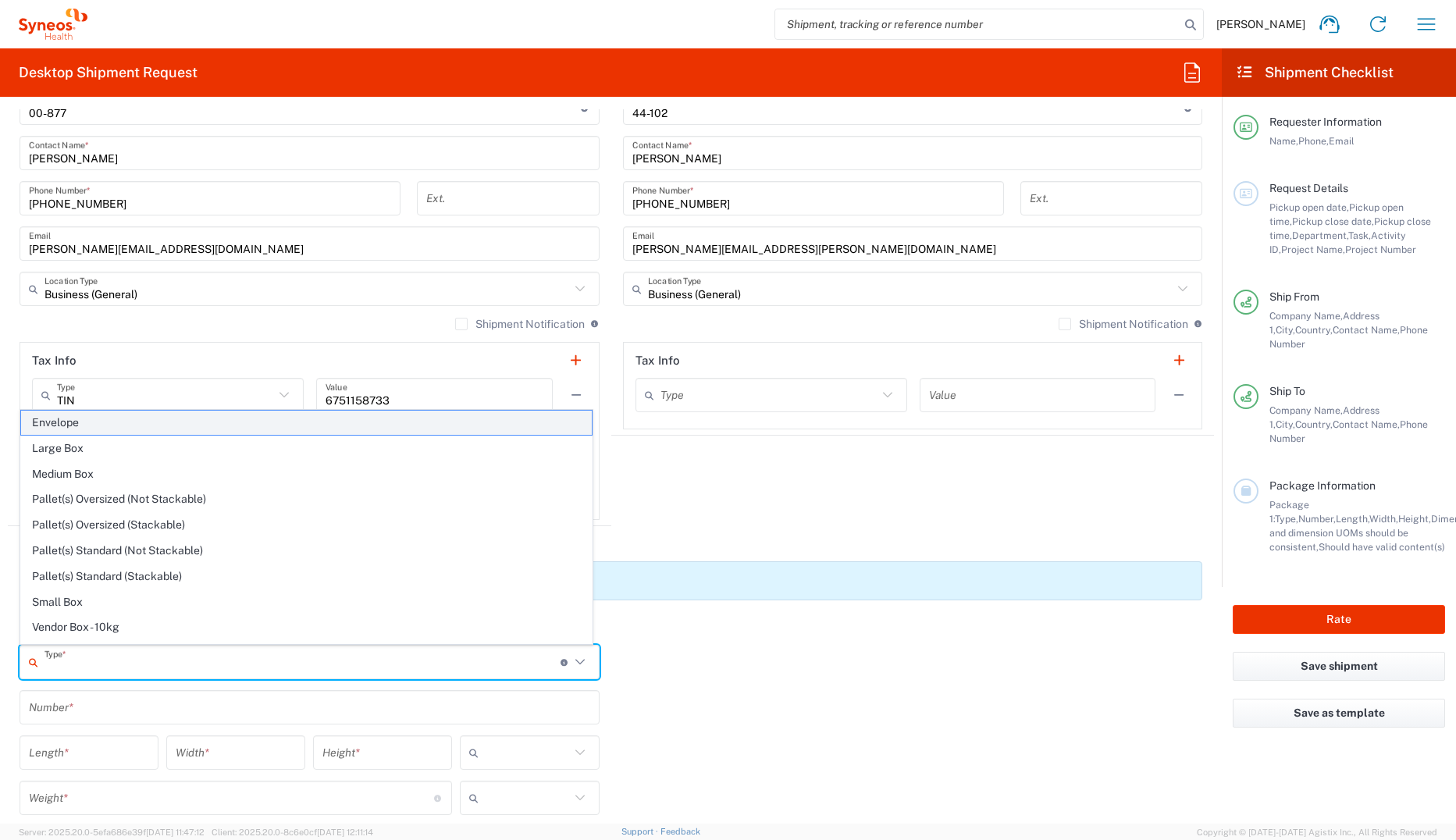
click at [58, 427] on span "Envelope" at bounding box center [306, 422] width 570 height 24
type input "Envelope"
type input "1"
type input "9.5"
type input "12.5"
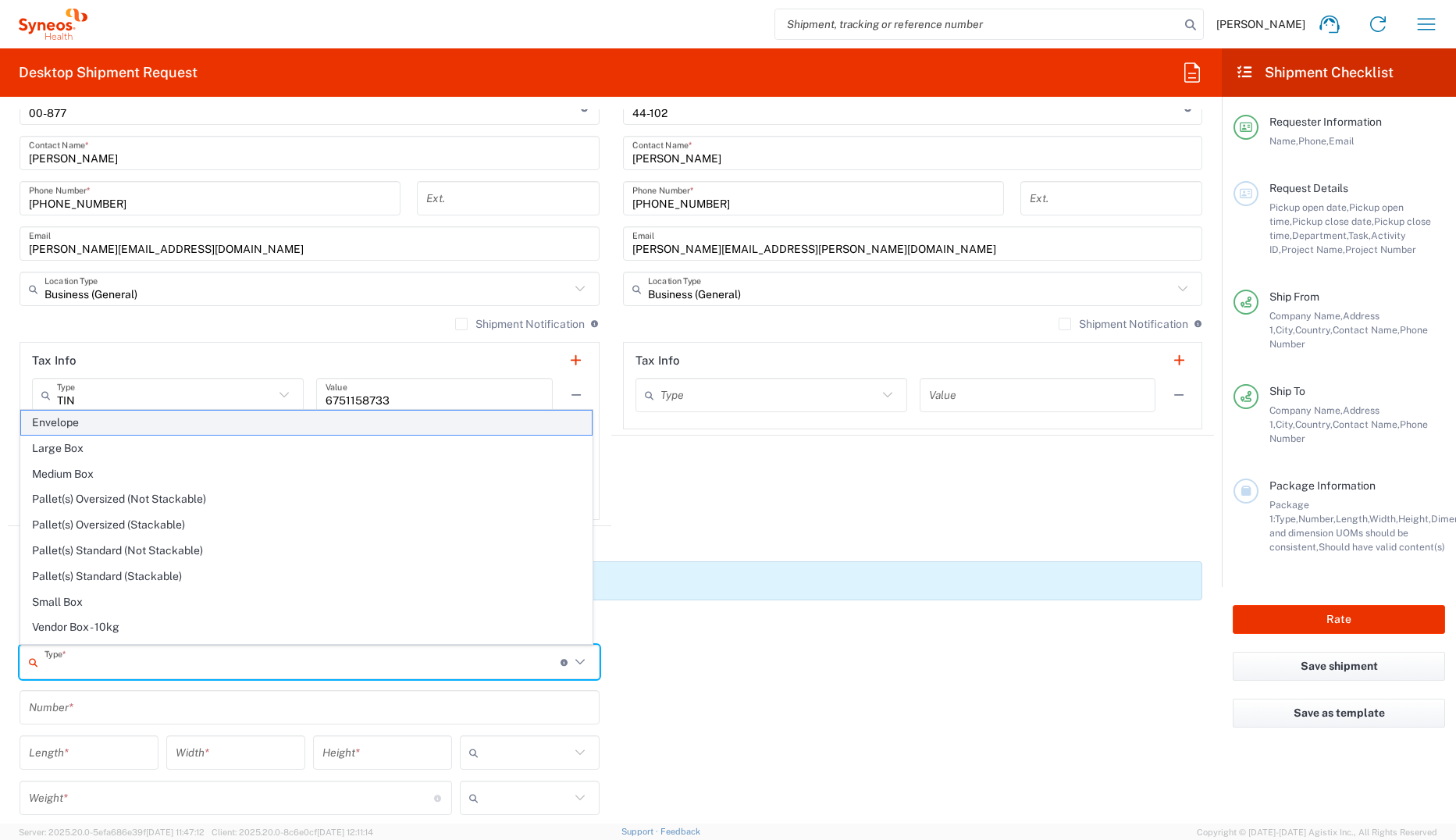
type input "0.25"
type input "in"
type input "0.45"
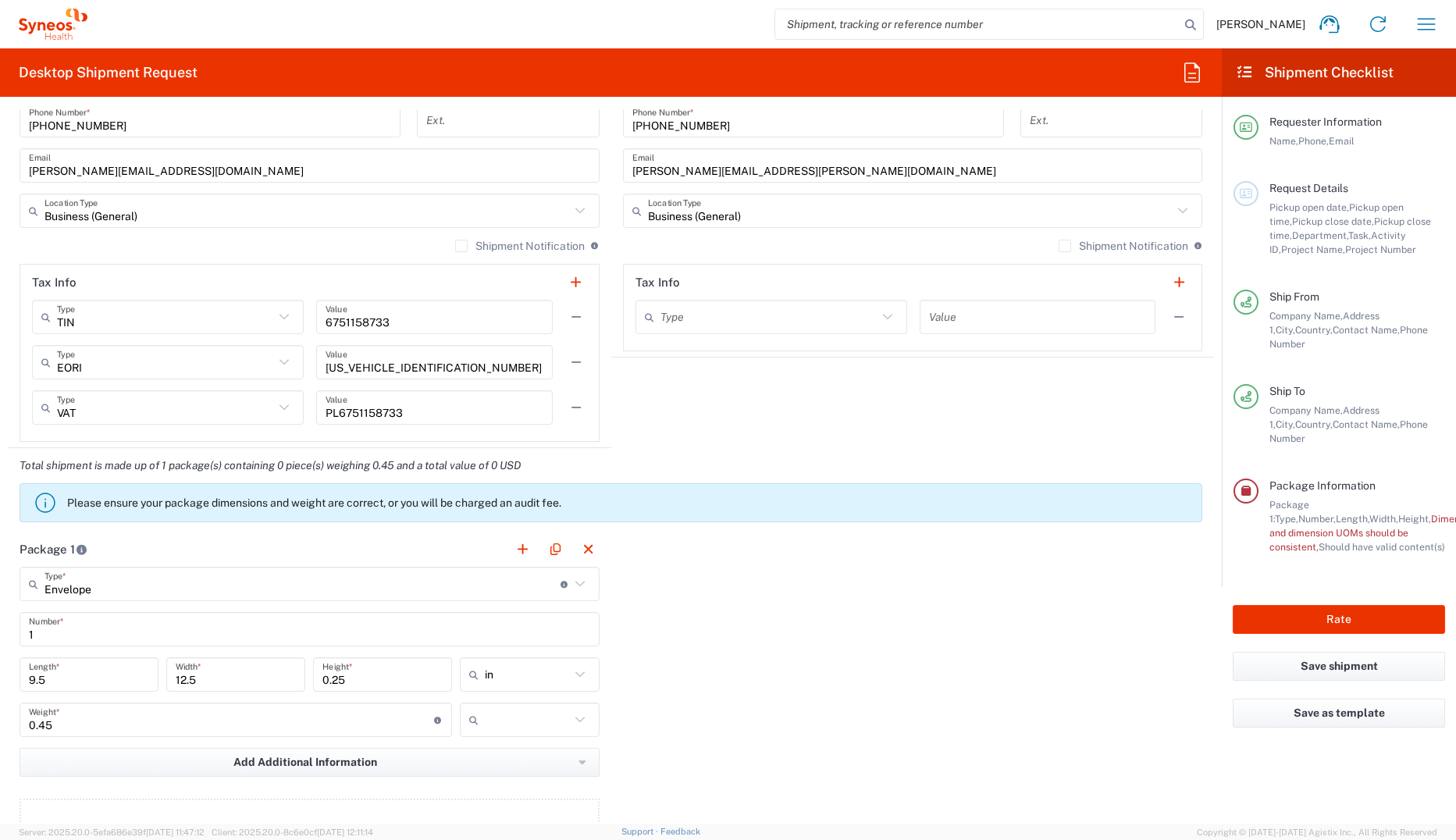
scroll to position [1093, 0]
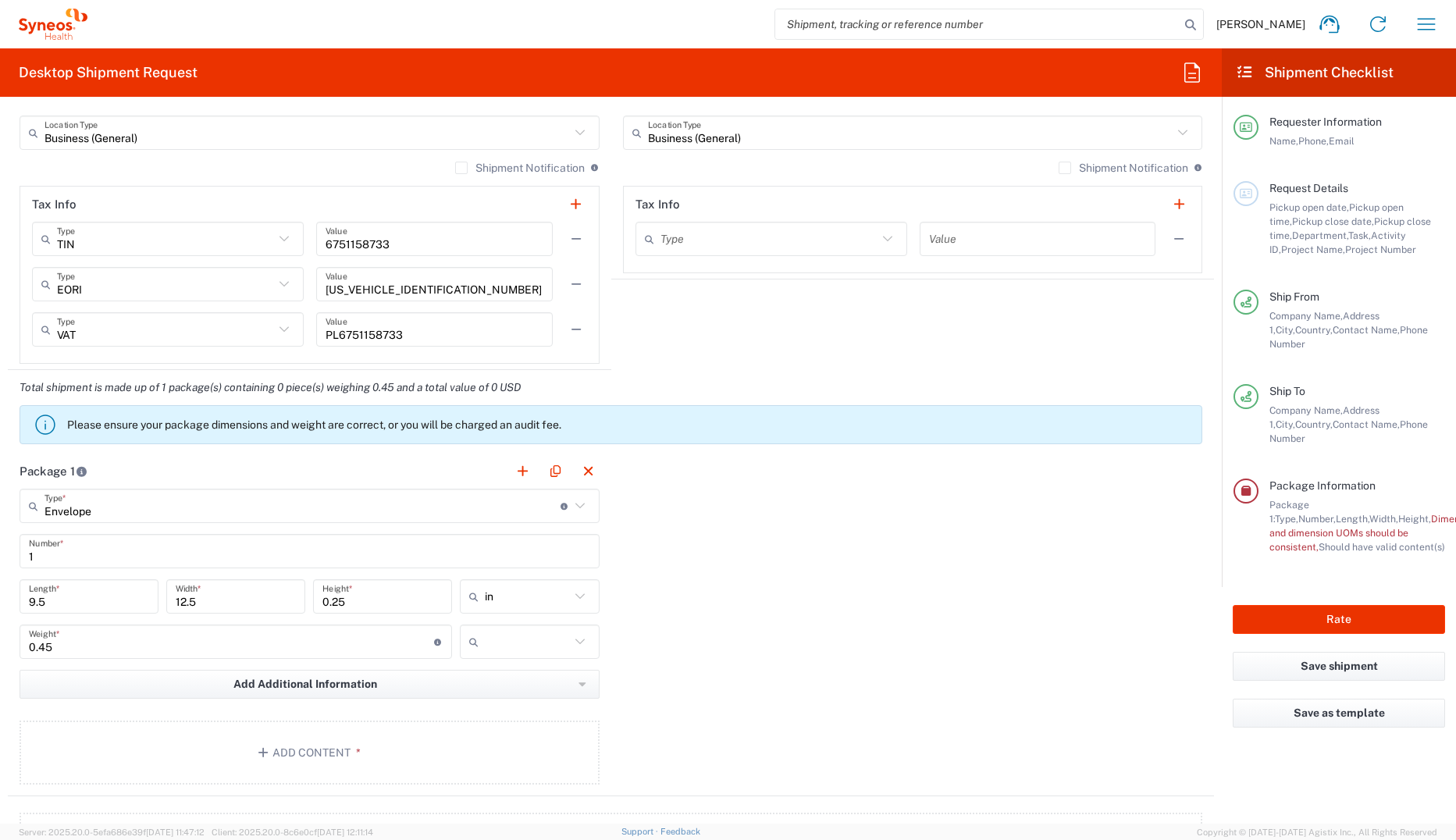
click at [574, 577] on icon at bounding box center [578, 596] width 9 height 6
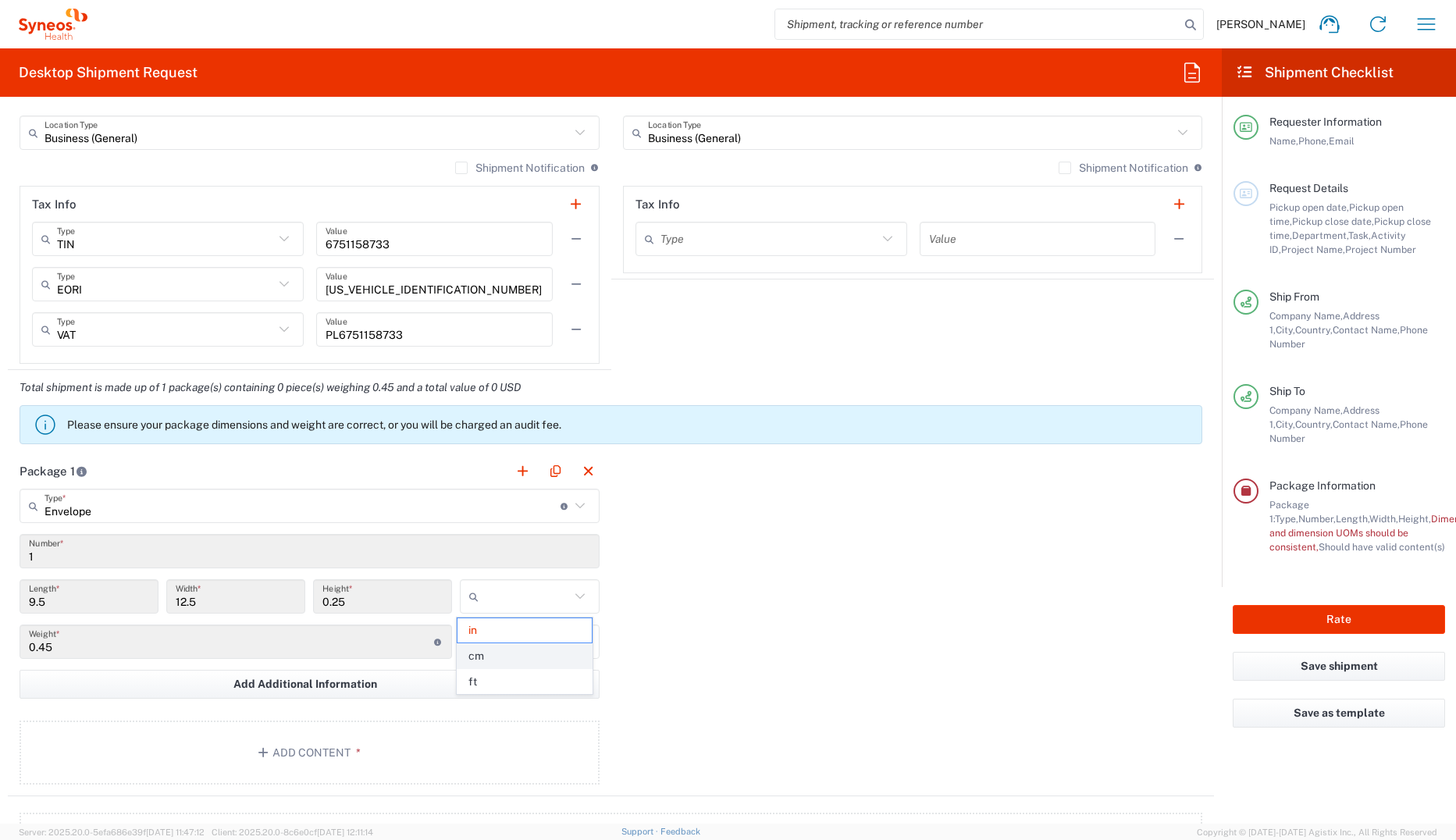
click at [511, 577] on span "cm" at bounding box center [524, 656] width 134 height 24
type input "24.13"
type input "31.75"
type input "0.64"
type input "cm"
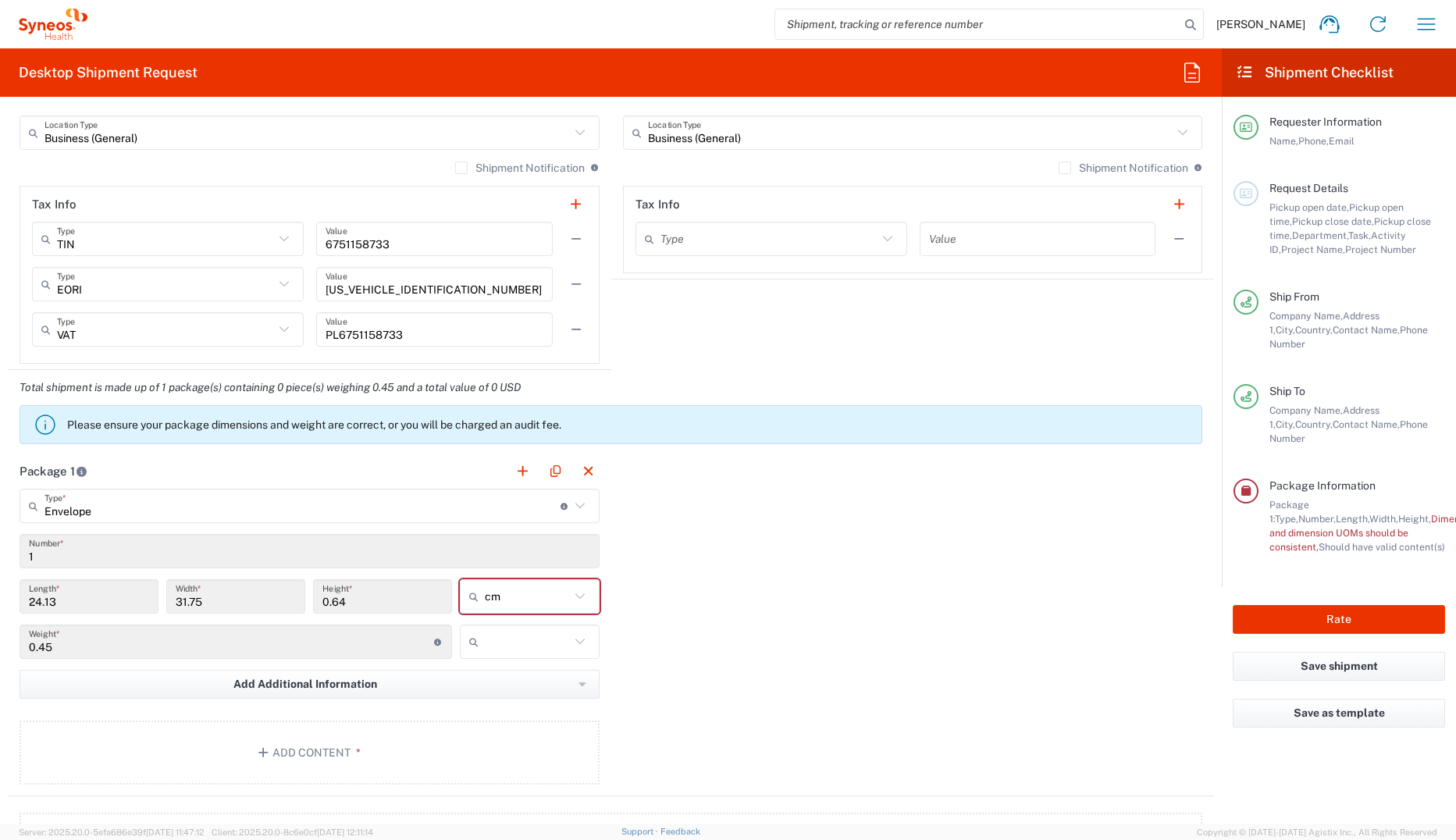
click at [570, 577] on icon at bounding box center [579, 641] width 21 height 21
click at [531, 577] on span "kgs" at bounding box center [524, 675] width 134 height 24
drag, startPoint x: 35, startPoint y: 646, endPoint x: 25, endPoint y: 653, distance: 12.2
click at [25, 577] on div "0.45 Weight * Total weight of package(s) in pounds or kilograms" at bounding box center [236, 642] width 432 height 35
drag, startPoint x: 25, startPoint y: 653, endPoint x: 127, endPoint y: 652, distance: 102.0
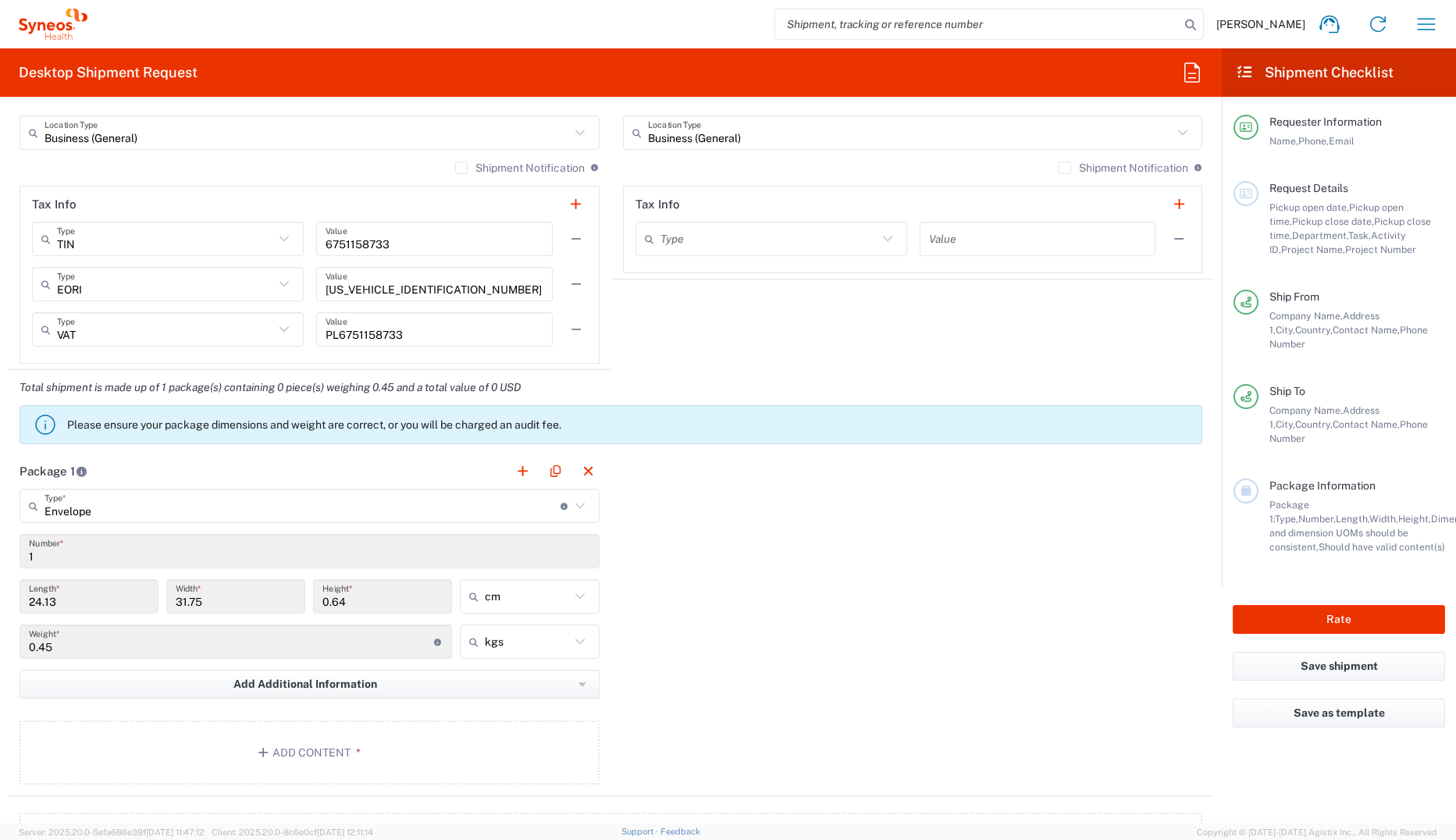
click at [158, 577] on input "0.45" at bounding box center [231, 642] width 405 height 27
click at [53, 577] on input "0.45" at bounding box center [231, 642] width 405 height 27
click at [96, 577] on input "0.45" at bounding box center [231, 642] width 405 height 27
click at [91, 577] on input "24.13" at bounding box center [89, 597] width 120 height 27
type input "kgs"
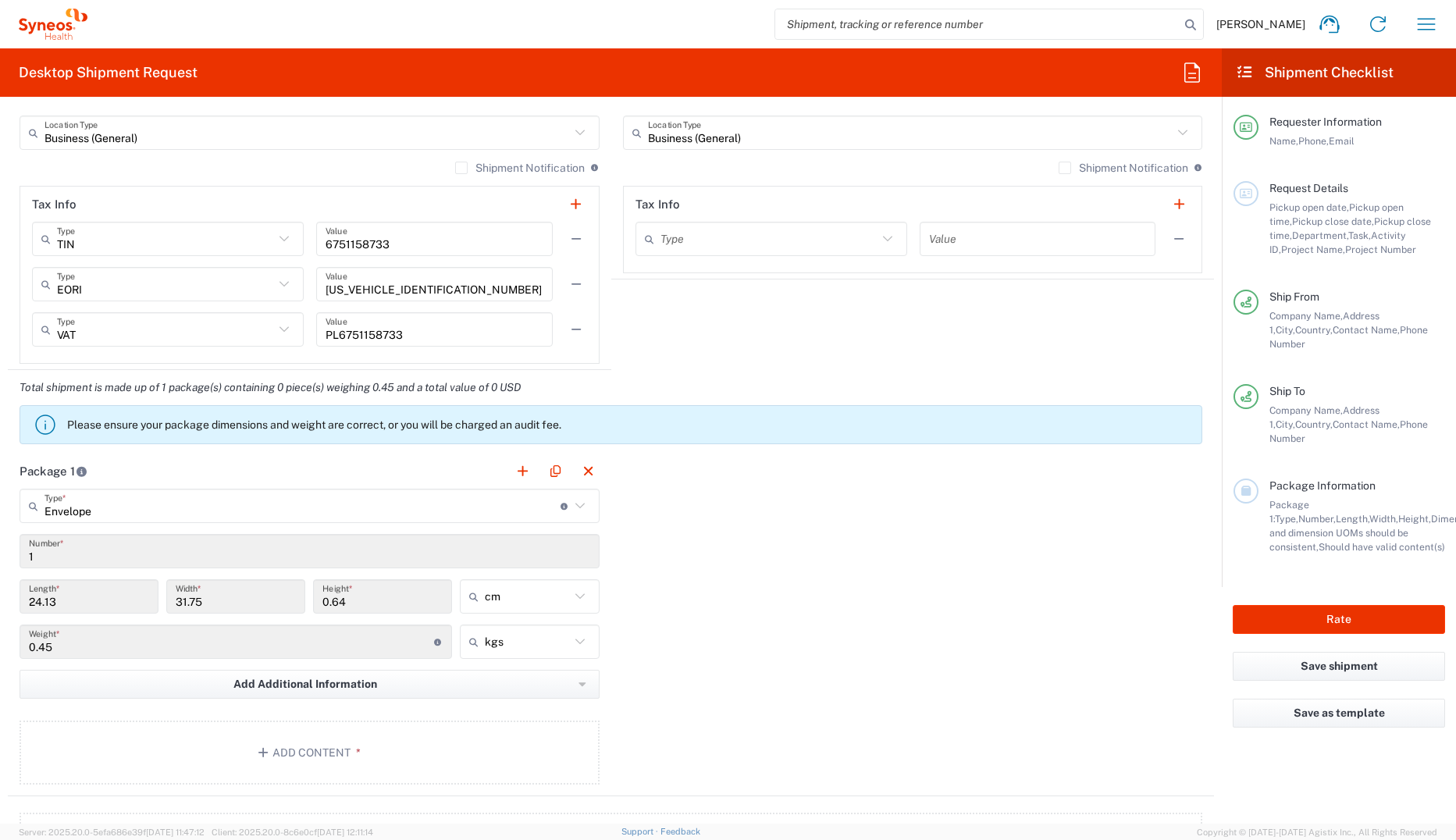
click at [533, 577] on input "kgs" at bounding box center [527, 642] width 85 height 25
click at [511, 577] on span "kgs" at bounding box center [524, 675] width 134 height 24
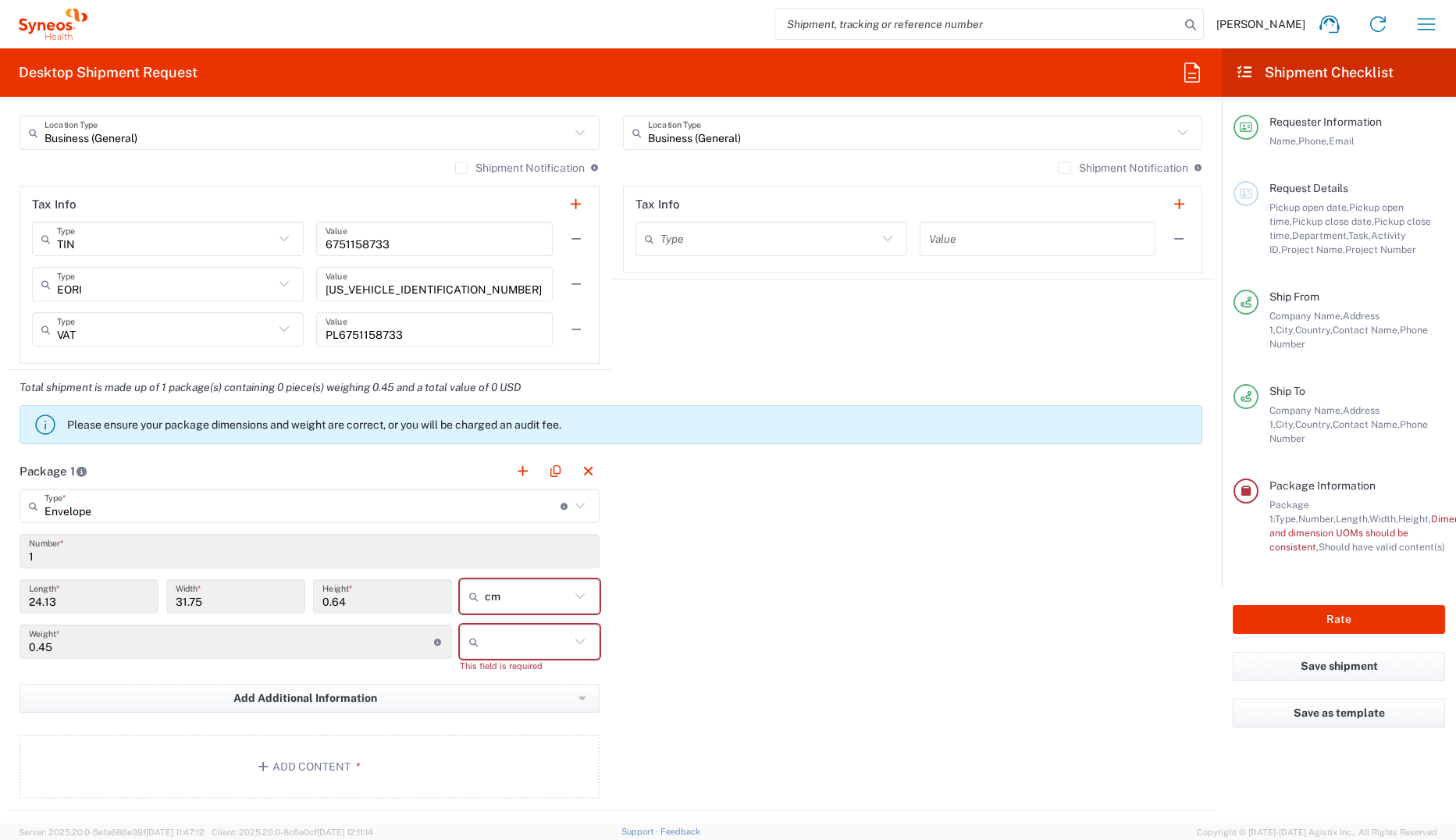
click at [576, 577] on icon at bounding box center [579, 641] width 21 height 21
click at [514, 577] on span "kgs" at bounding box center [524, 675] width 134 height 24
type input "kgs"
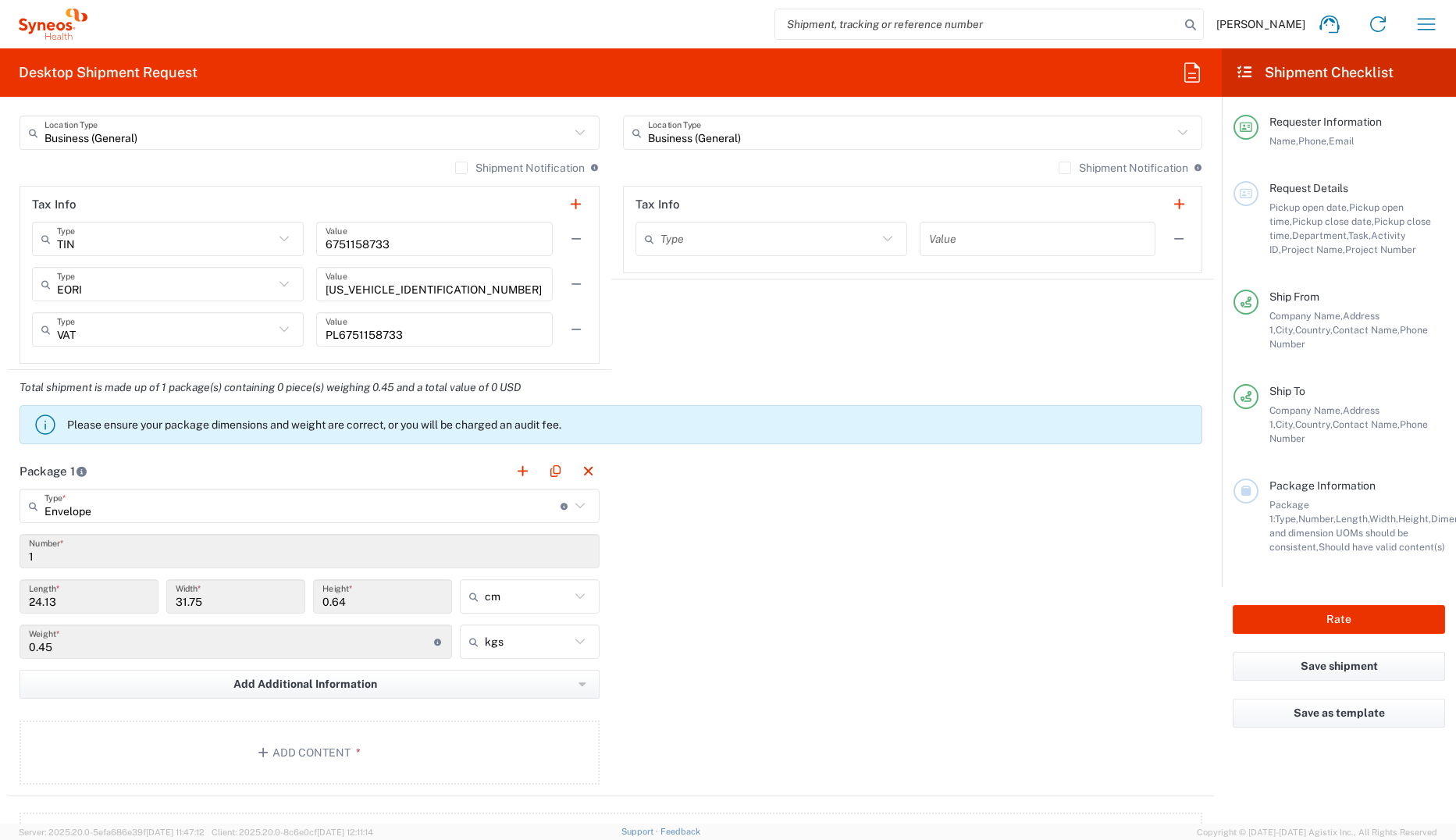
click at [86, 577] on input "0.45" at bounding box center [231, 642] width 405 height 27
click at [92, 577] on div "24.13 Length *" at bounding box center [89, 597] width 139 height 35
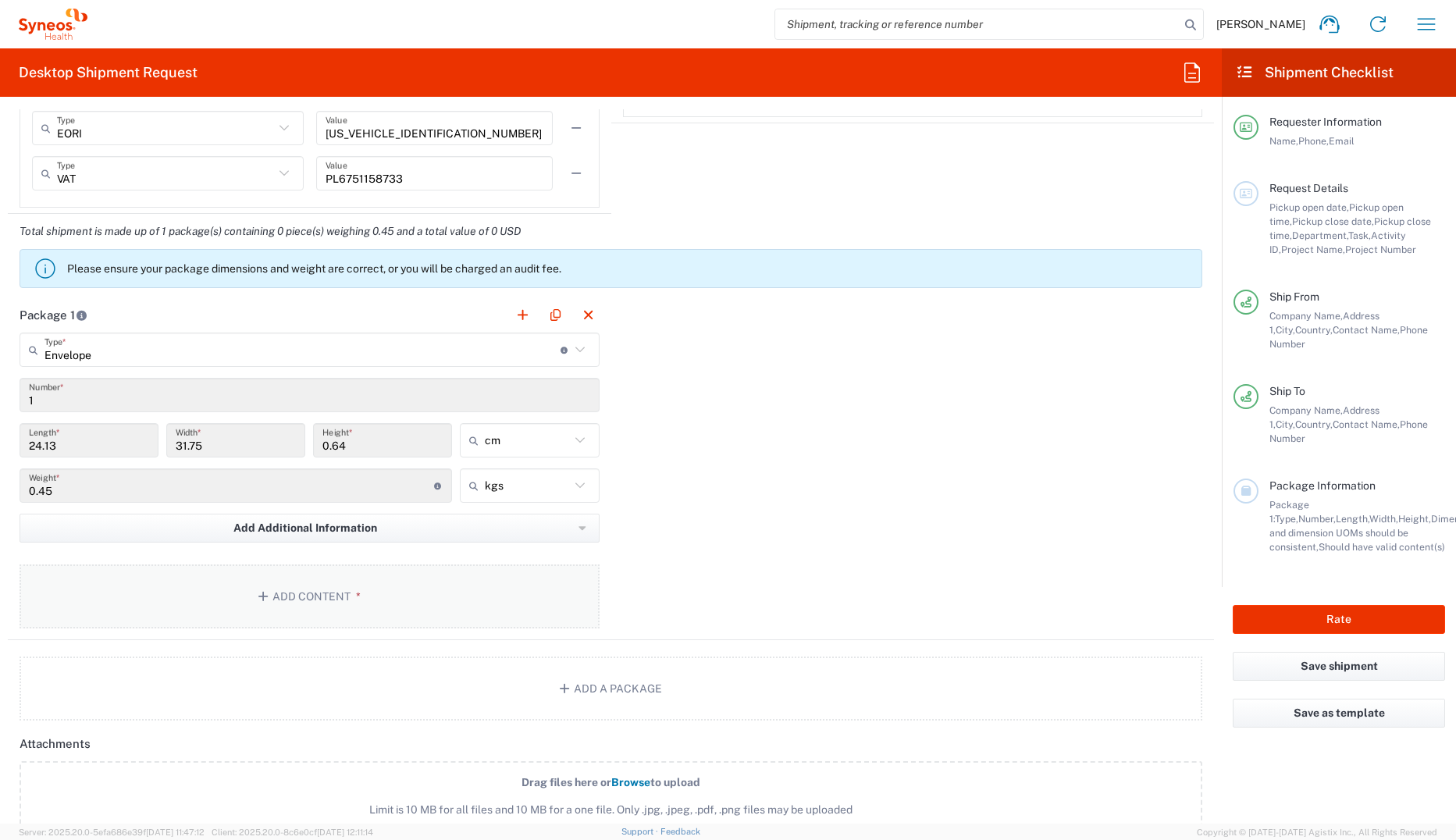
scroll to position [1327, 0]
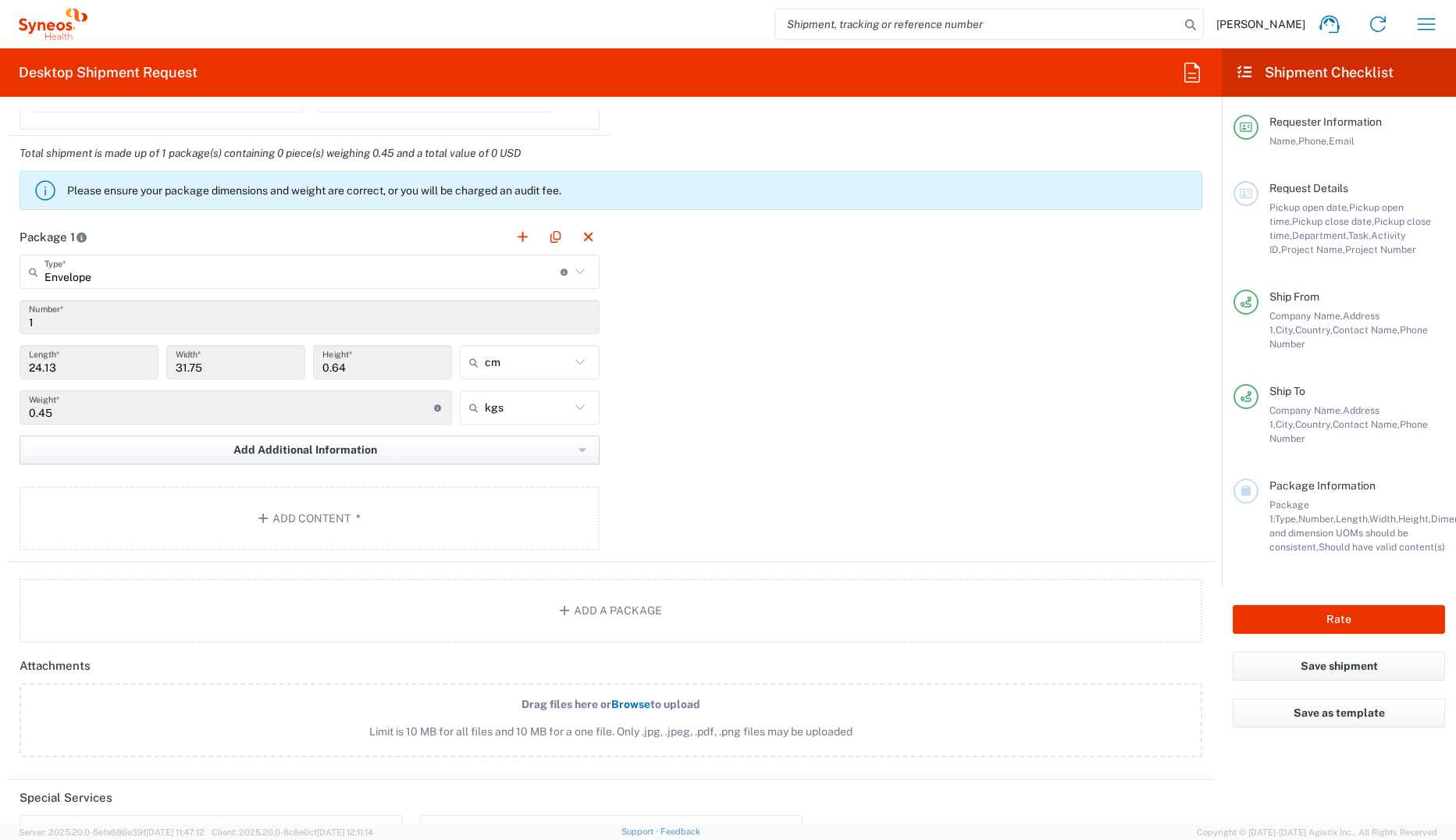
click at [308, 450] on span "Add Additional Information" at bounding box center [305, 450] width 144 height 15
click at [606, 388] on div "Package 1 Envelope Type * Material used to package goods Envelope Large Box Med…" at bounding box center [611, 390] width 1206 height 343
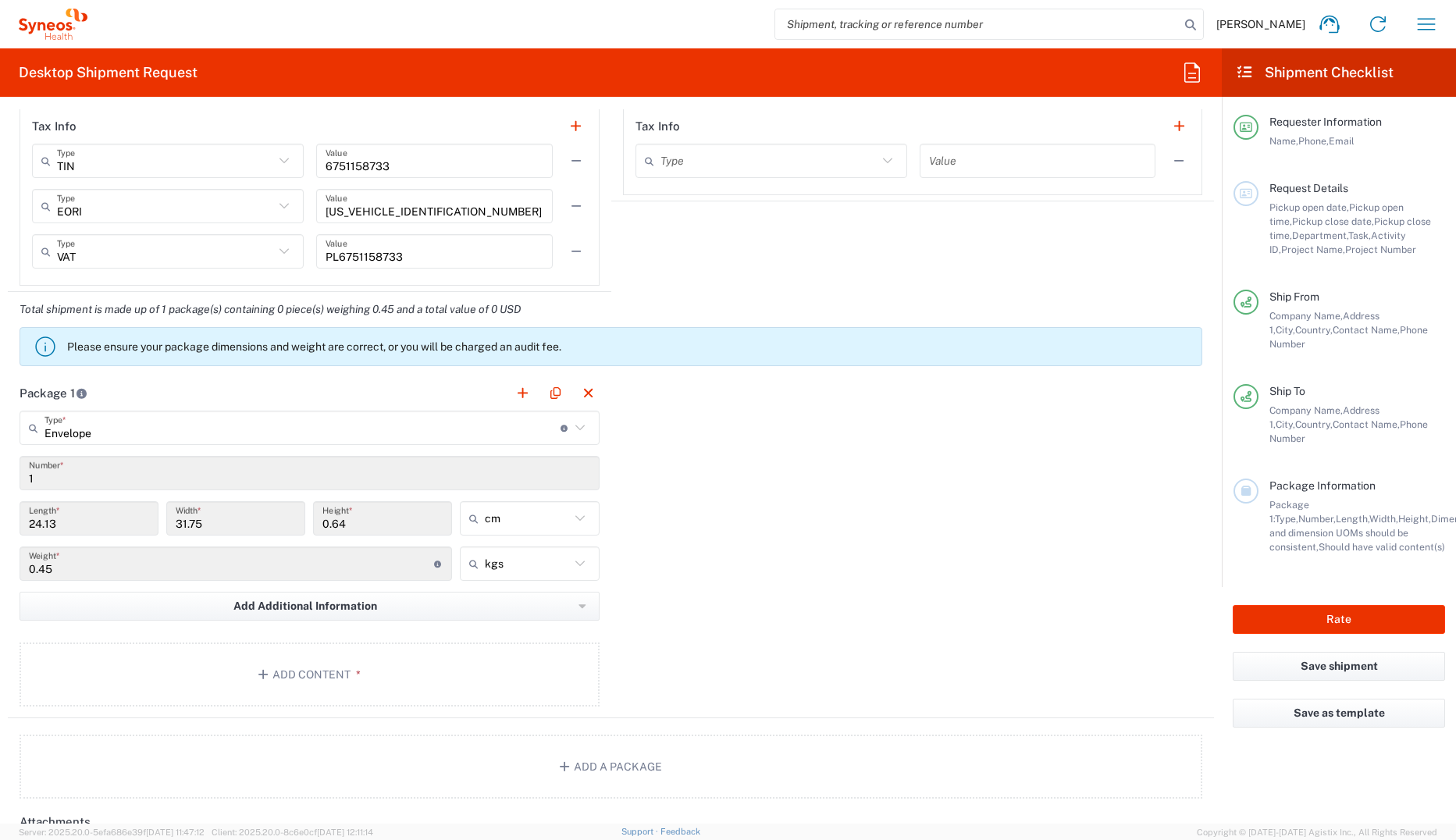
scroll to position [1249, 0]
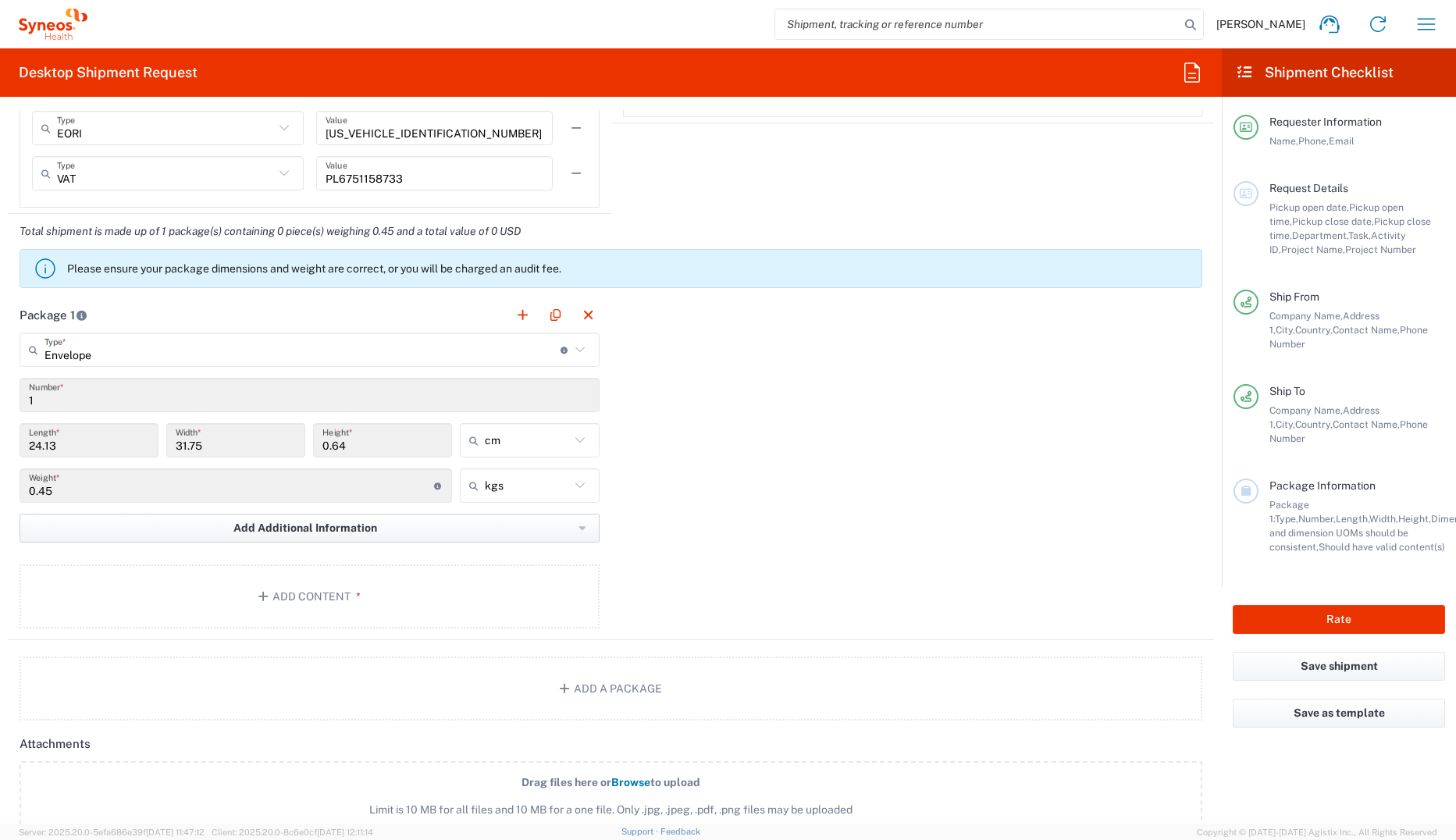
click at [315, 529] on span "Add Additional Information" at bounding box center [305, 528] width 144 height 15
click at [766, 493] on div "Package 1 Envelope Type * Material used to package goods Envelope Large Box Med…" at bounding box center [611, 468] width 1206 height 343
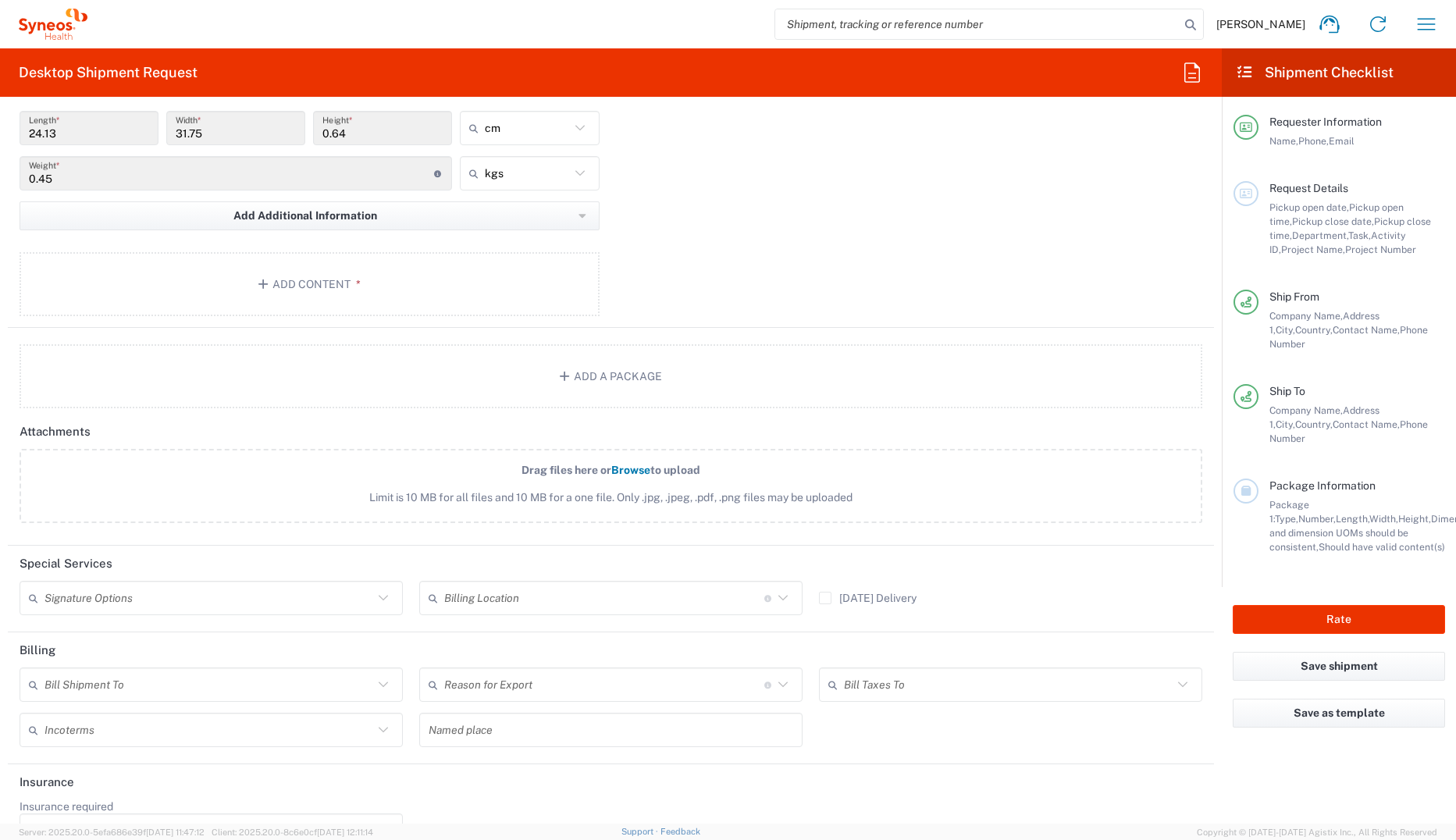
scroll to position [1603, 0]
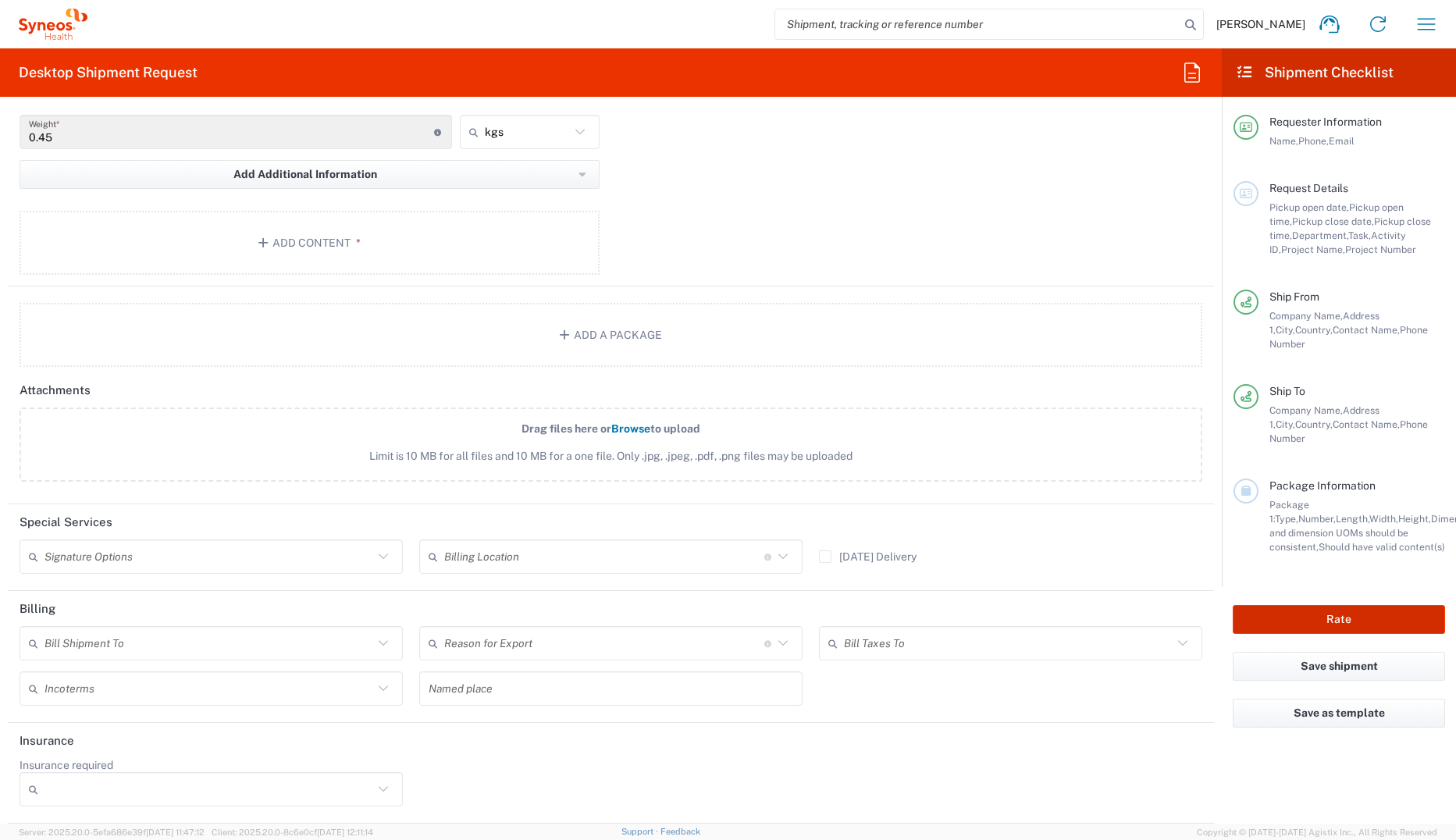
click at [1156, 577] on button "Rate" at bounding box center [1339, 619] width 212 height 29
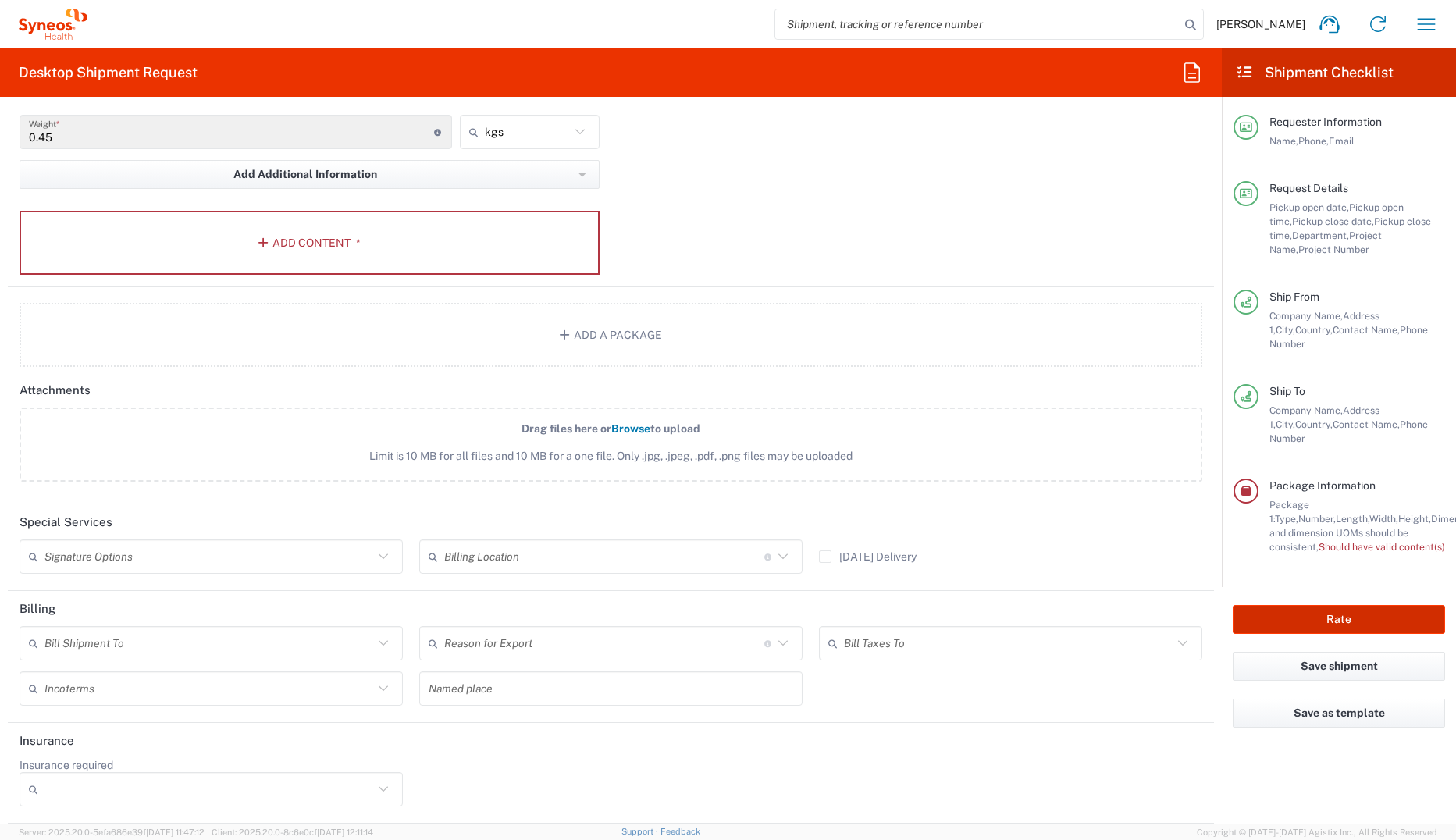
type input "7051762"
click at [314, 242] on button "Add Content *" at bounding box center [310, 242] width 580 height 64
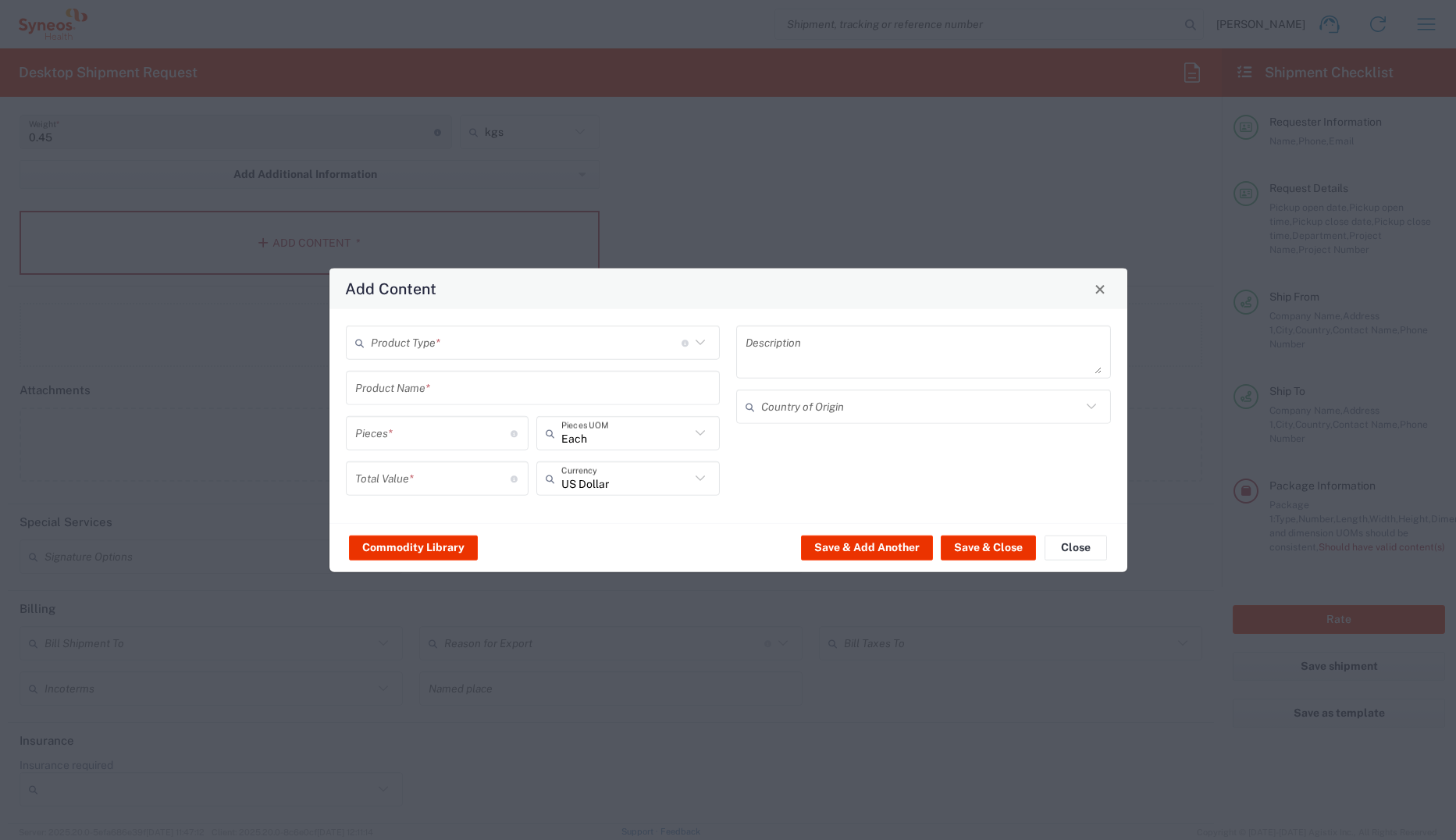
click at [446, 347] on input "text" at bounding box center [526, 342] width 311 height 27
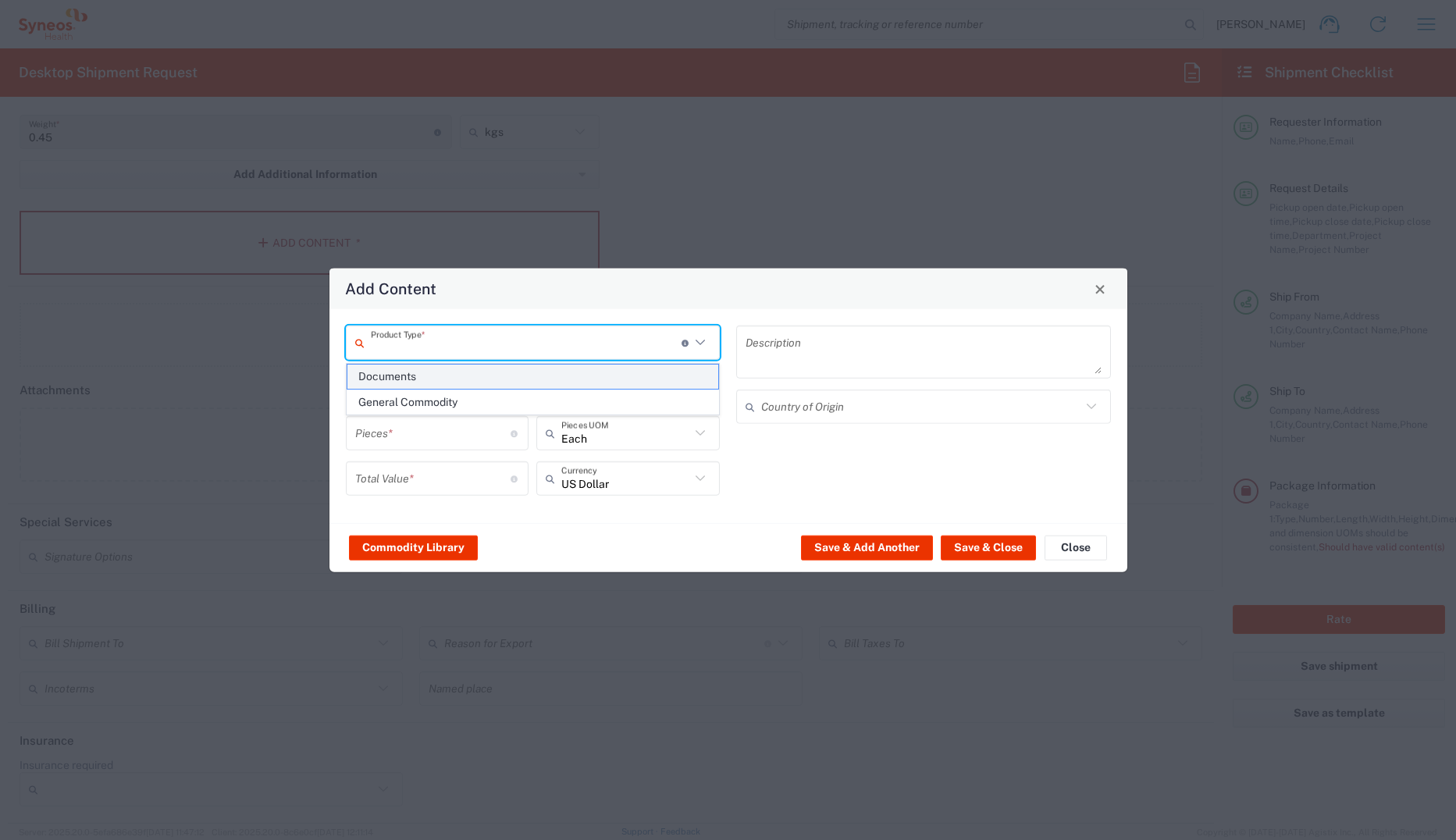
click at [432, 380] on span "Documents" at bounding box center [533, 376] width 371 height 24
type input "Documents"
type input "1"
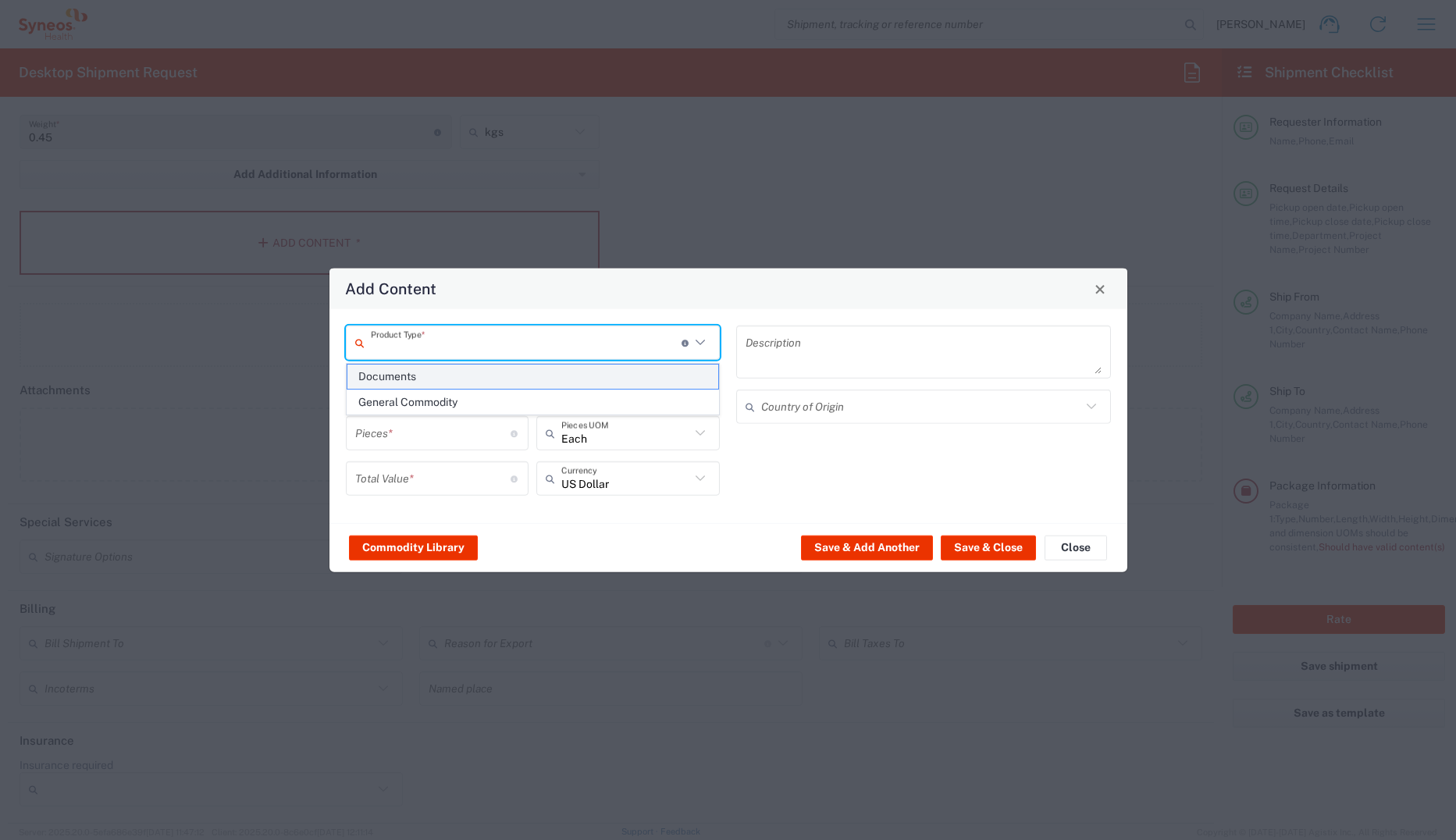
type textarea "Documents"
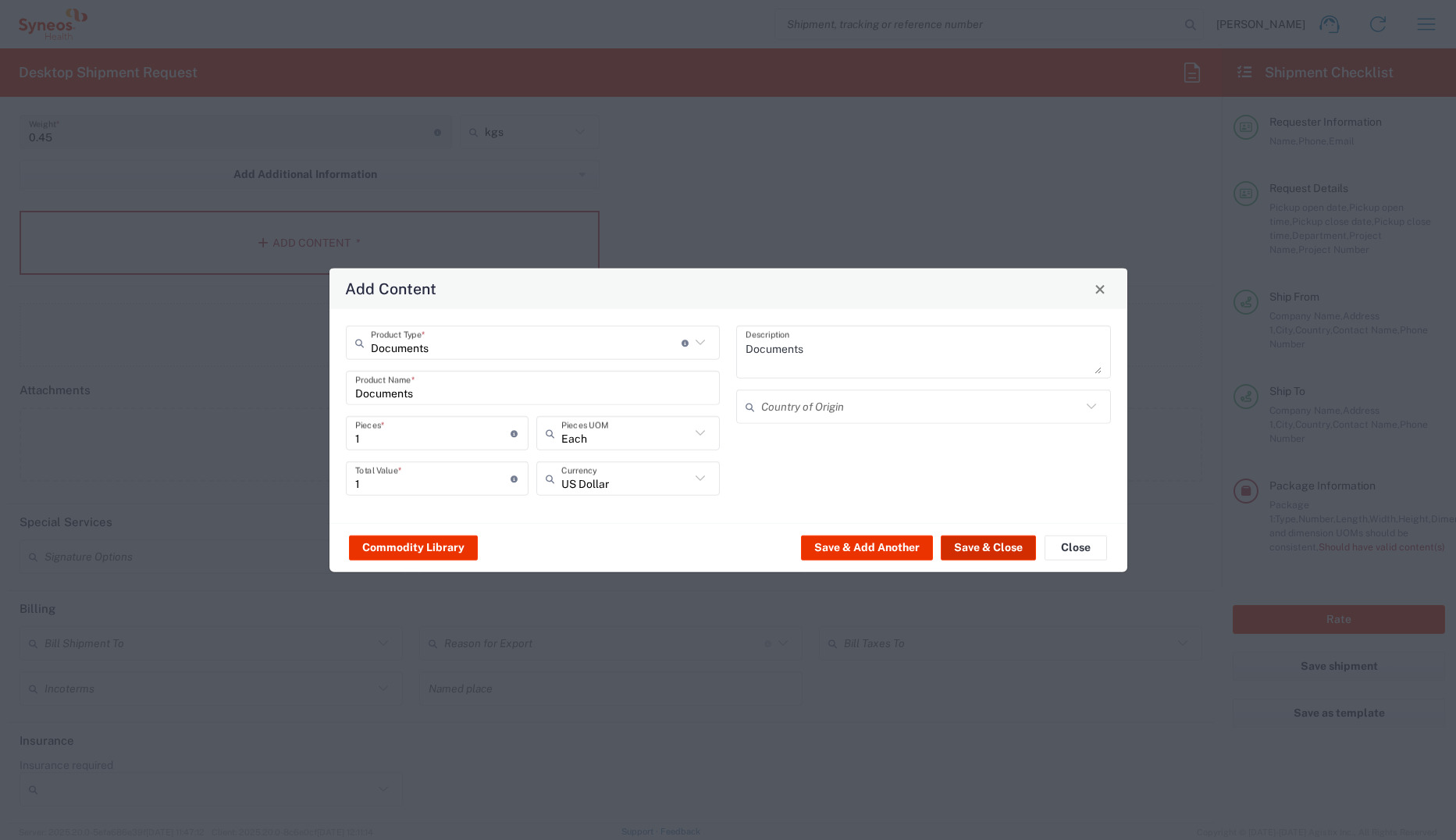
click at [993, 551] on button "Save & Close" at bounding box center [988, 547] width 95 height 25
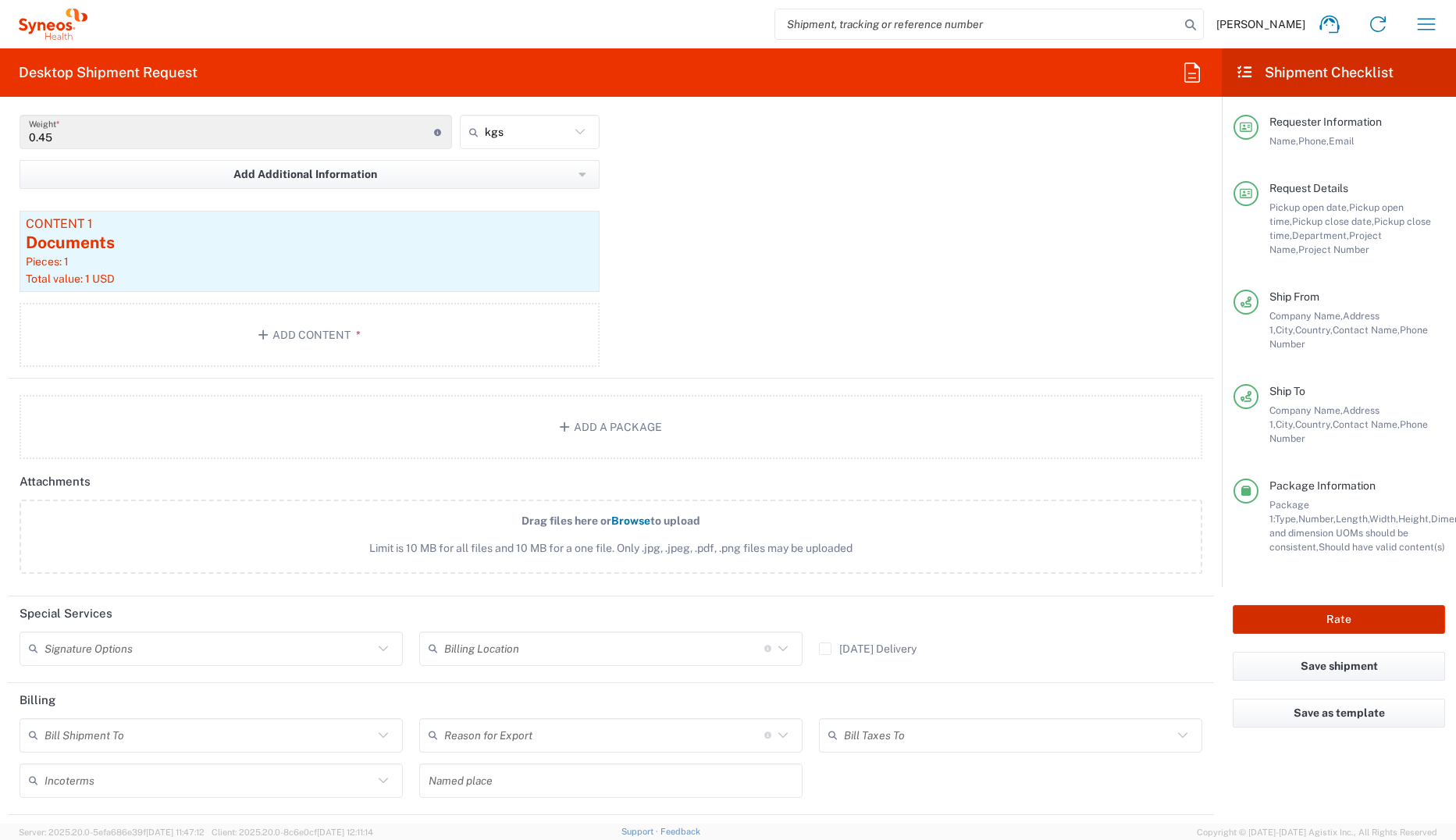
click at [1156, 577] on button "Rate" at bounding box center [1339, 619] width 212 height 29
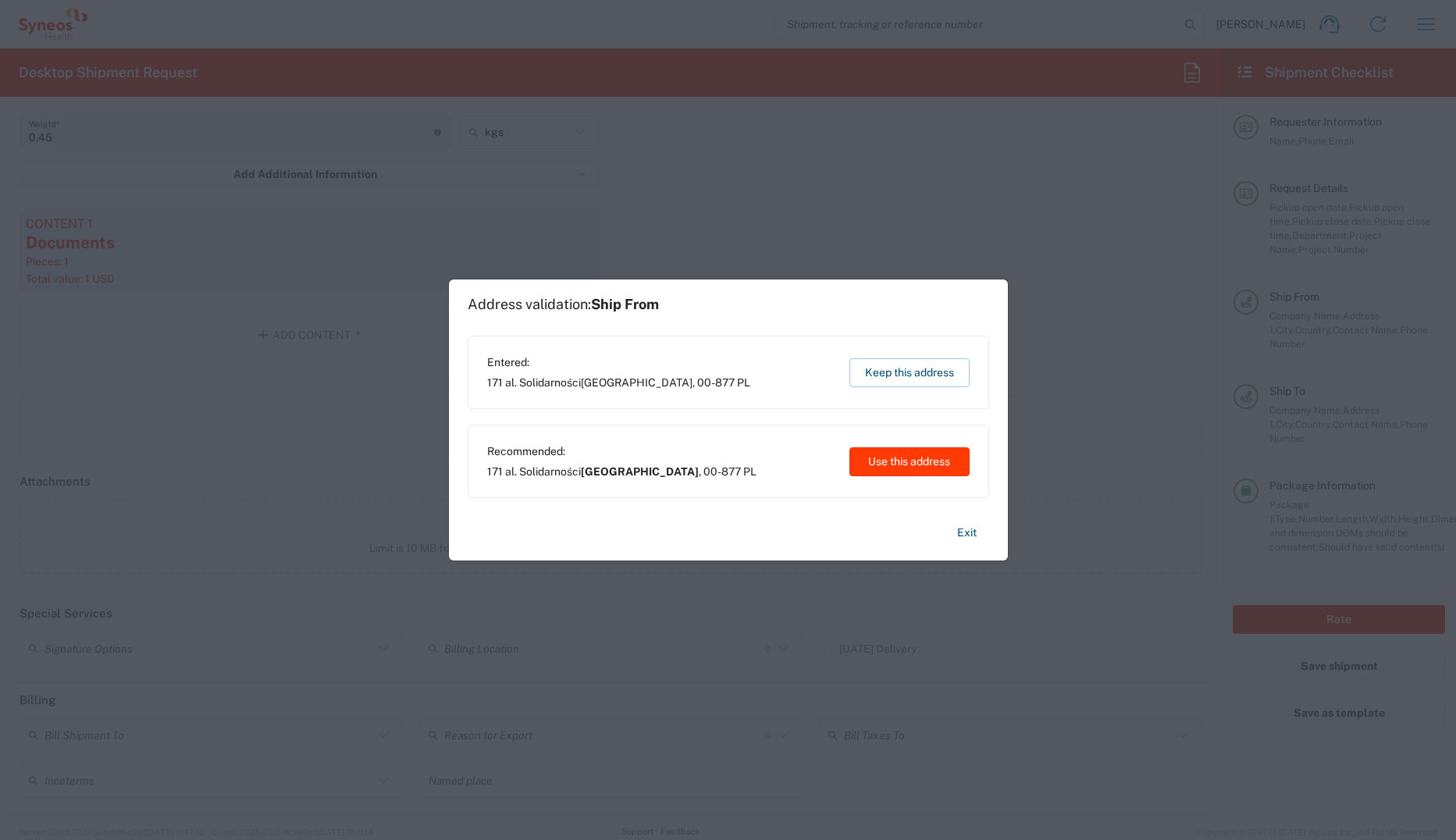
click at [903, 465] on button "Use this address" at bounding box center [910, 461] width 120 height 29
type input "[GEOGRAPHIC_DATA]"
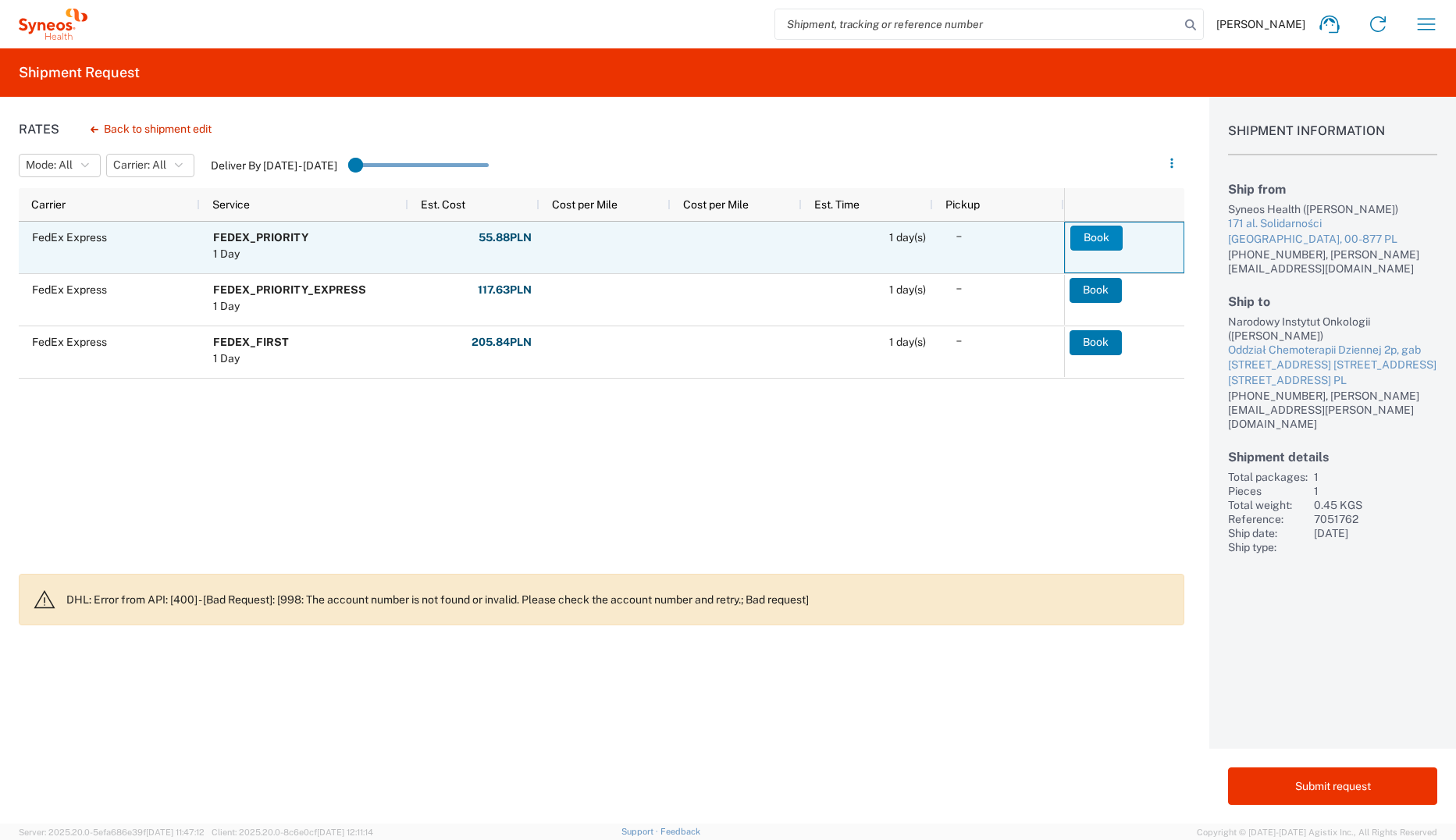
click at [1093, 232] on button "Book" at bounding box center [1096, 238] width 53 height 25
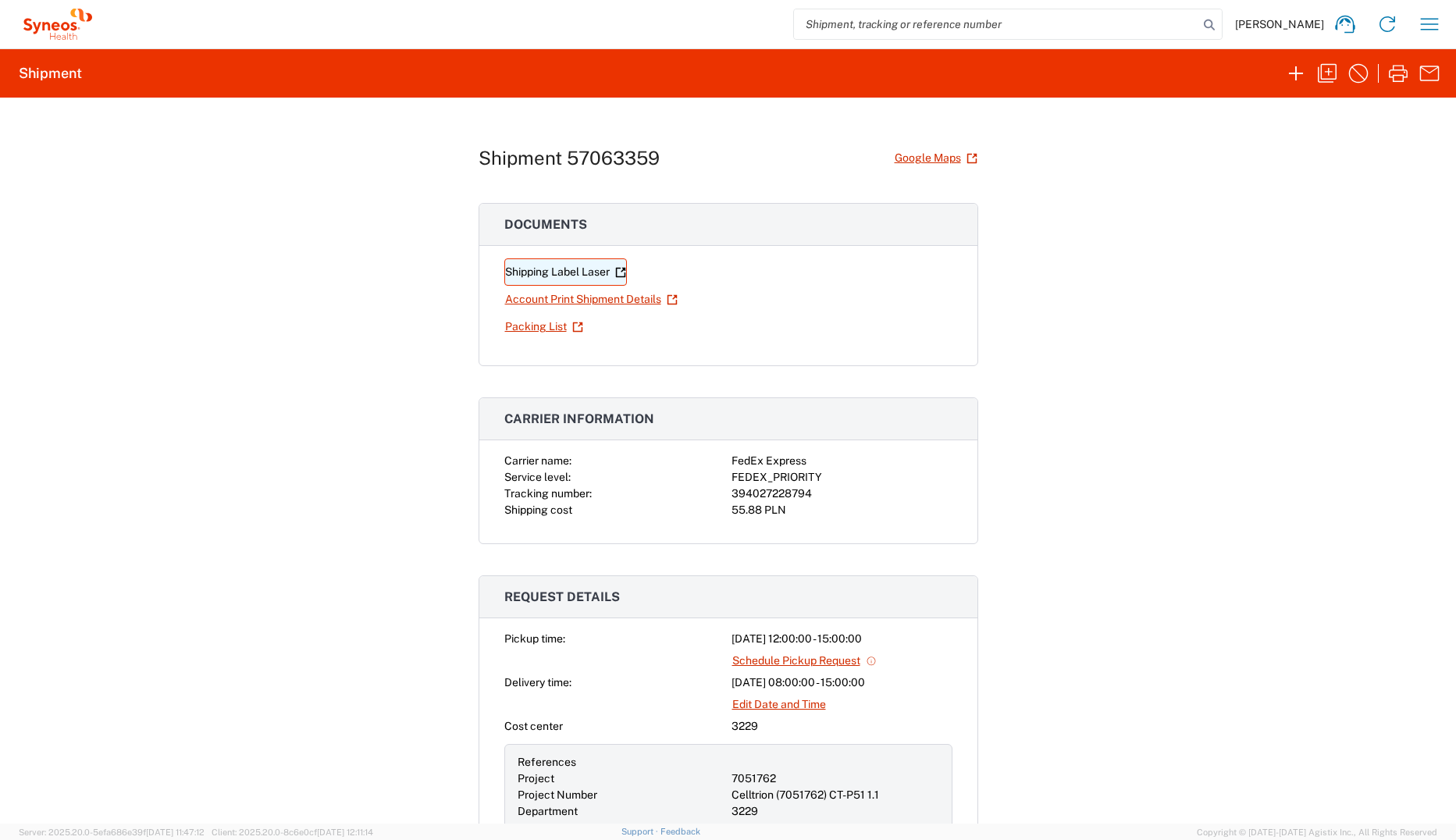
click at [592, 274] on link "Shipping Label Laser" at bounding box center [565, 271] width 122 height 27
